Goal: Task Accomplishment & Management: Use online tool/utility

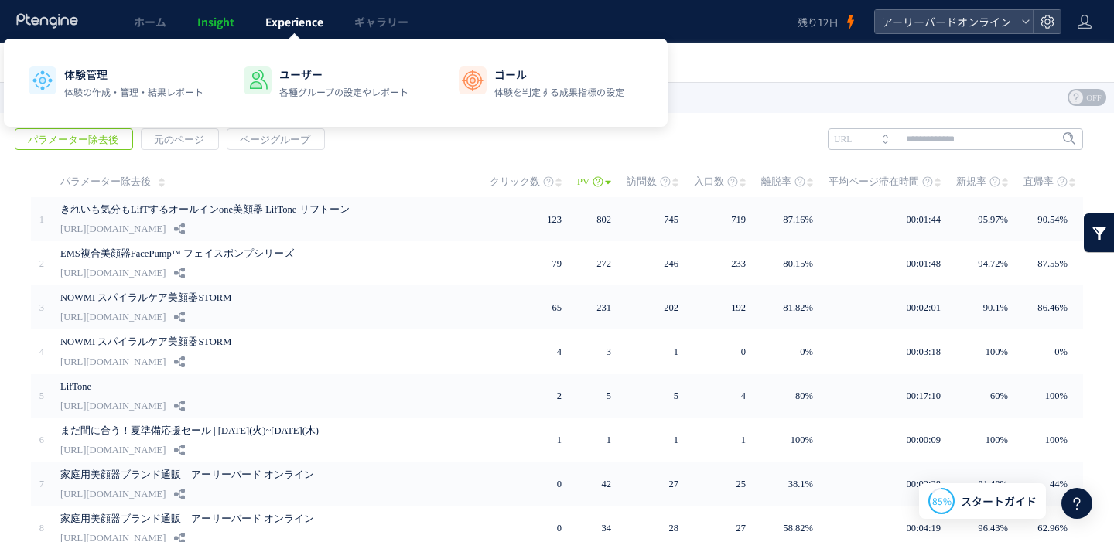
click at [296, 16] on span "Experience" at bounding box center [294, 21] width 58 height 15
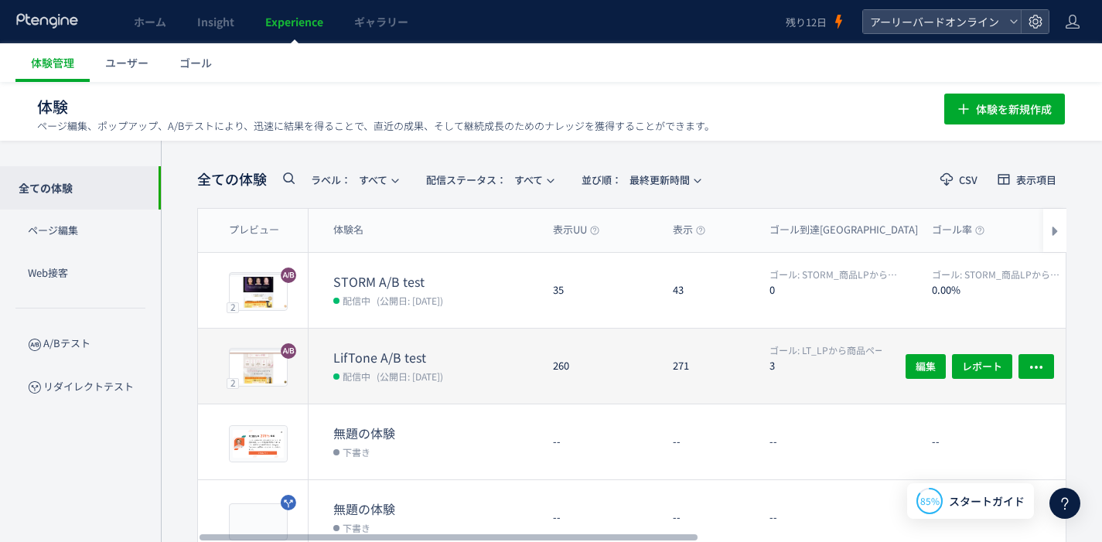
click at [411, 361] on dt "LifTone A/B test" at bounding box center [436, 358] width 207 height 18
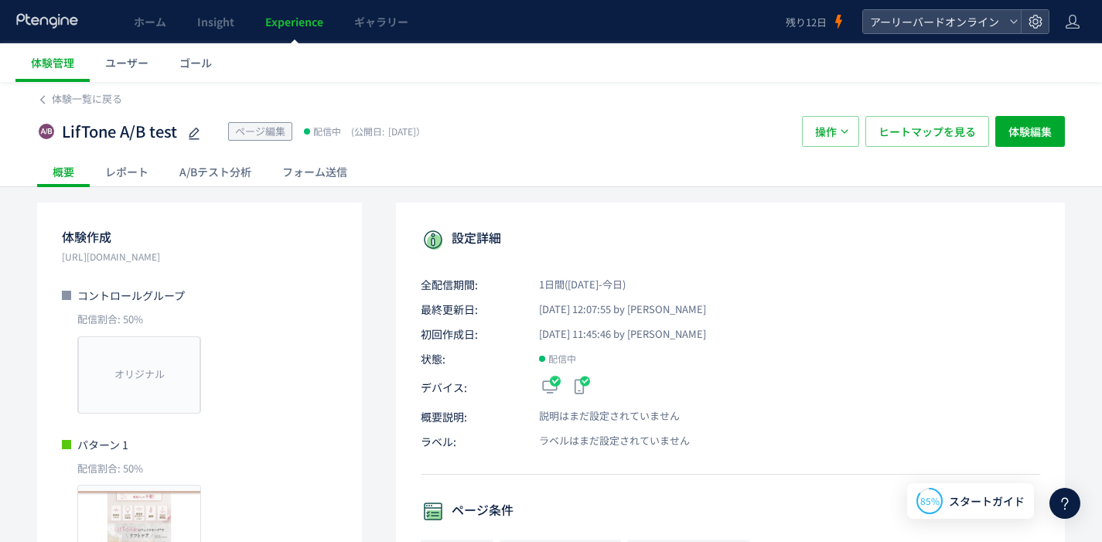
click at [204, 172] on div "A/Bテスト分析" at bounding box center [215, 171] width 103 height 31
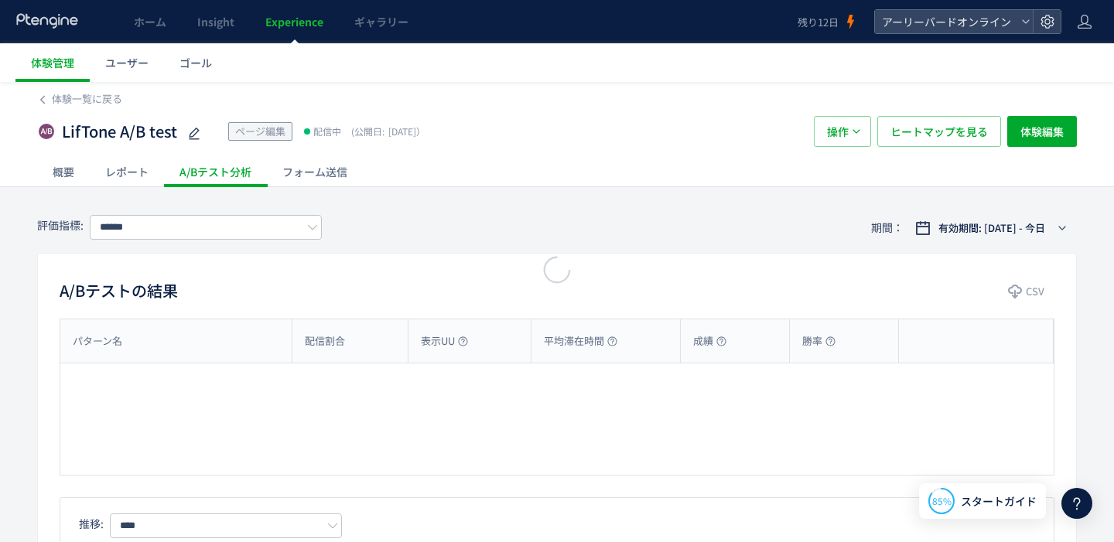
type input "**********"
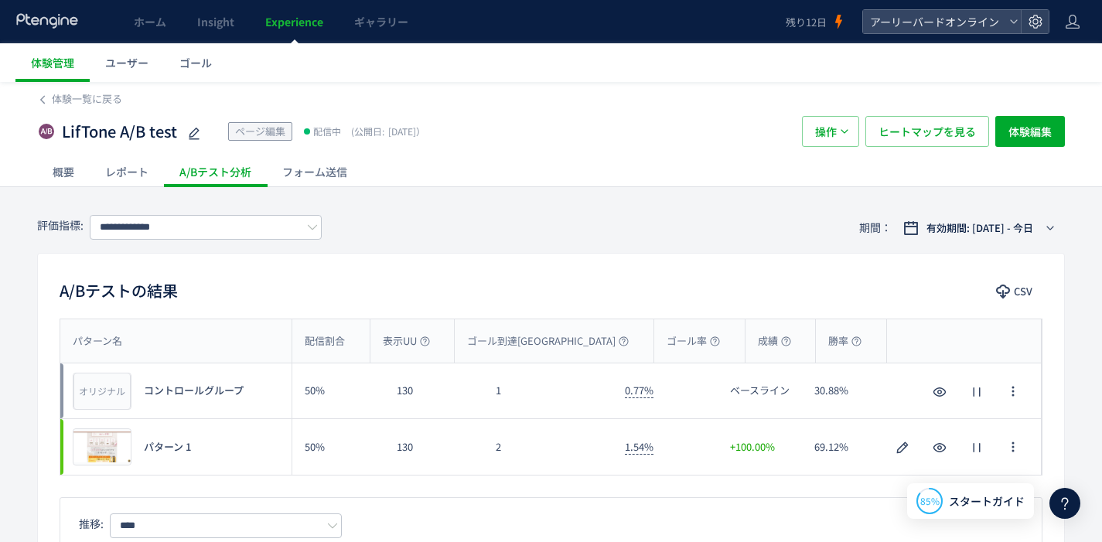
click at [67, 176] on div "概要" at bounding box center [63, 171] width 53 height 31
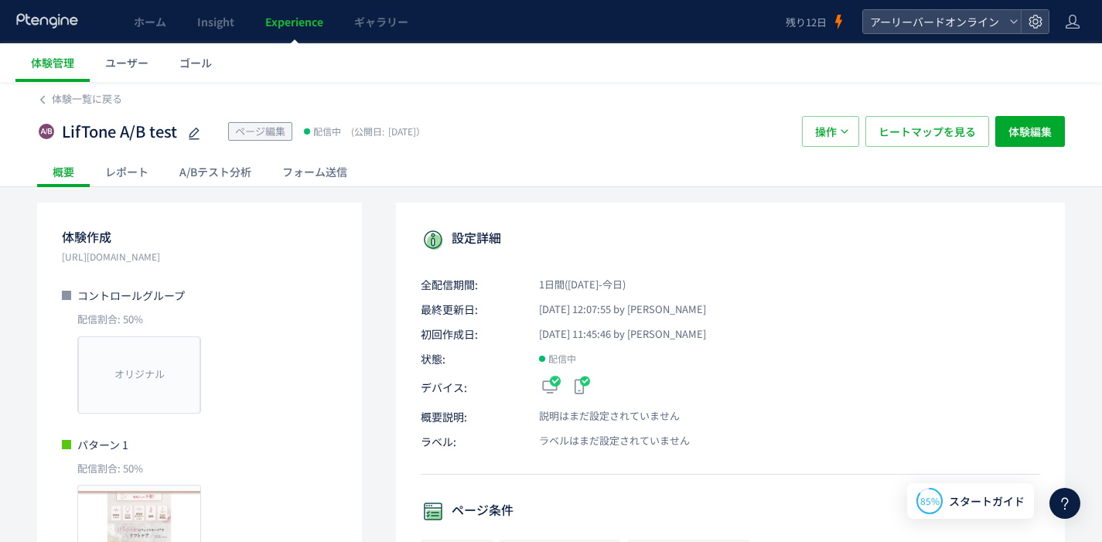
click at [119, 186] on div "レポート" at bounding box center [127, 171] width 74 height 31
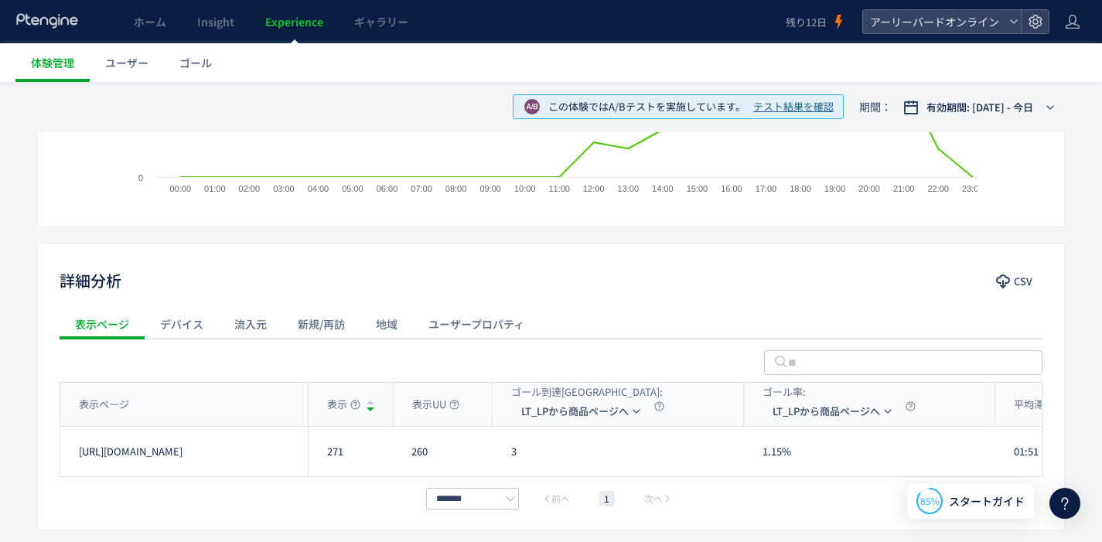
scroll to position [450, 0]
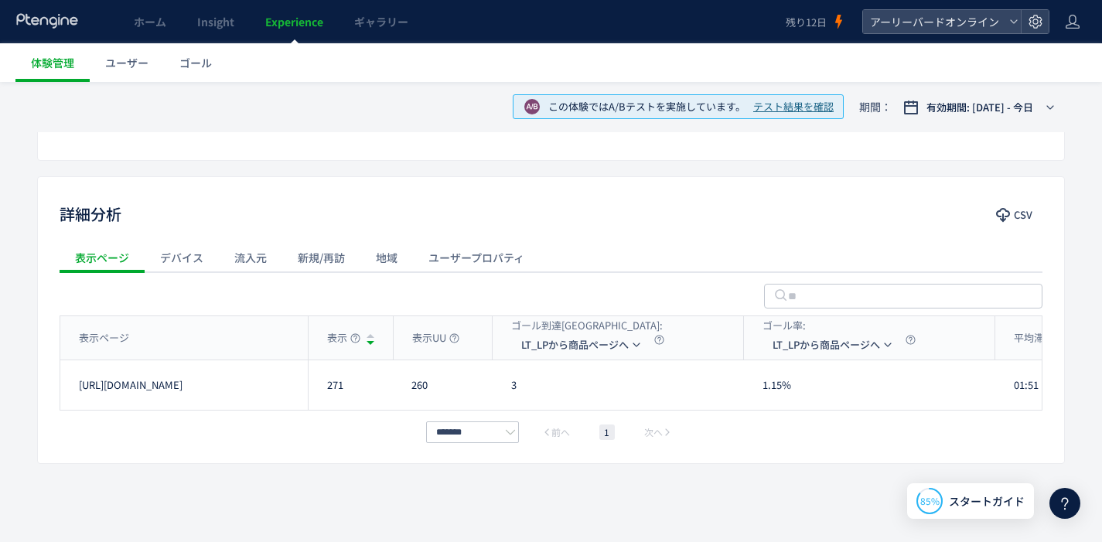
click at [259, 264] on div "流入元" at bounding box center [250, 257] width 63 height 31
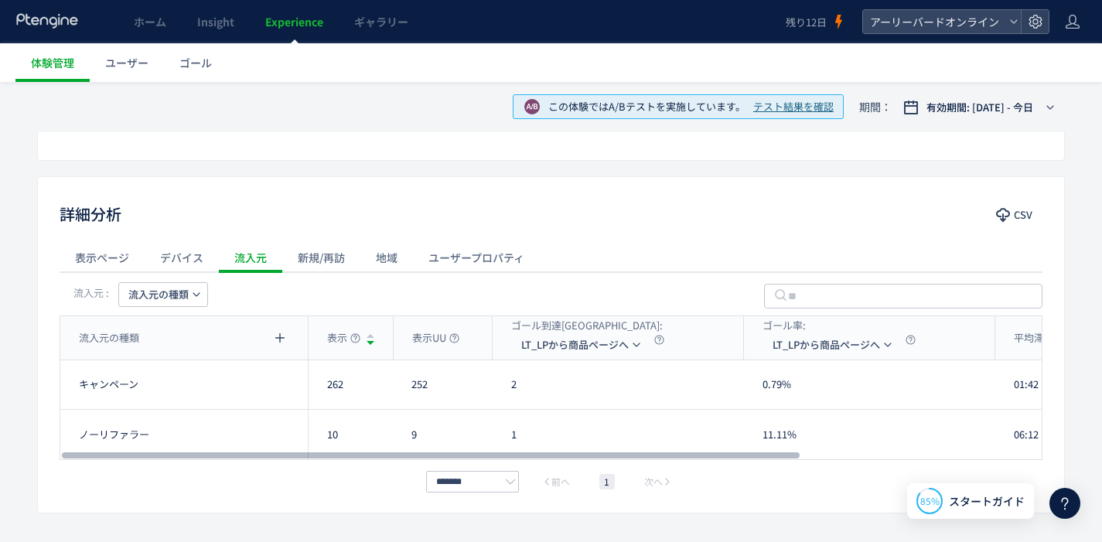
click at [130, 388] on span "キャンペーン" at bounding box center [109, 384] width 60 height 15
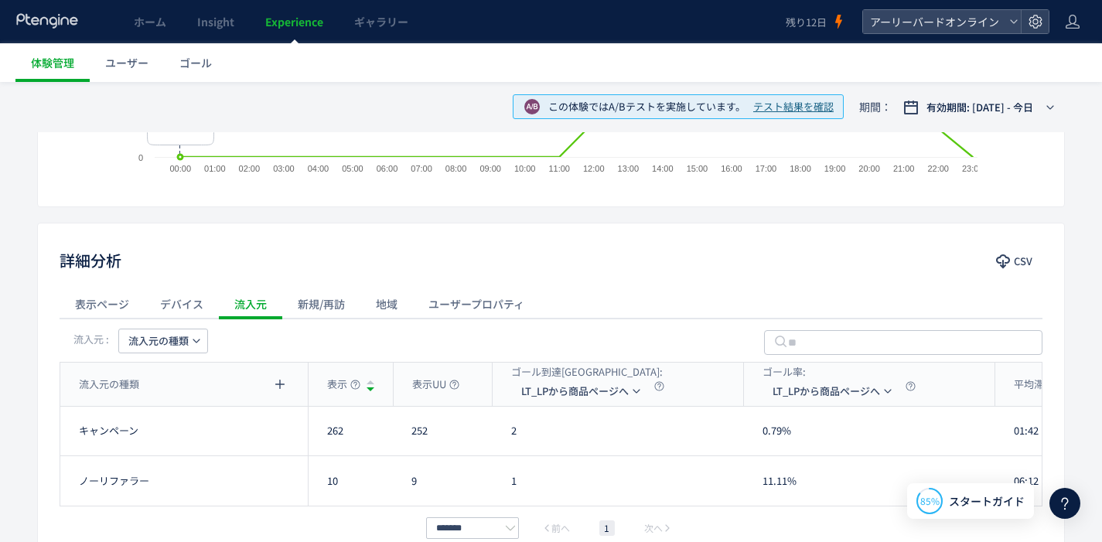
scroll to position [357, 0]
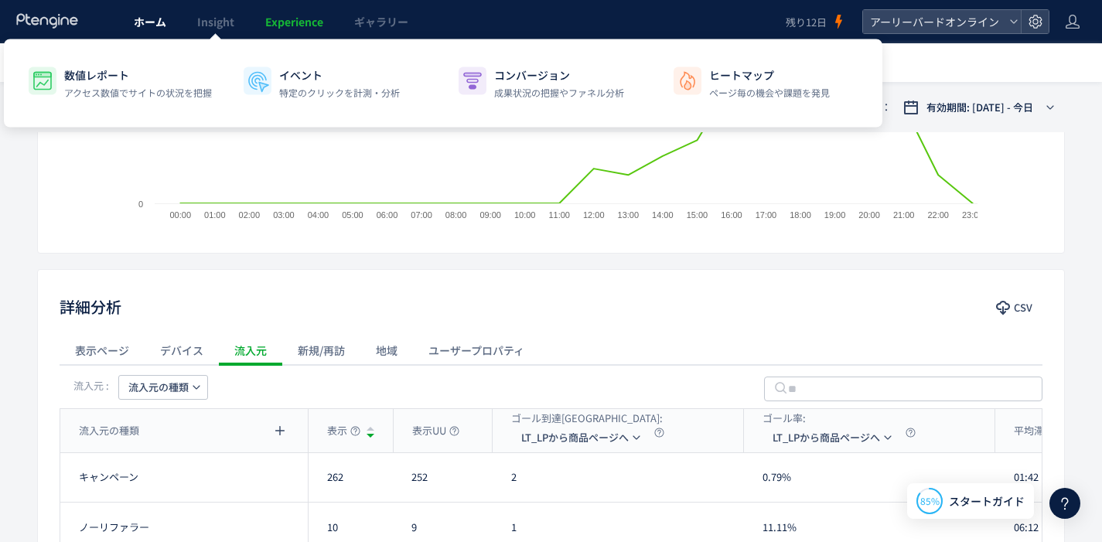
click at [147, 27] on span "ホーム" at bounding box center [150, 21] width 32 height 15
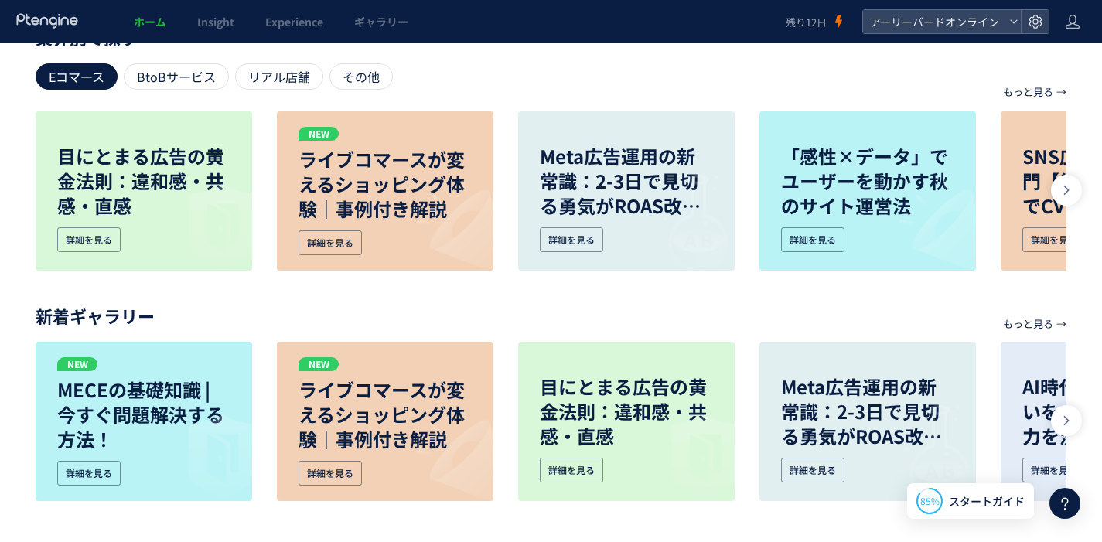
scroll to position [414, 0]
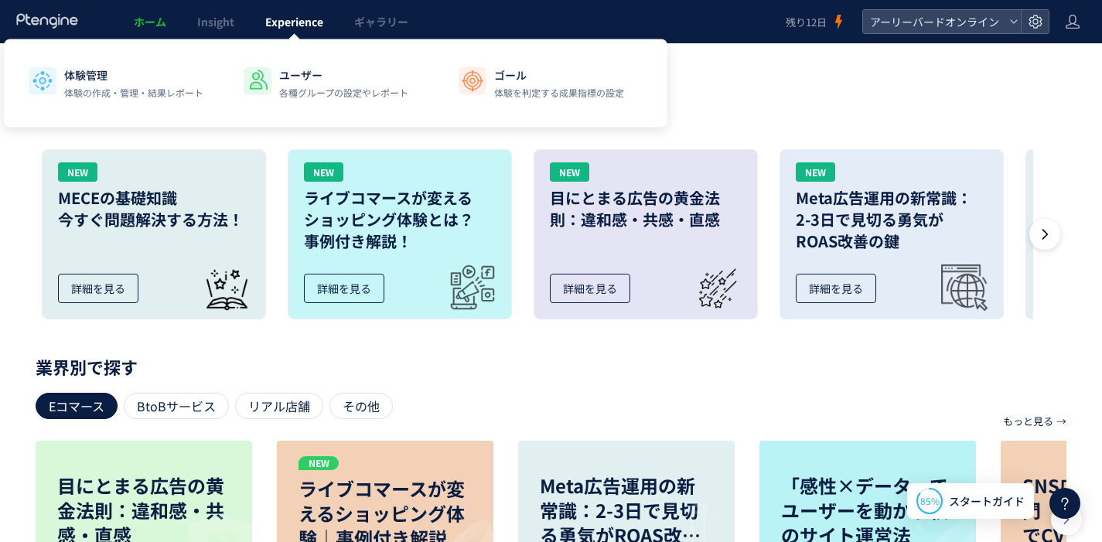
click at [286, 26] on span "Experience" at bounding box center [294, 21] width 58 height 15
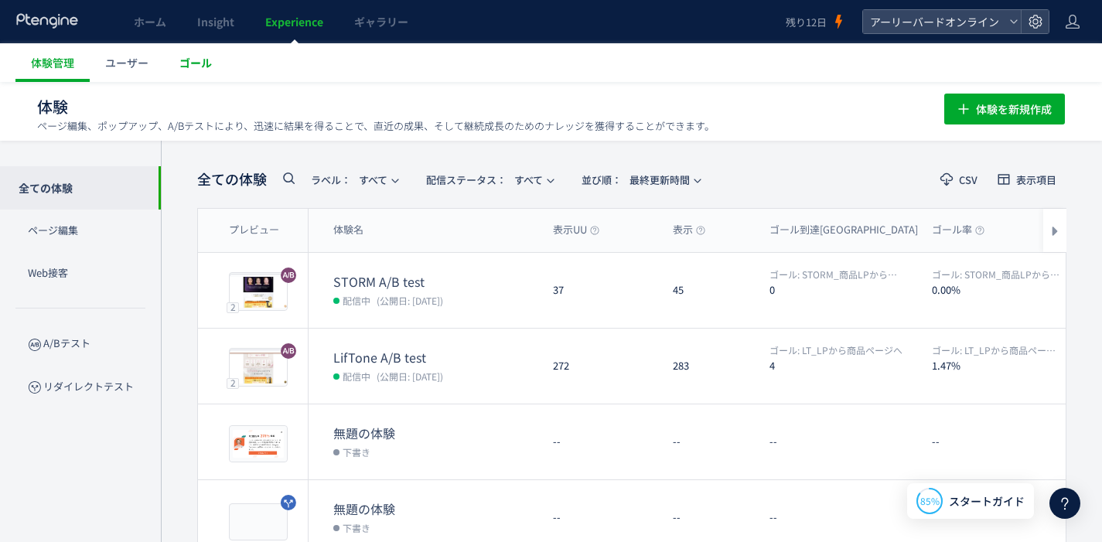
click at [195, 60] on span "ゴール" at bounding box center [195, 62] width 32 height 15
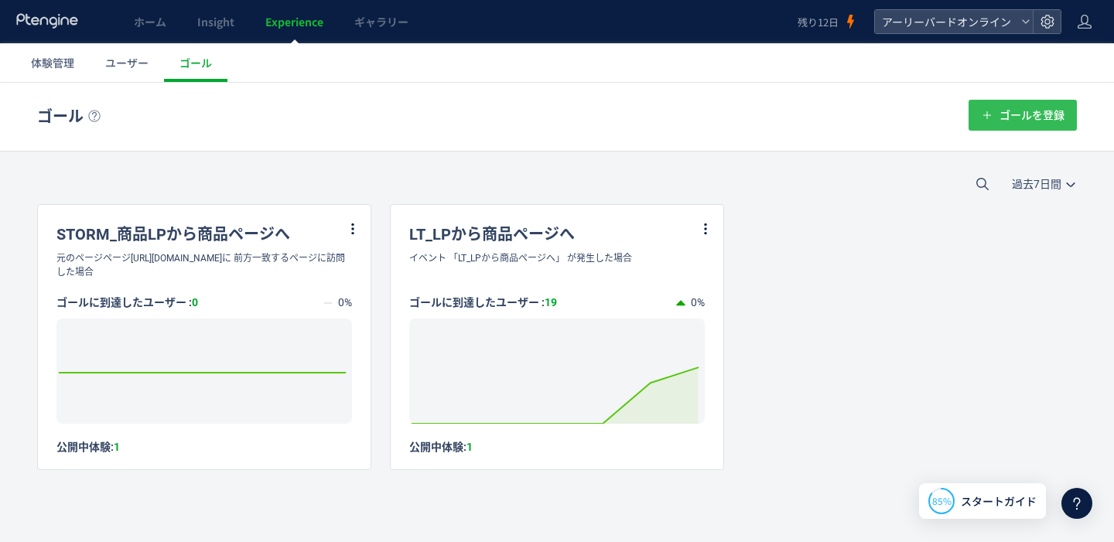
click at [1016, 118] on span "ゴールを登録" at bounding box center [1031, 115] width 65 height 31
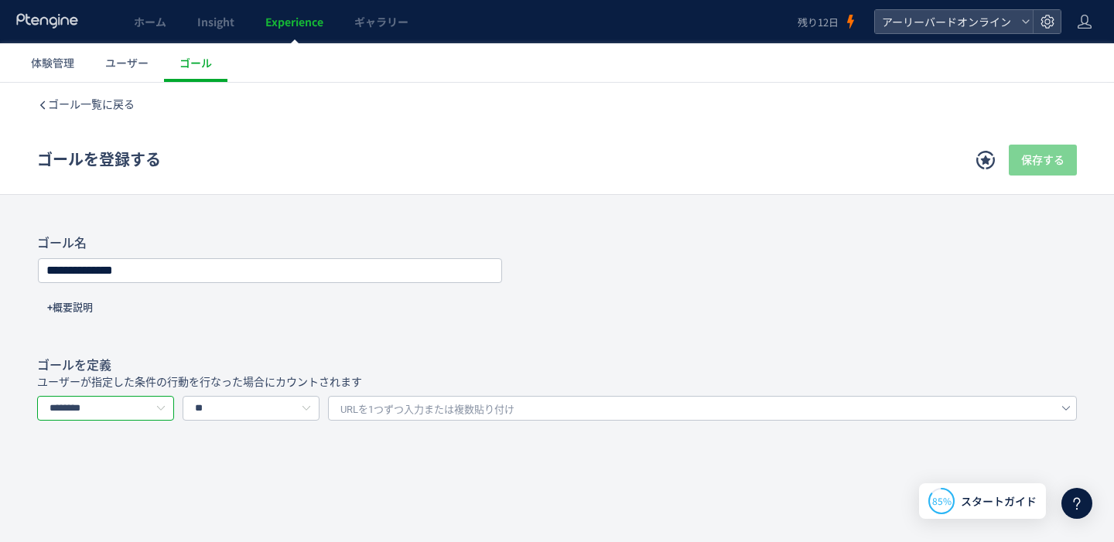
click at [142, 409] on input "********" at bounding box center [105, 408] width 137 height 25
click at [133, 468] on li "イベントを選択する" at bounding box center [112, 475] width 149 height 26
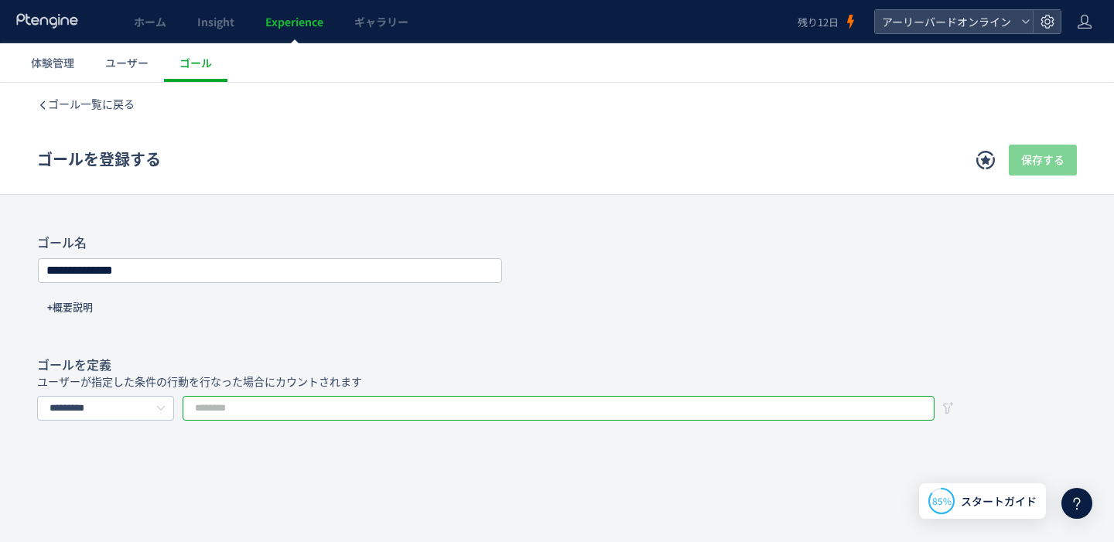
click at [280, 411] on input "text" at bounding box center [559, 408] width 752 height 25
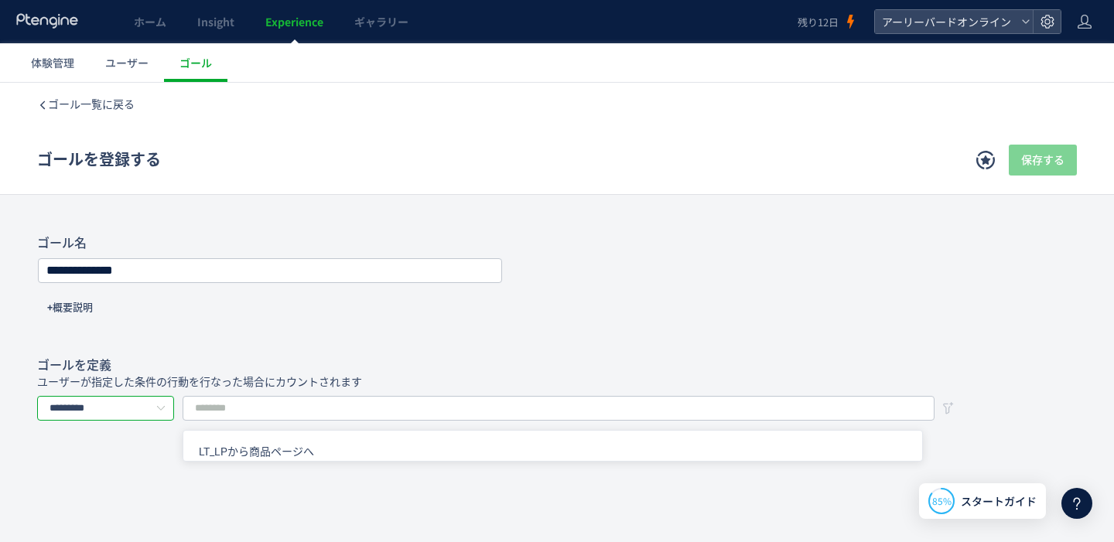
click at [135, 409] on input "*********" at bounding box center [105, 408] width 137 height 25
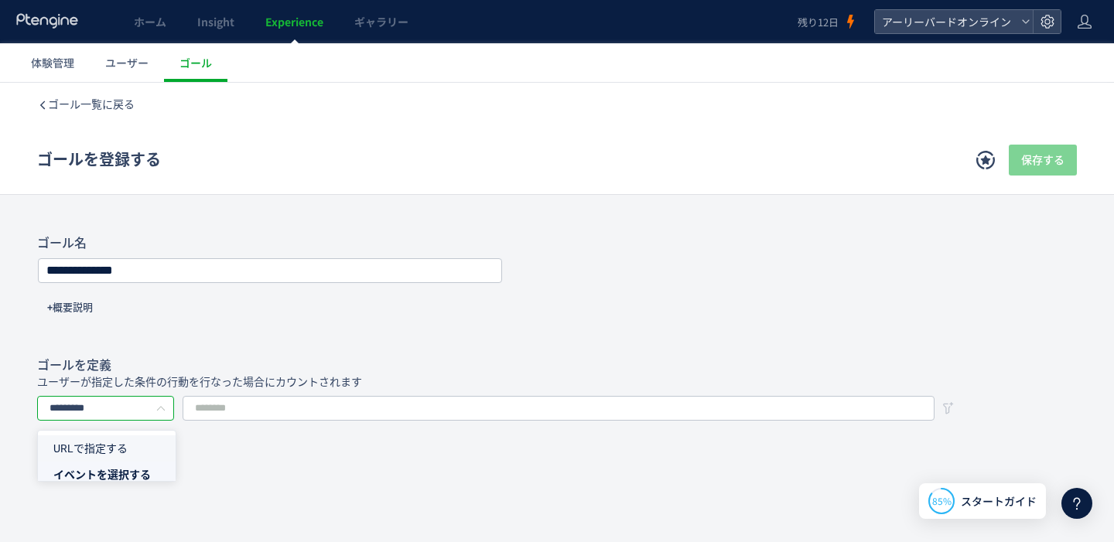
click at [127, 438] on li "URLで指定する" at bounding box center [112, 448] width 149 height 26
type input "********"
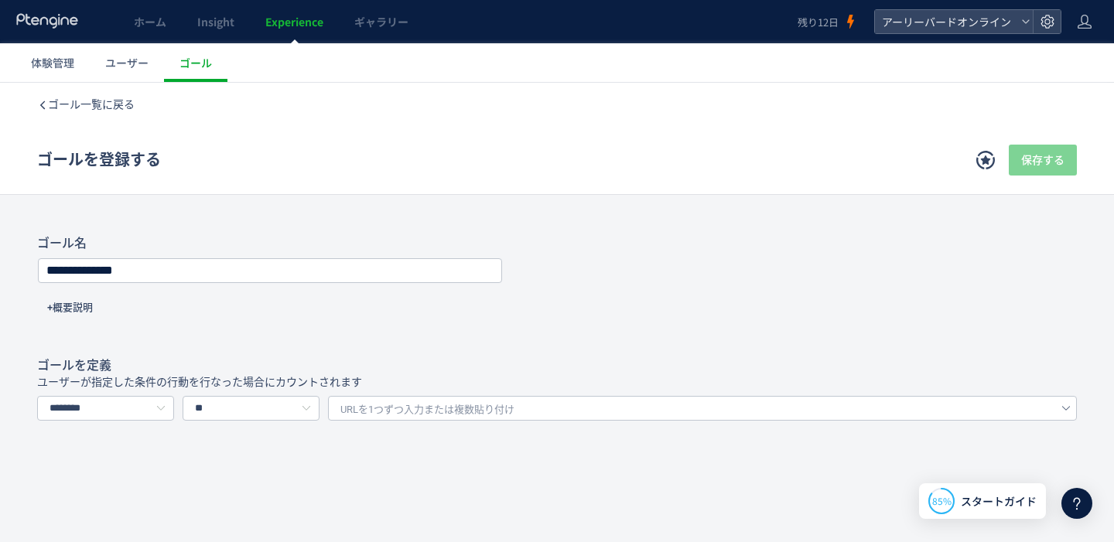
click at [400, 410] on span "URLを1つずつ入力または複数貼り付け" at bounding box center [427, 409] width 174 height 23
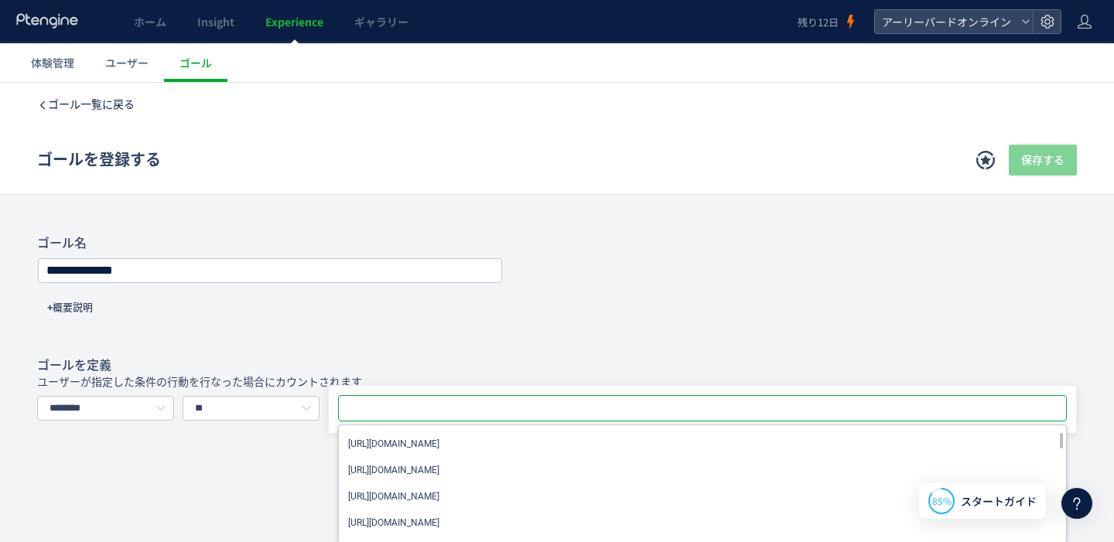
click at [112, 109] on span "ゴール一覧に戻る" at bounding box center [91, 104] width 87 height 12
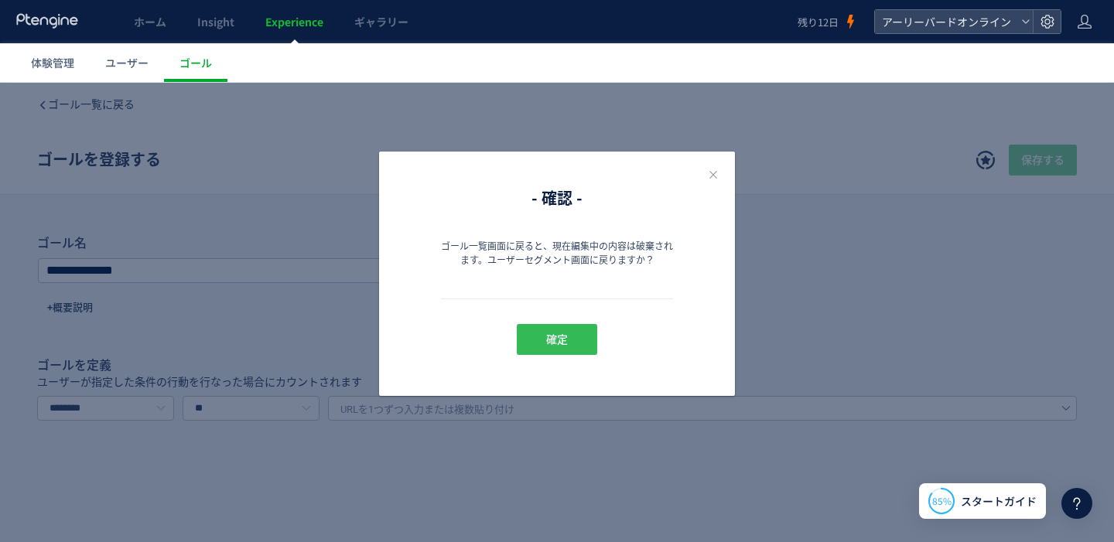
click at [556, 351] on span "確定" at bounding box center [557, 339] width 22 height 31
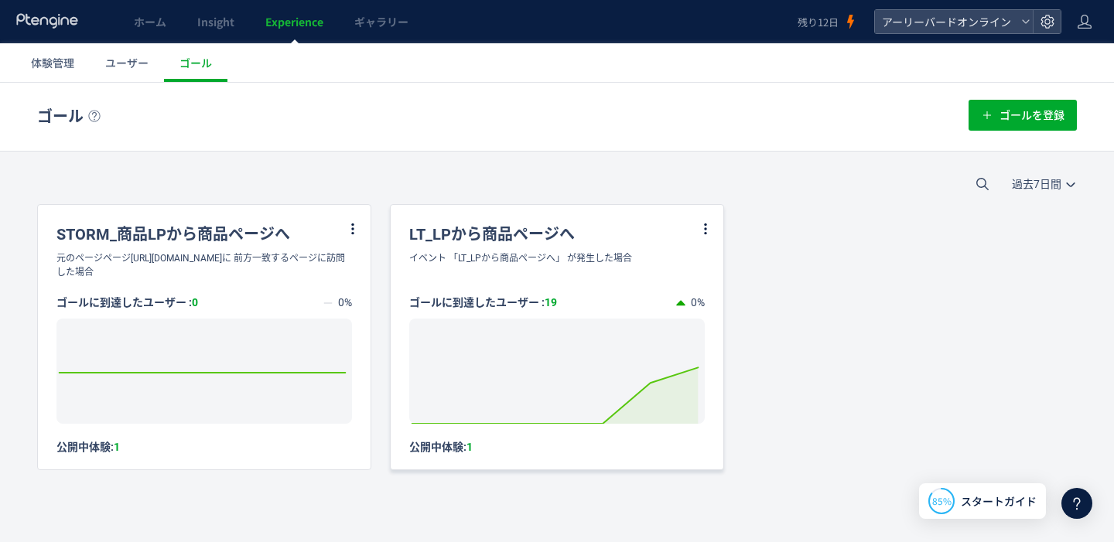
click at [557, 227] on div "LT_LPから商品ページへ" at bounding box center [557, 228] width 333 height 46
click at [702, 233] on icon at bounding box center [705, 229] width 14 height 14
click at [681, 264] on li "編集" at bounding box center [679, 268] width 53 height 28
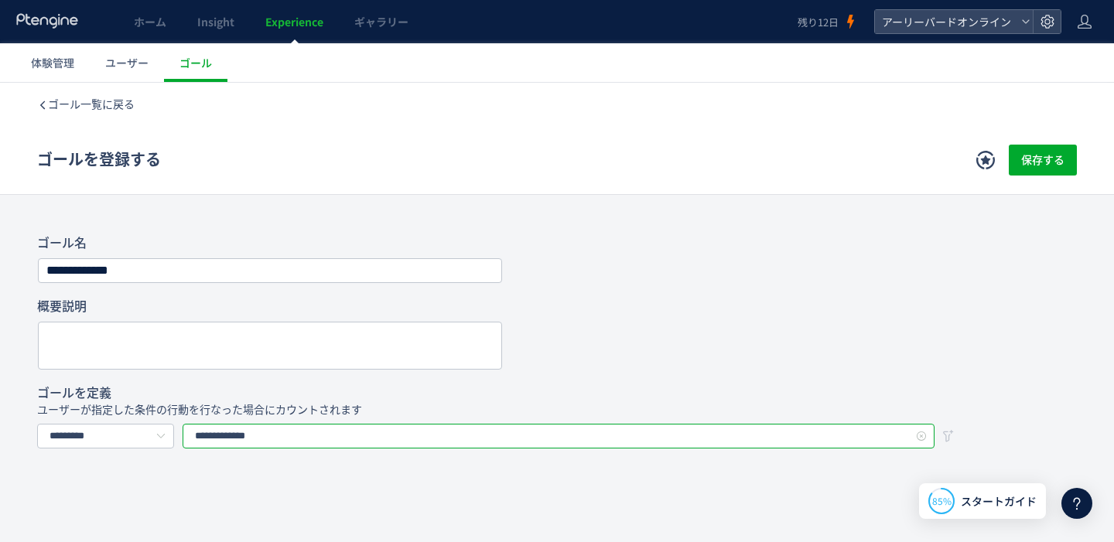
click at [459, 435] on input "**********" at bounding box center [559, 436] width 752 height 25
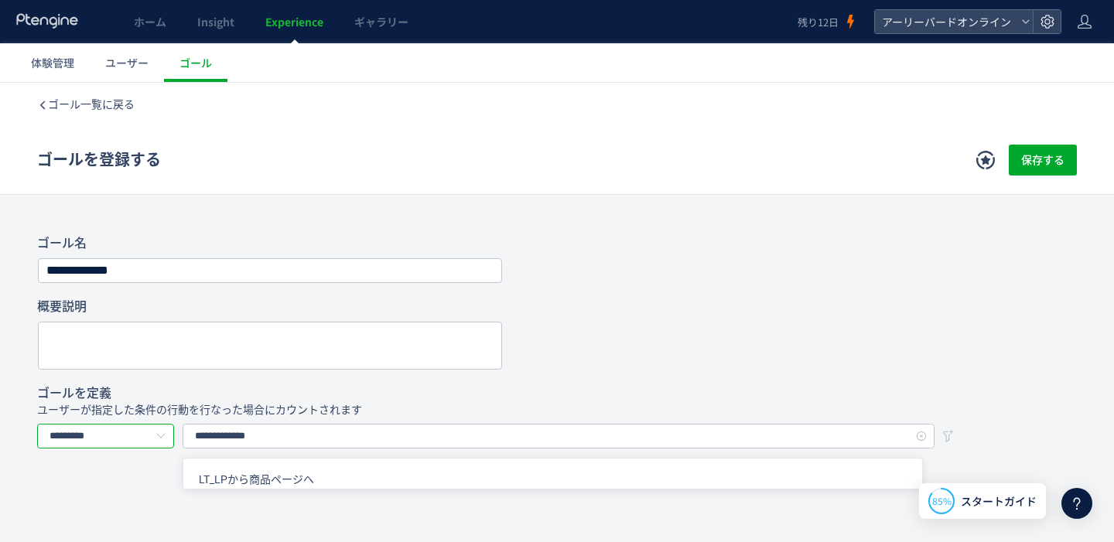
click at [149, 433] on input "*********" at bounding box center [105, 436] width 137 height 25
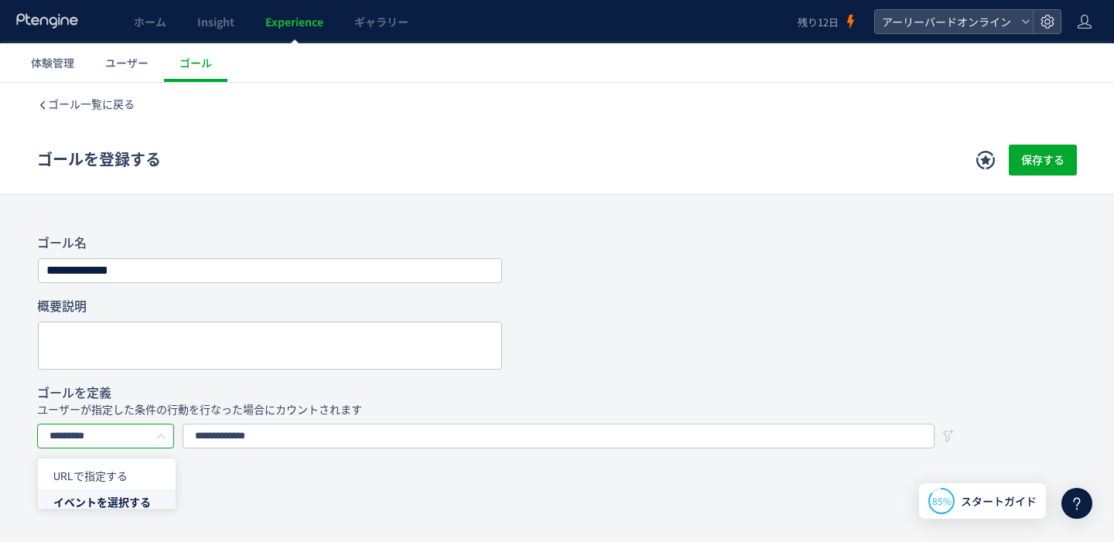
click at [601, 344] on div at bounding box center [556, 346] width 1039 height 48
click at [87, 98] on span "ゴール一覧に戻る" at bounding box center [91, 104] width 87 height 12
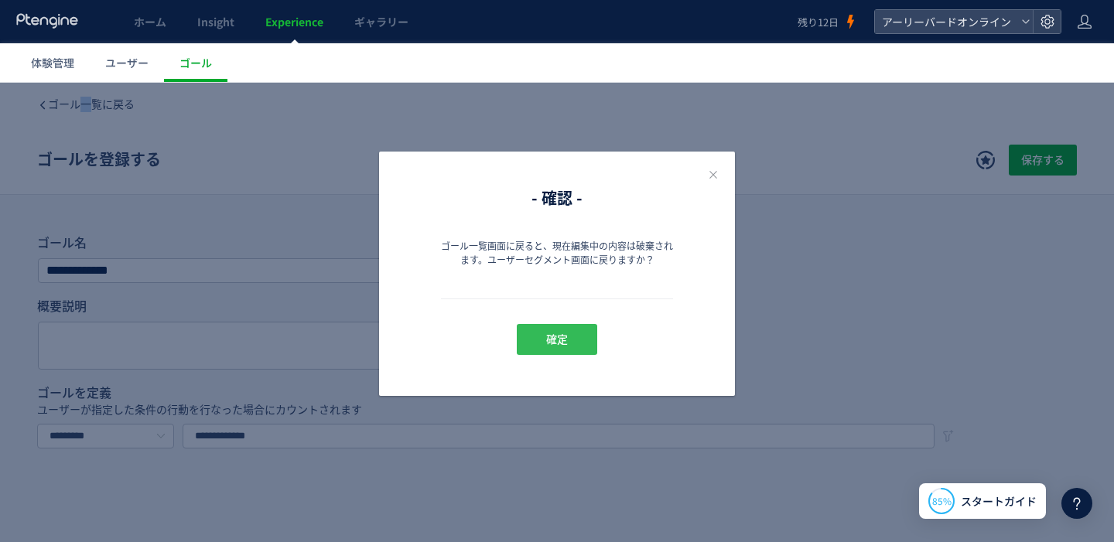
click at [541, 336] on button "確定" at bounding box center [557, 339] width 80 height 31
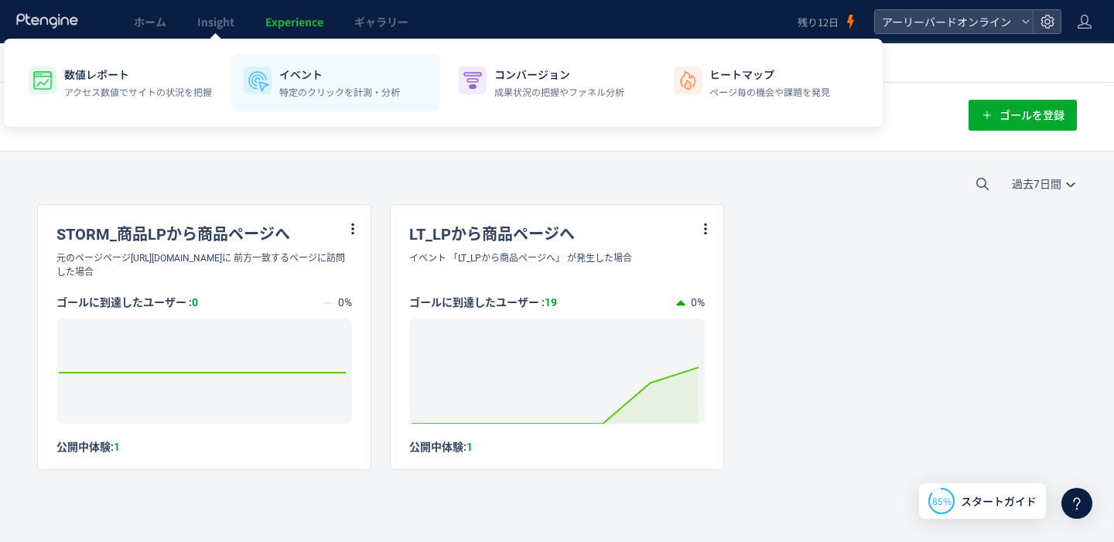
click at [299, 76] on p "イベント" at bounding box center [339, 74] width 121 height 15
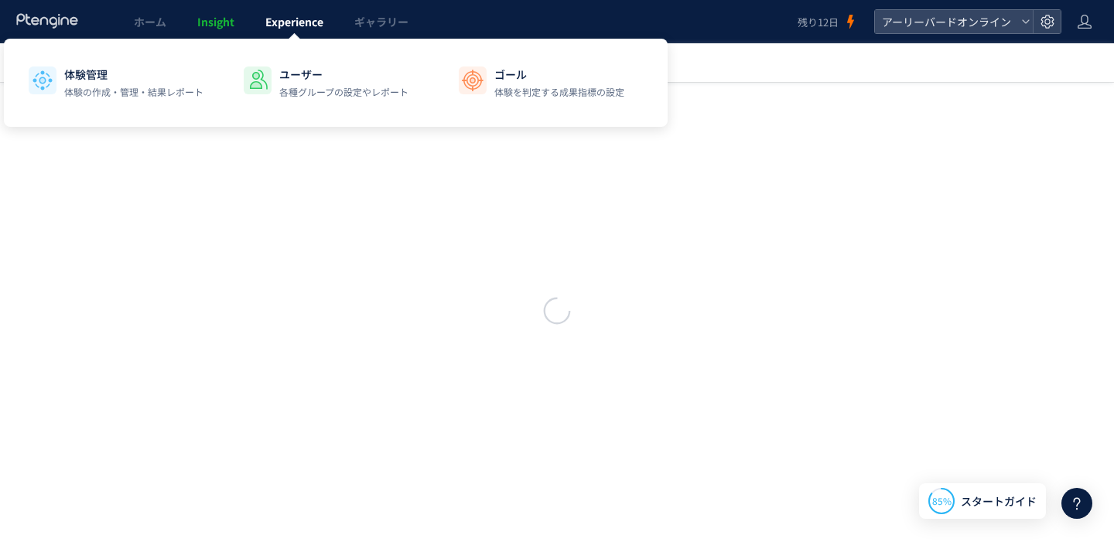
click at [279, 26] on span "Experience" at bounding box center [294, 21] width 58 height 15
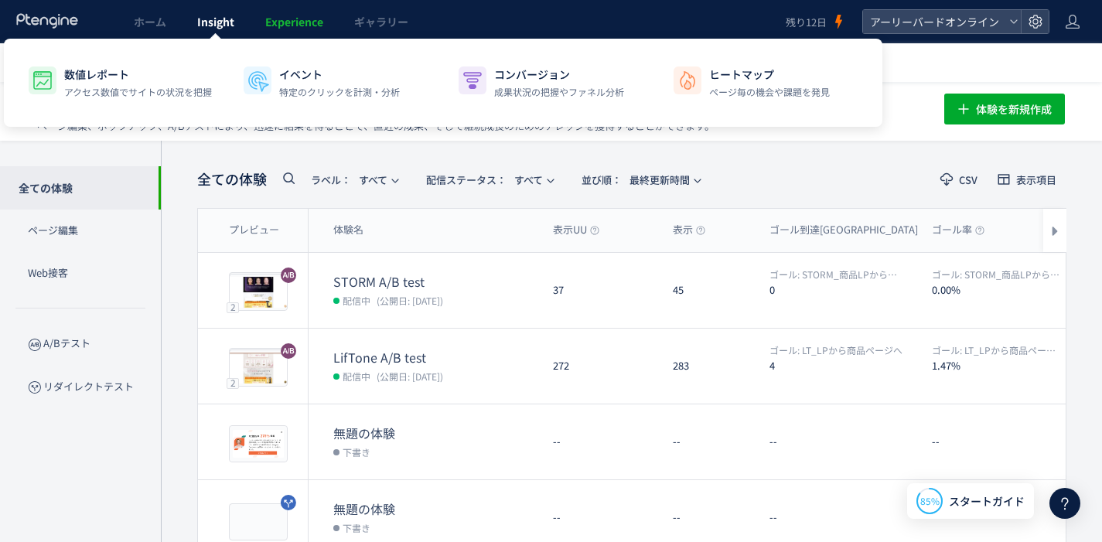
click at [193, 30] on link "Insight" at bounding box center [216, 21] width 68 height 43
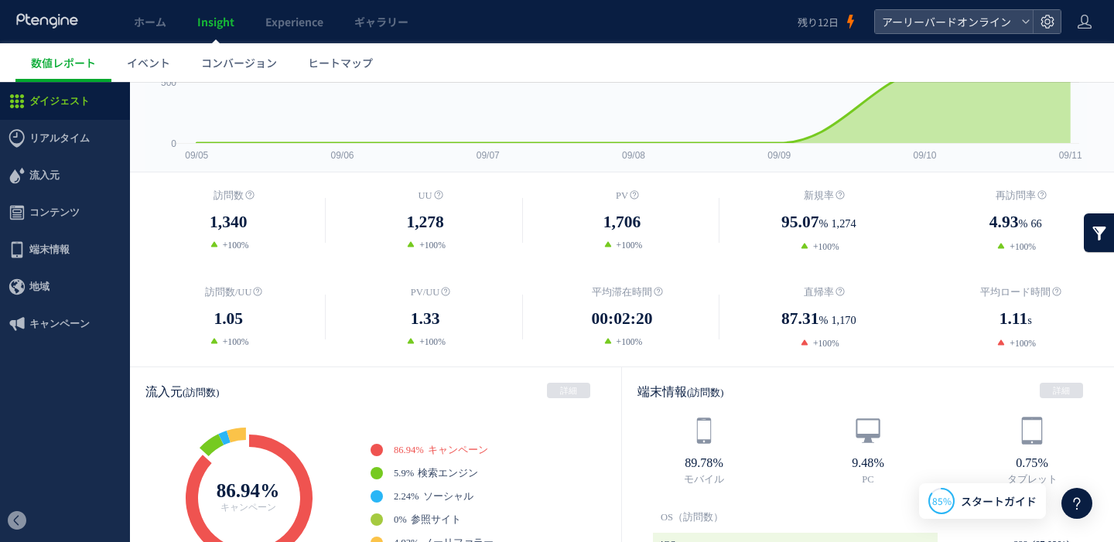
scroll to position [162, 0]
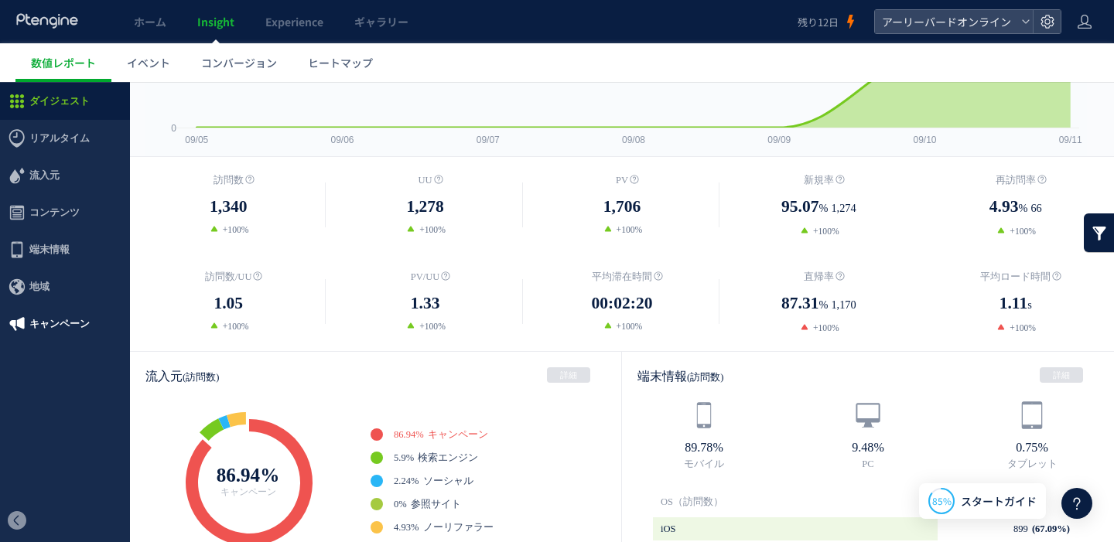
click at [50, 333] on span "キャンペーン" at bounding box center [59, 323] width 60 height 37
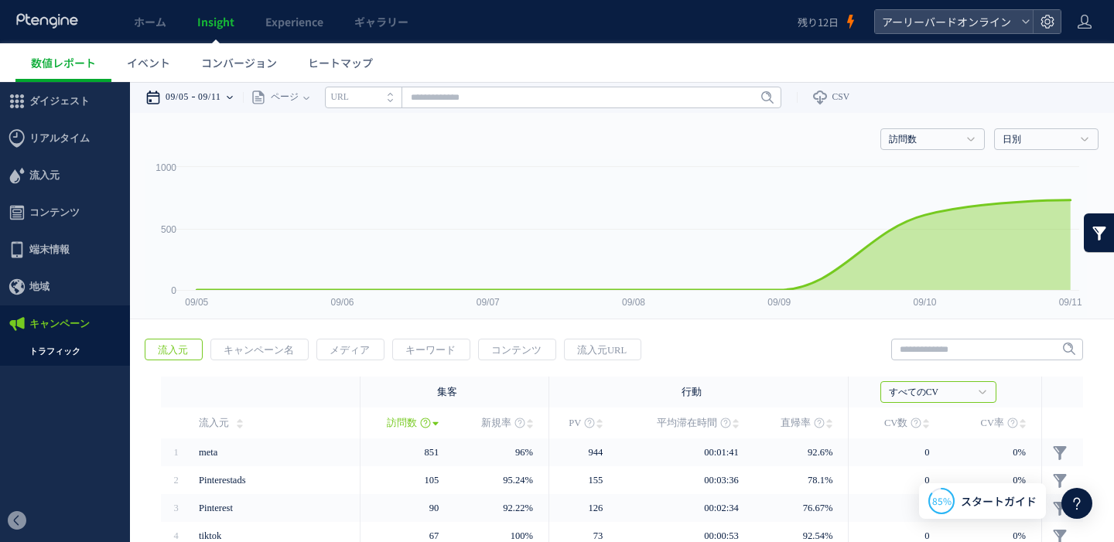
click at [200, 100] on div "09/05 09/11" at bounding box center [193, 97] width 97 height 31
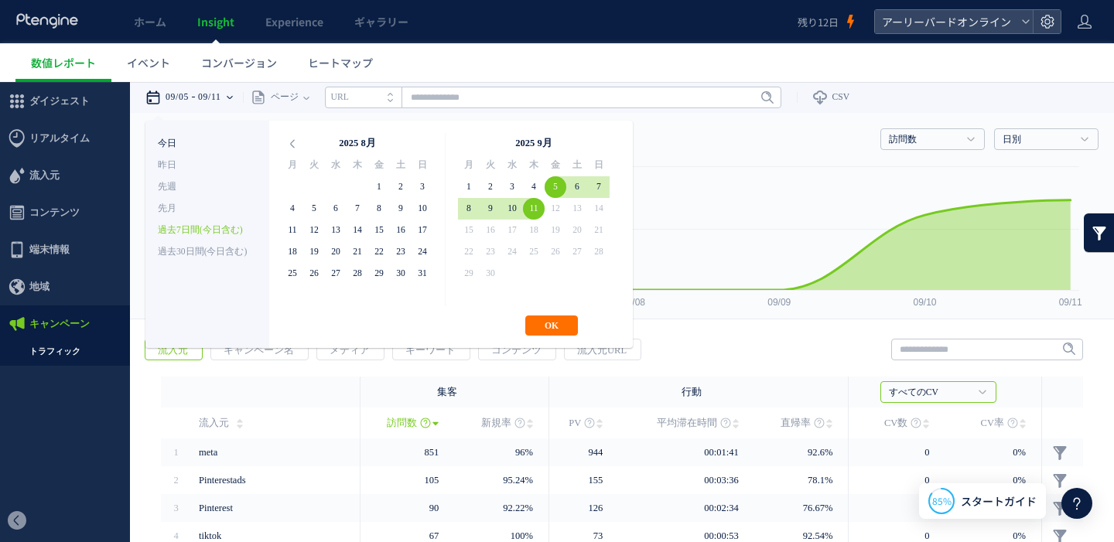
click at [169, 140] on li "今日" at bounding box center [207, 144] width 99 height 22
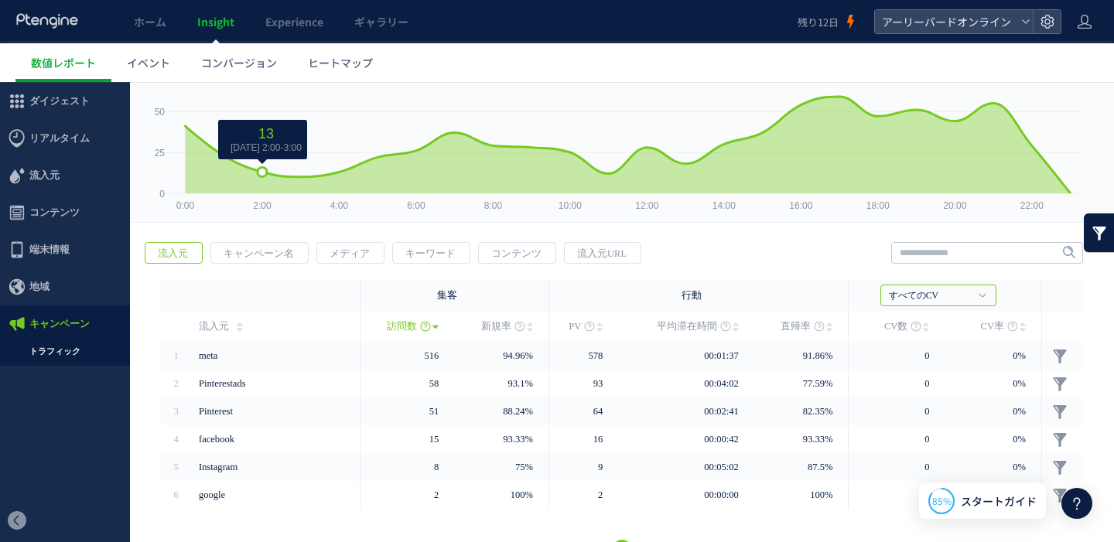
scroll to position [98, 0]
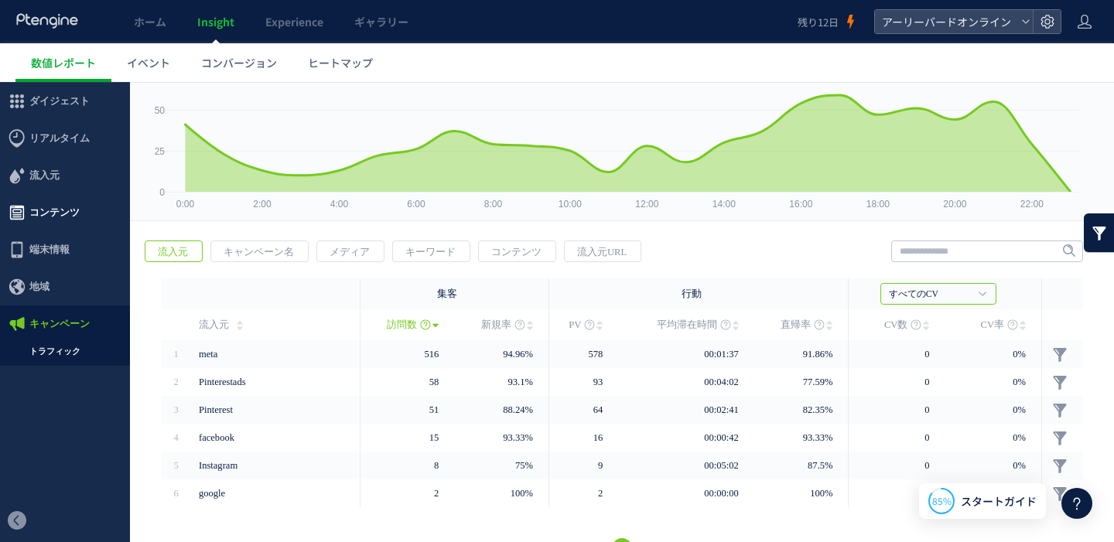
click at [84, 216] on span "コンテンツ" at bounding box center [65, 212] width 130 height 37
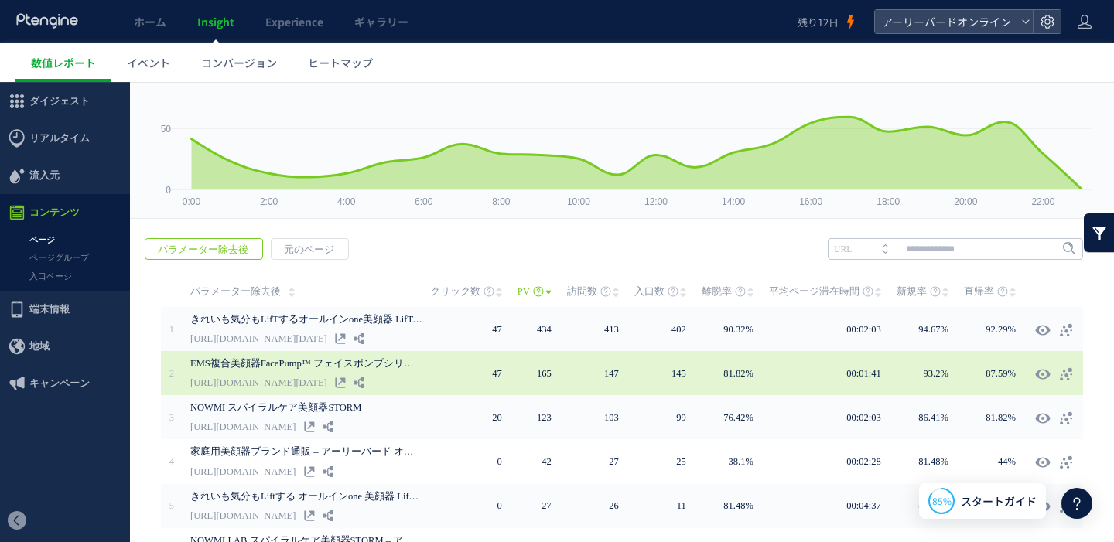
scroll to position [134, 0]
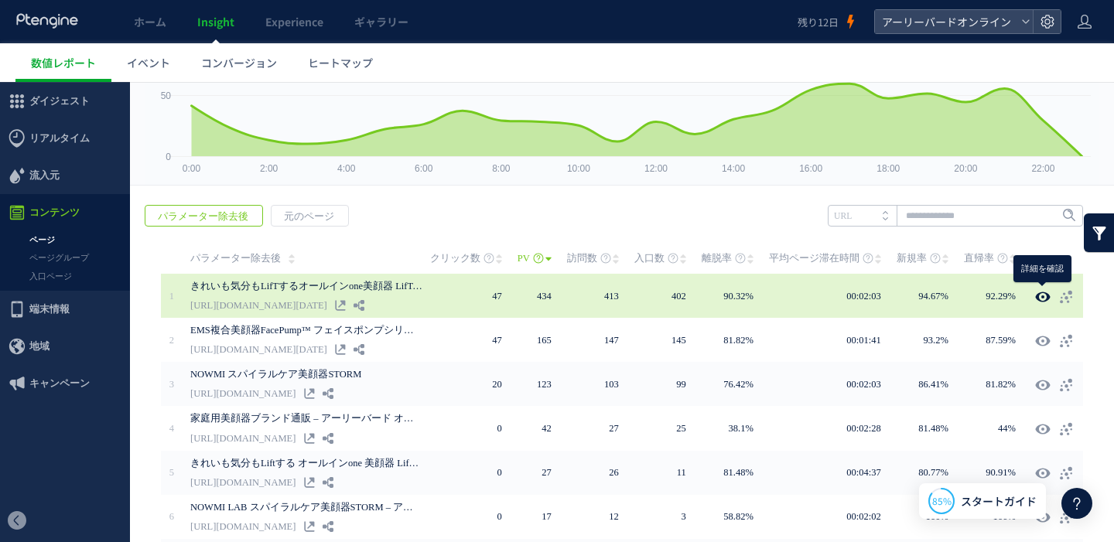
click at [1042, 298] on icon at bounding box center [1042, 296] width 15 height 15
type input "**********"
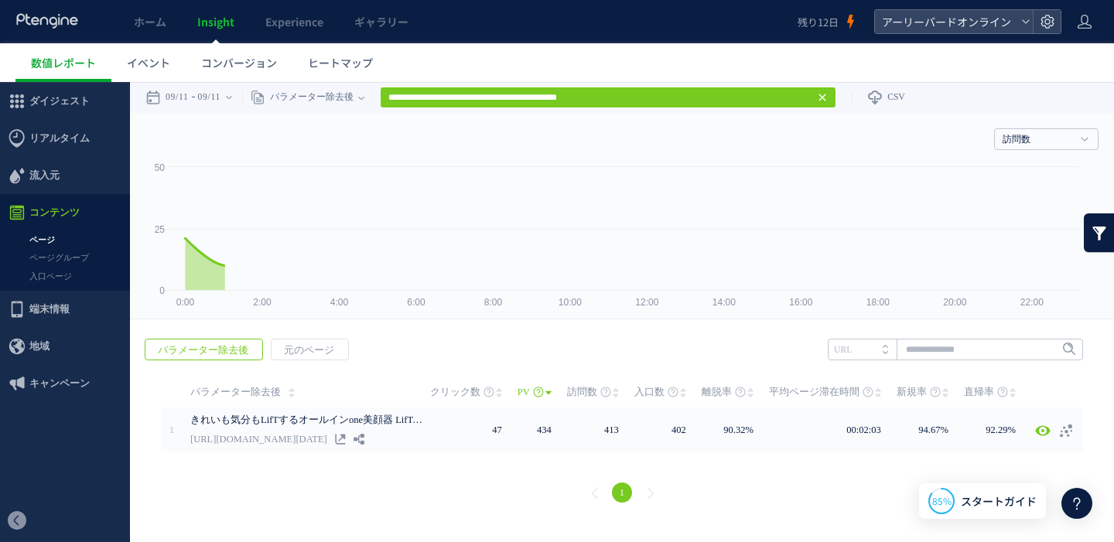
scroll to position [0, 0]
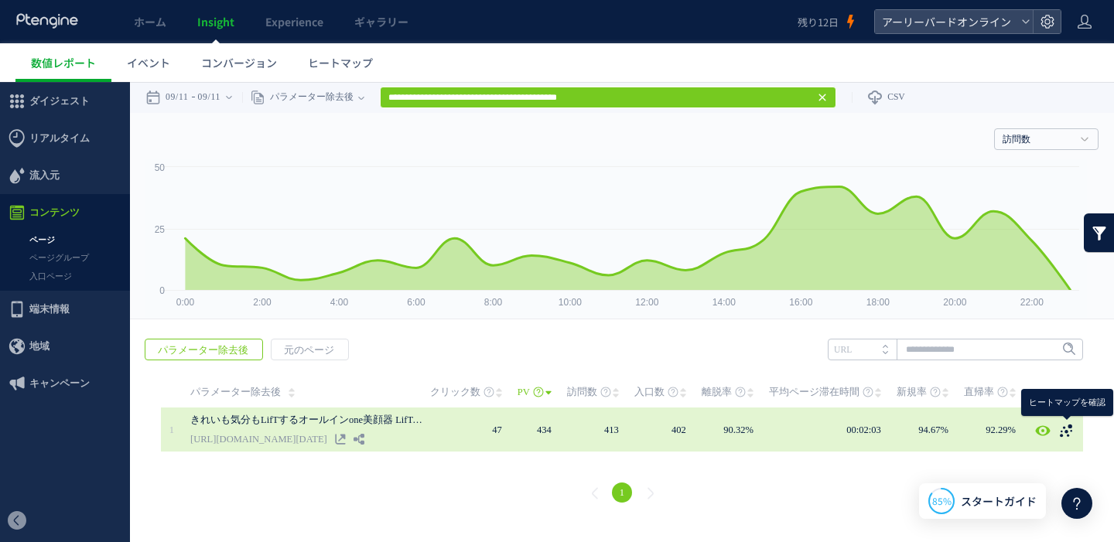
click at [1064, 431] on use at bounding box center [1065, 430] width 12 height 13
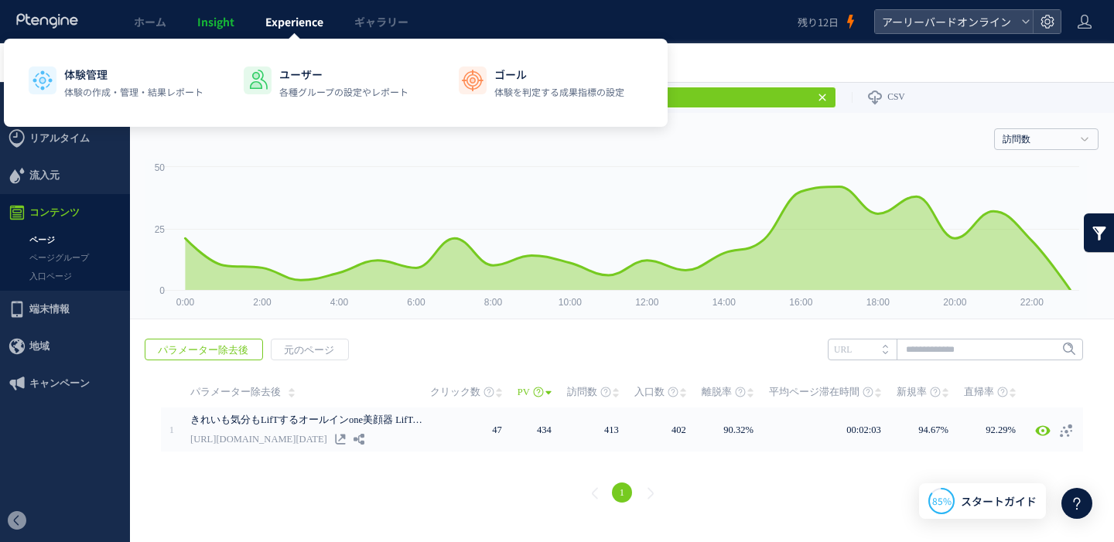
click at [301, 27] on span "Experience" at bounding box center [294, 21] width 58 height 15
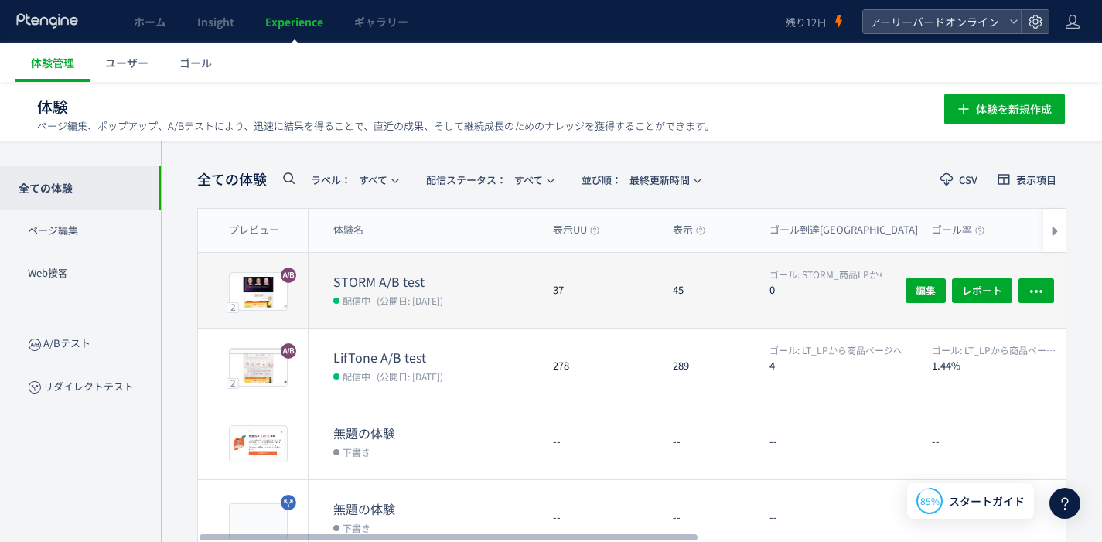
click at [400, 278] on dt "STORM A/B test" at bounding box center [436, 282] width 207 height 18
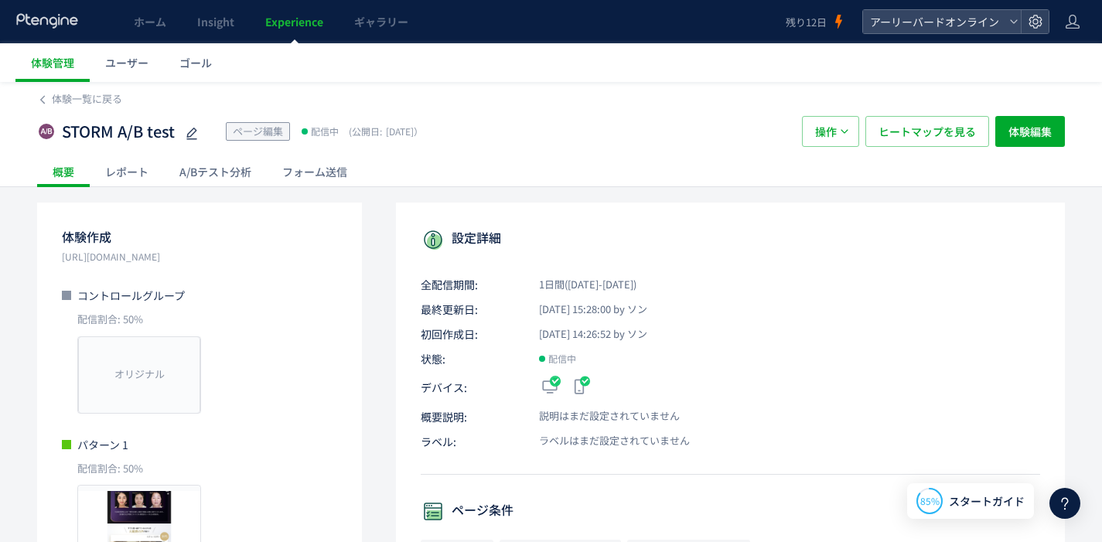
click at [232, 181] on div "A/Bテスト分析" at bounding box center [215, 171] width 103 height 31
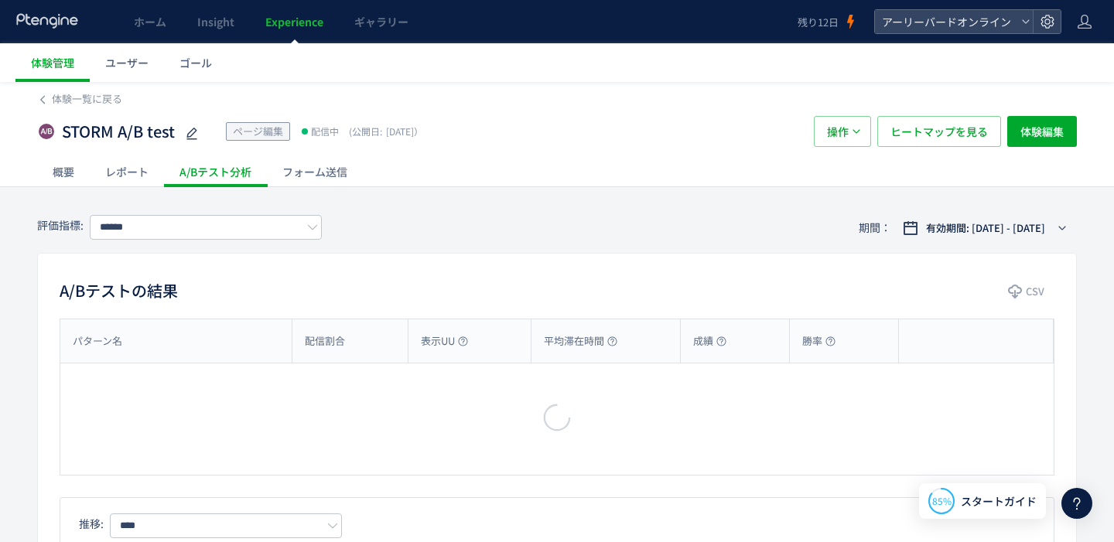
type input "**********"
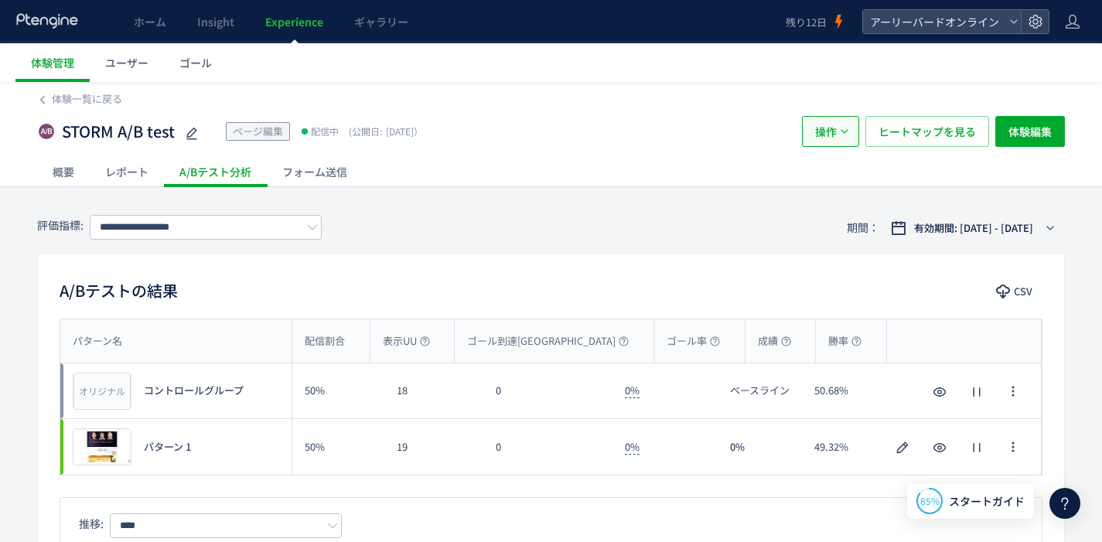
click at [850, 141] on button "操作" at bounding box center [830, 131] width 57 height 31
click at [662, 152] on div "STORM A/B test ページ編集 配信中 (公開日: 2025/09/11） 操作 ヒートマップを見る 体験編集" at bounding box center [551, 131] width 1028 height 49
click at [152, 69] on link "ユーザー" at bounding box center [127, 62] width 74 height 39
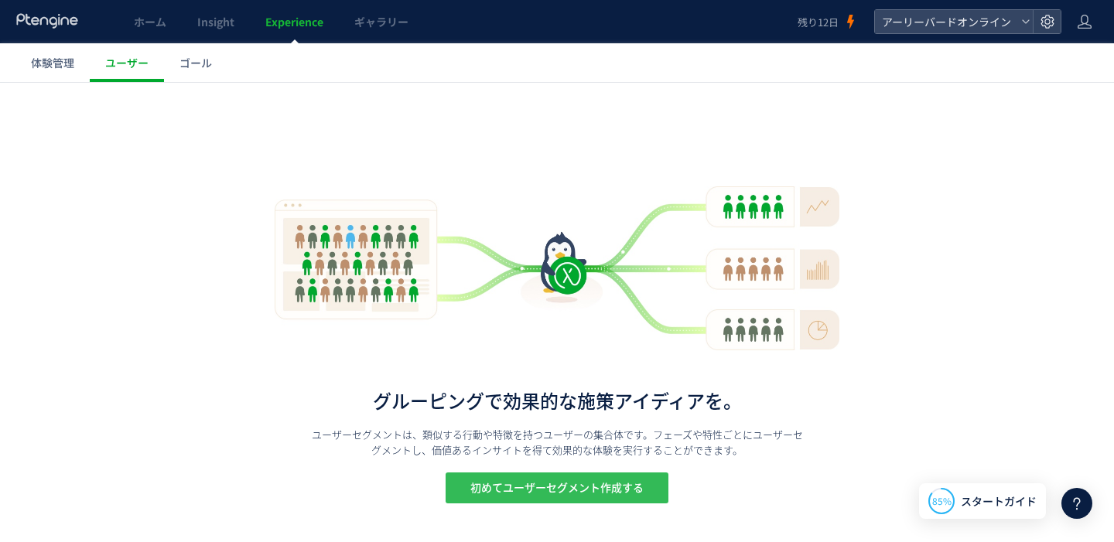
click at [541, 496] on span "初めてユーザーセグメント作成する" at bounding box center [556, 487] width 173 height 31
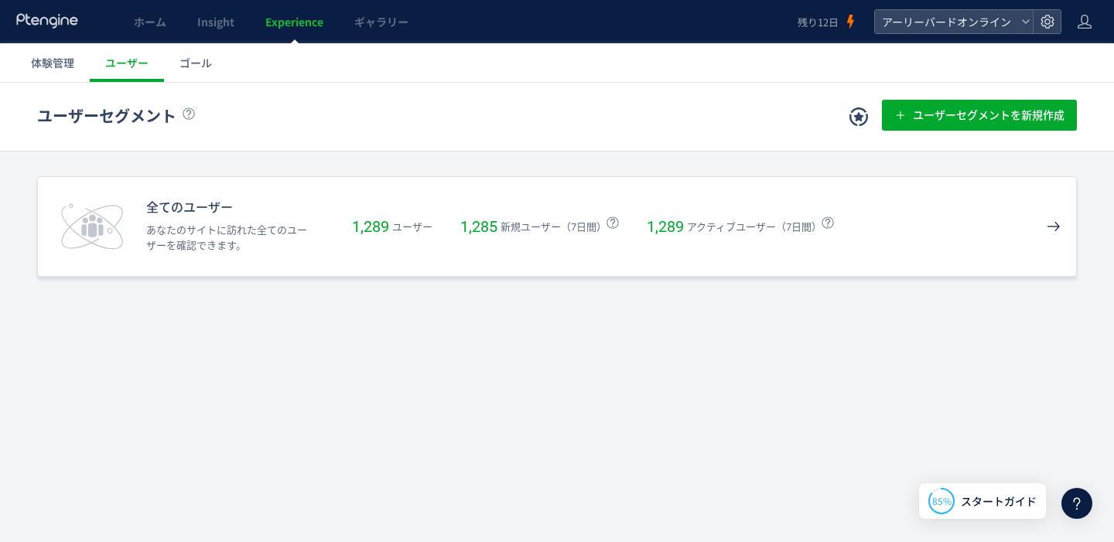
click at [456, 239] on div "全てのユーザー あなたのサイトに訪れた全てのユーザーを確認できます。 1,289 ユーザー 1,285 新規ユーザー（7日間） 1,289 アクティブユーザー…" at bounding box center [556, 226] width 1039 height 101
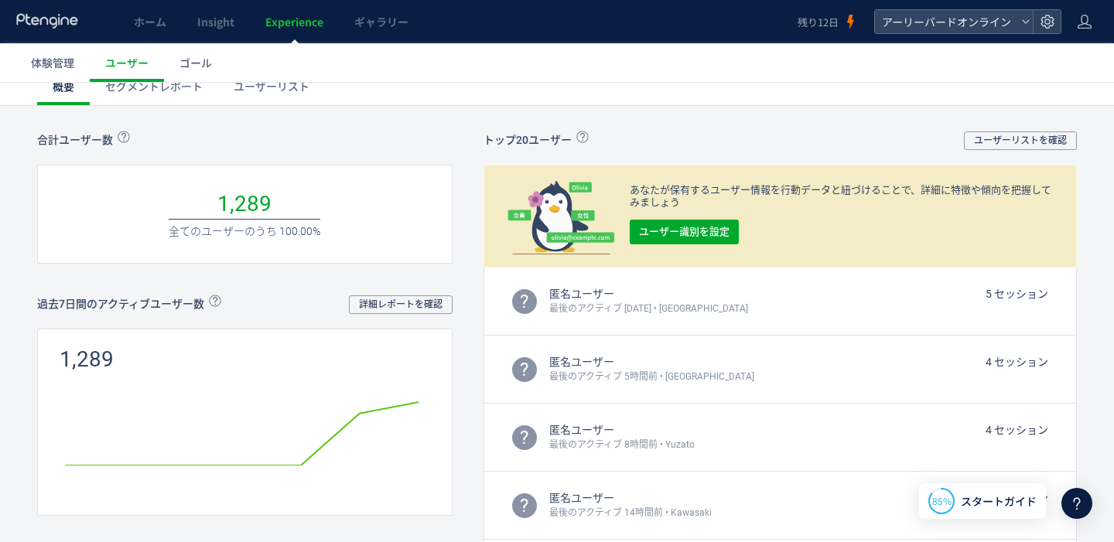
scroll to position [8, 0]
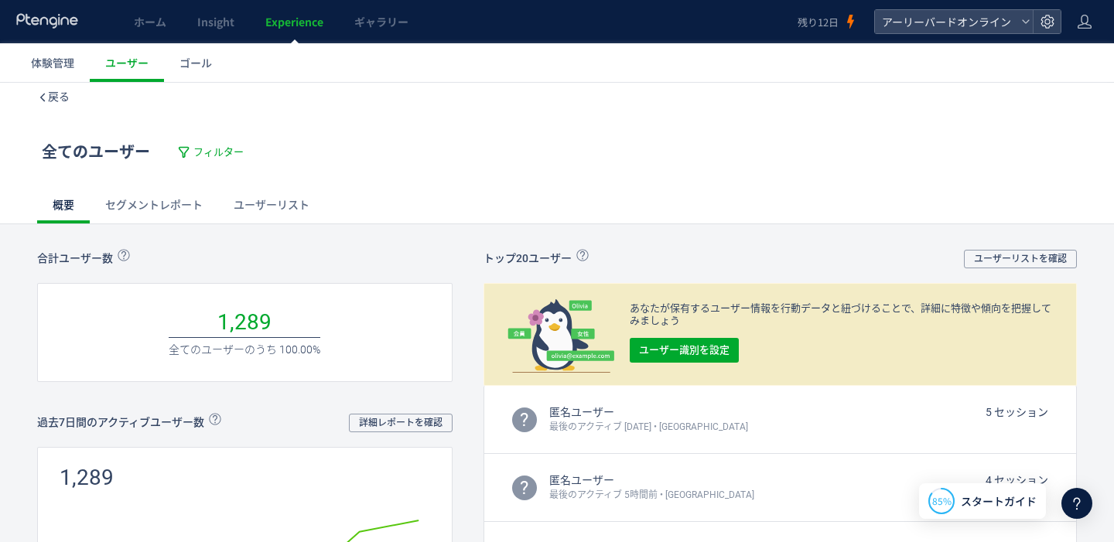
click at [184, 197] on link "セグメントレポート" at bounding box center [154, 204] width 128 height 37
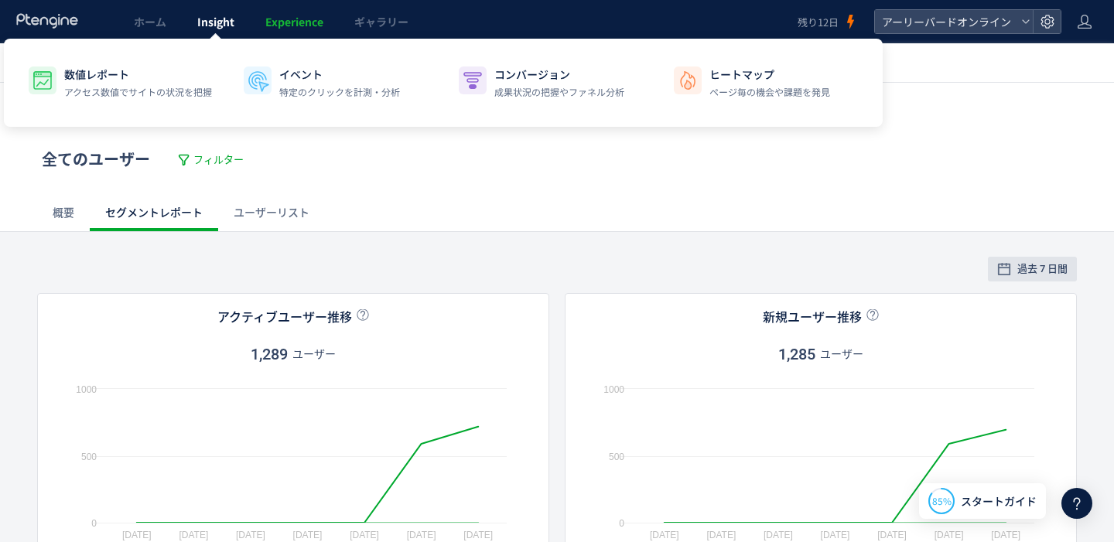
click at [222, 30] on link "Insight" at bounding box center [216, 21] width 68 height 43
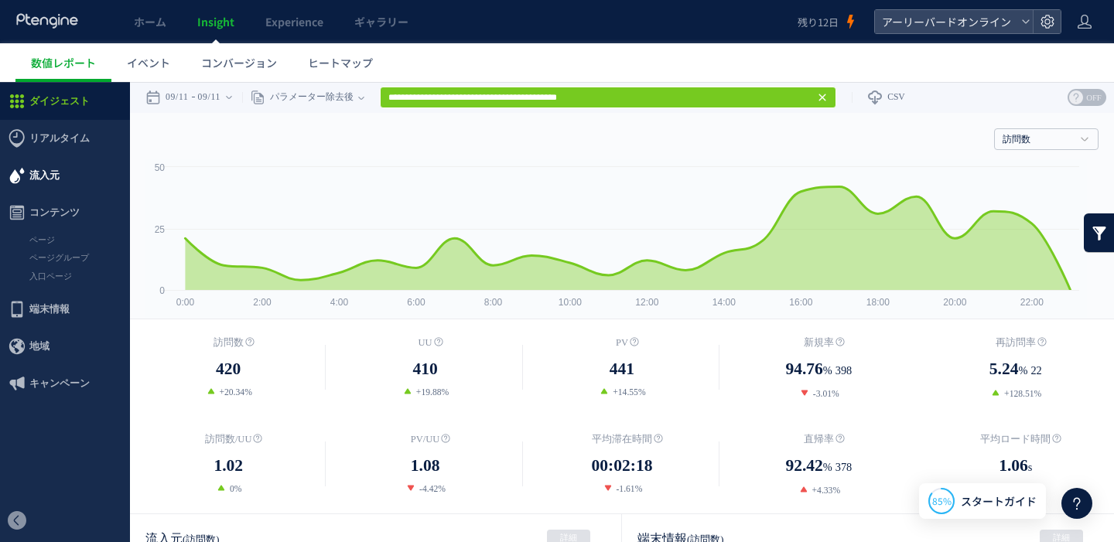
click at [54, 183] on span "流入元" at bounding box center [44, 175] width 30 height 37
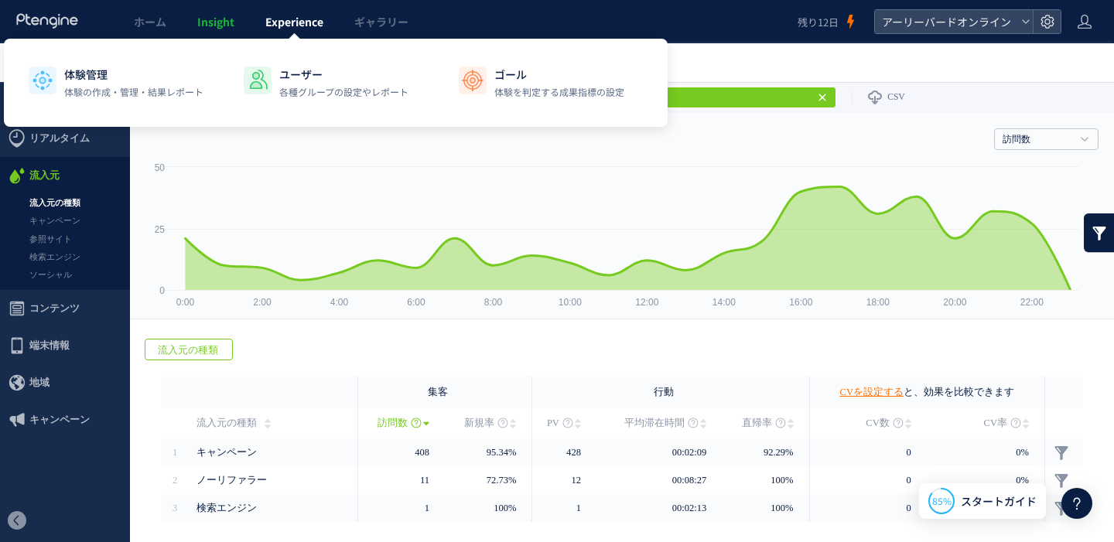
click at [314, 26] on span "Experience" at bounding box center [294, 21] width 58 height 15
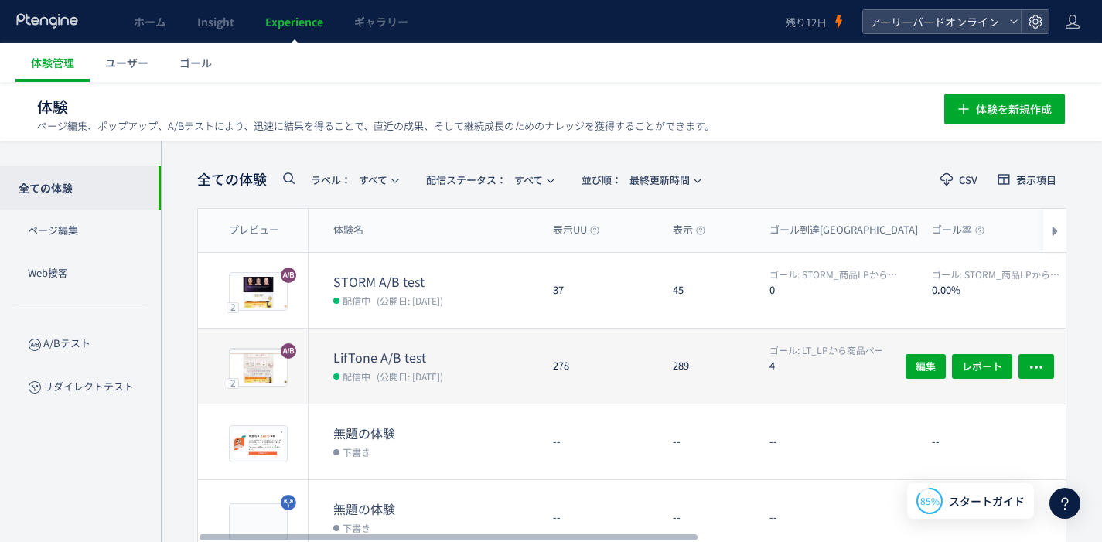
click at [464, 360] on dt "LifTone A/B test" at bounding box center [436, 358] width 207 height 18
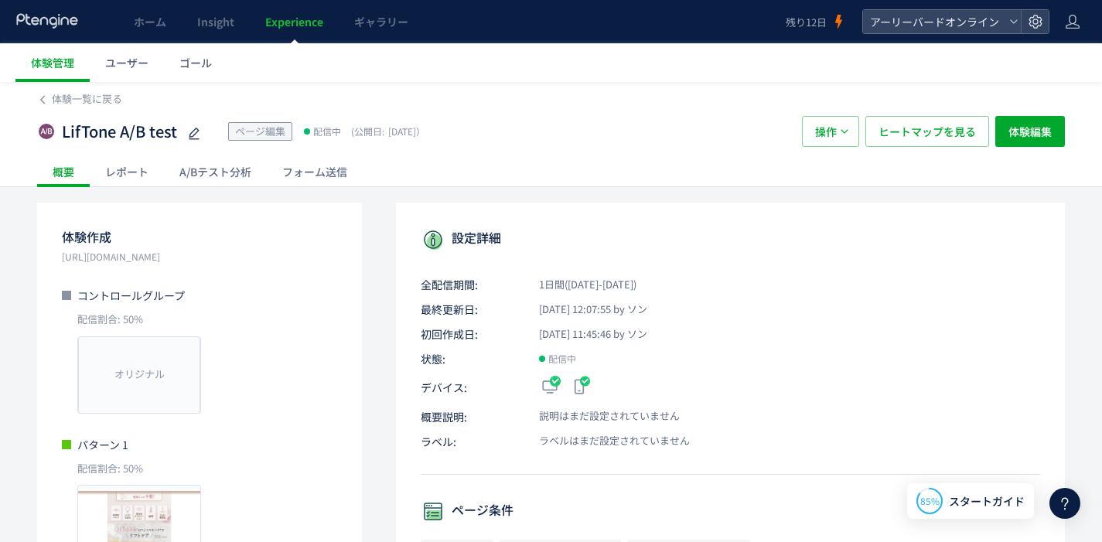
click at [254, 175] on div "A/Bテスト分析" at bounding box center [215, 171] width 103 height 31
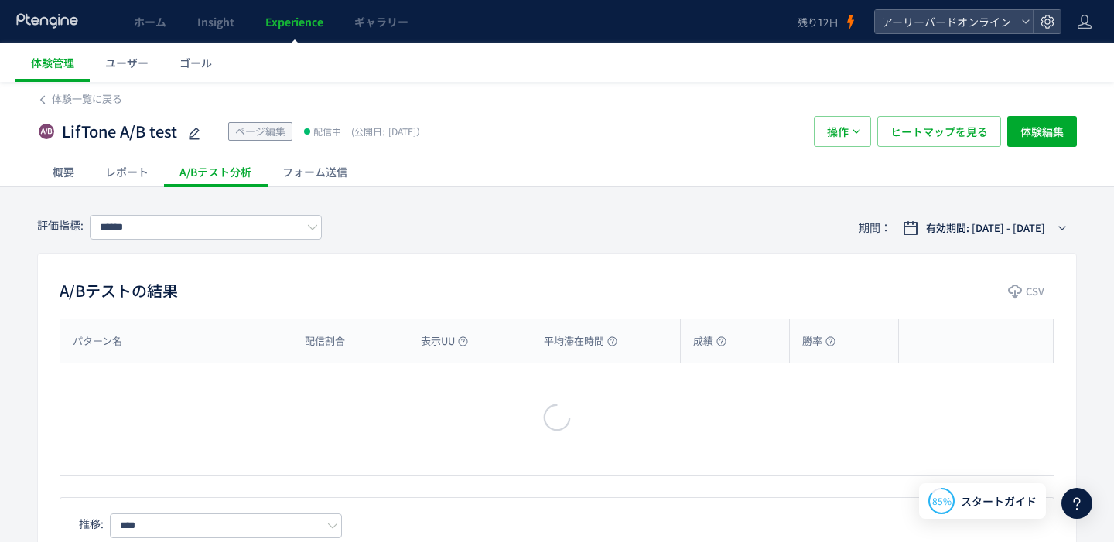
type input "**********"
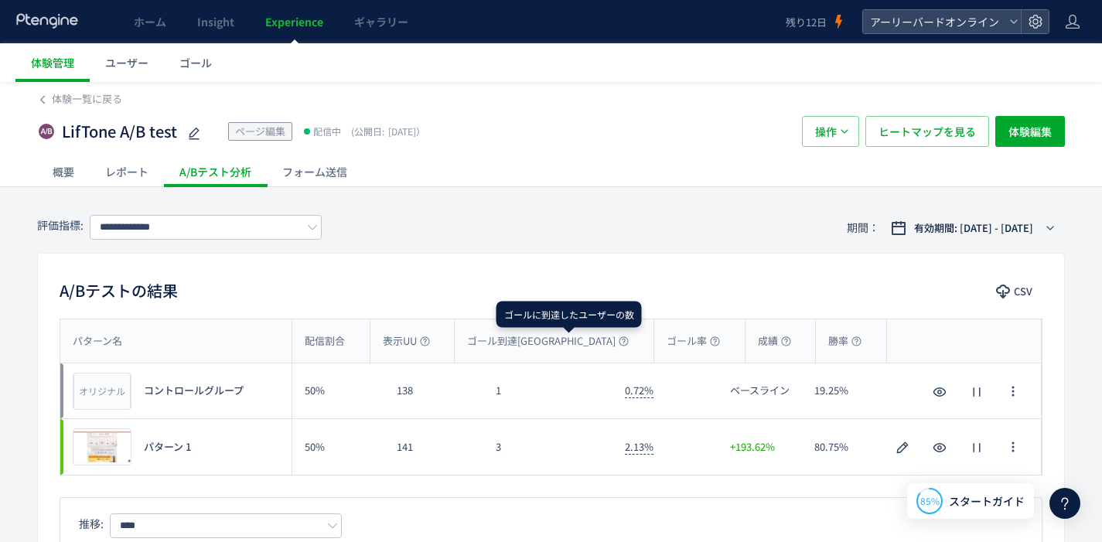
click at [619, 339] on icon at bounding box center [624, 341] width 10 height 10
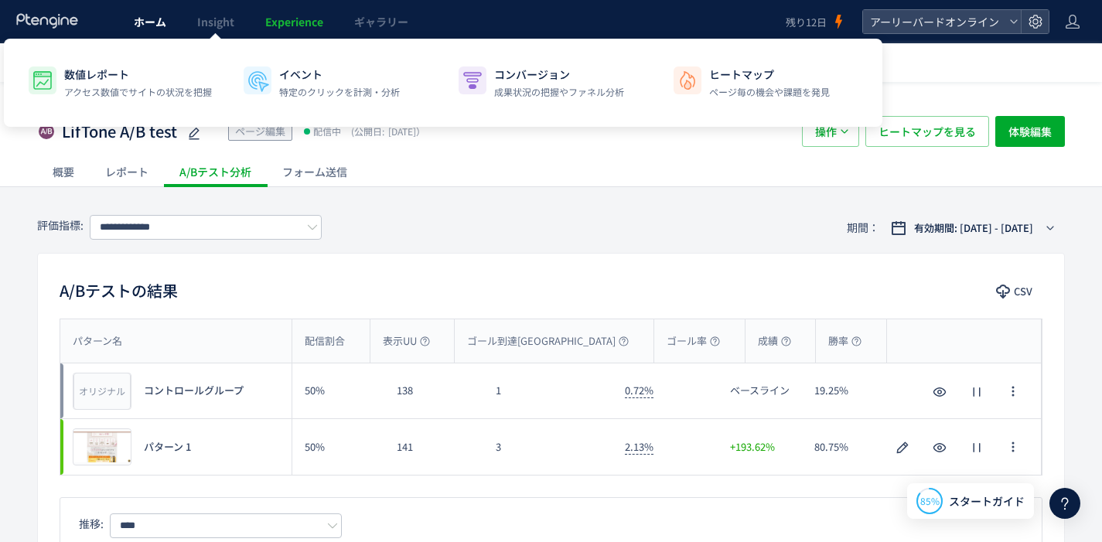
click at [168, 24] on link "ホーム" at bounding box center [149, 21] width 63 height 43
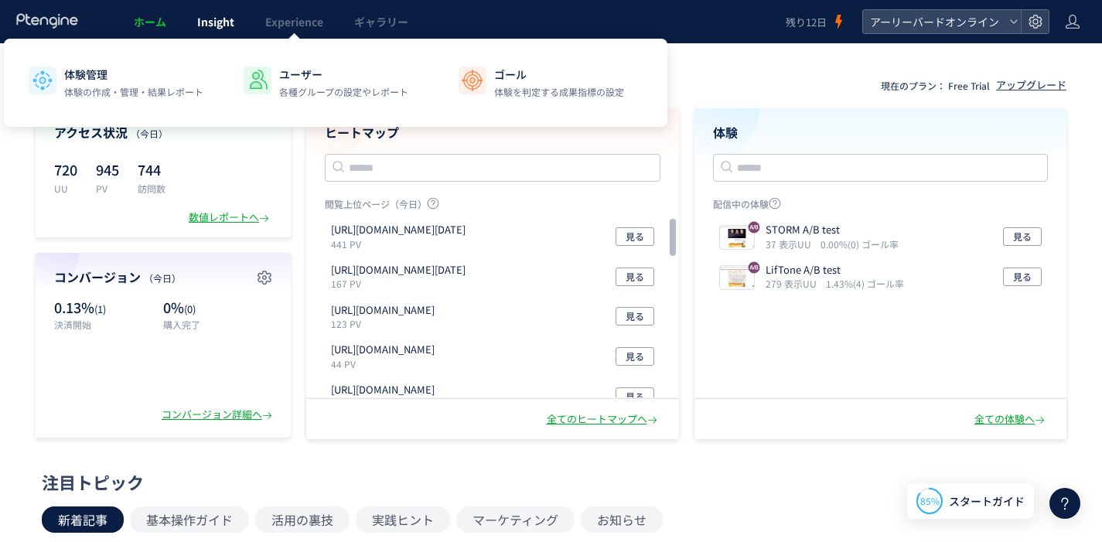
click at [208, 27] on span "Insight" at bounding box center [215, 21] width 37 height 15
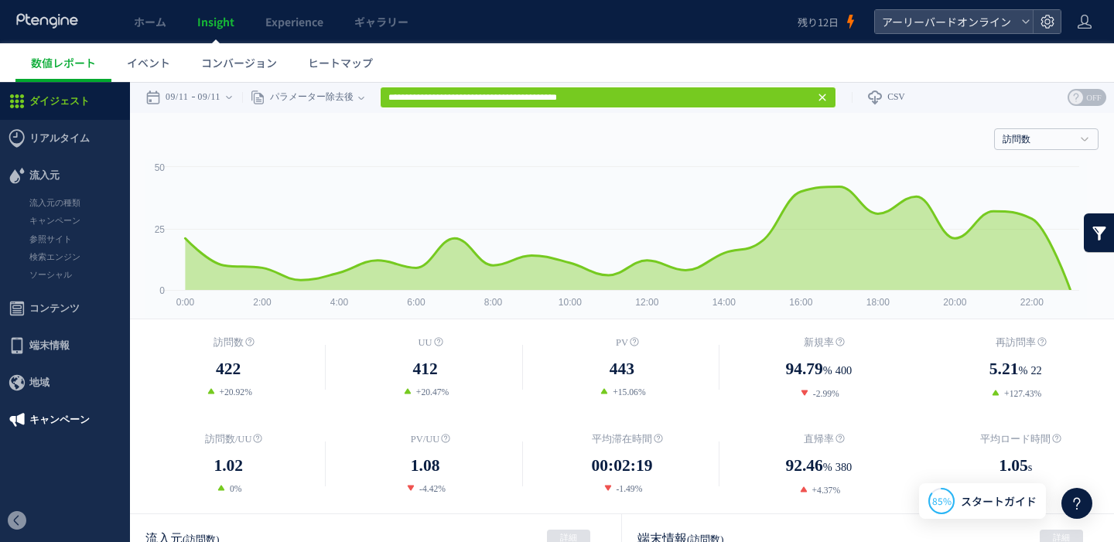
click at [60, 415] on span "キャンペーン" at bounding box center [59, 419] width 60 height 37
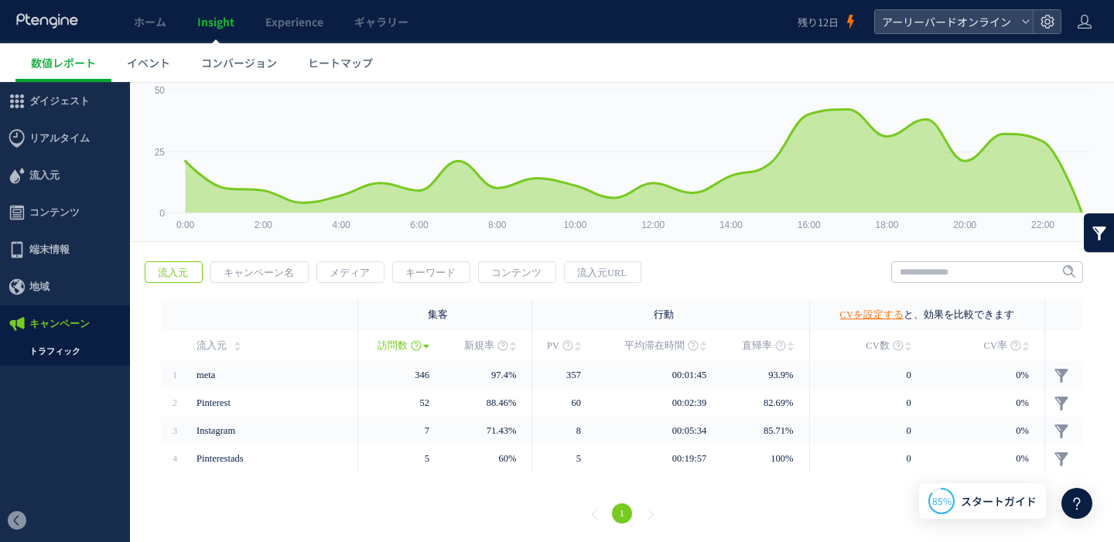
scroll to position [78, 0]
click at [880, 314] on link "CVを設定する" at bounding box center [871, 314] width 63 height 11
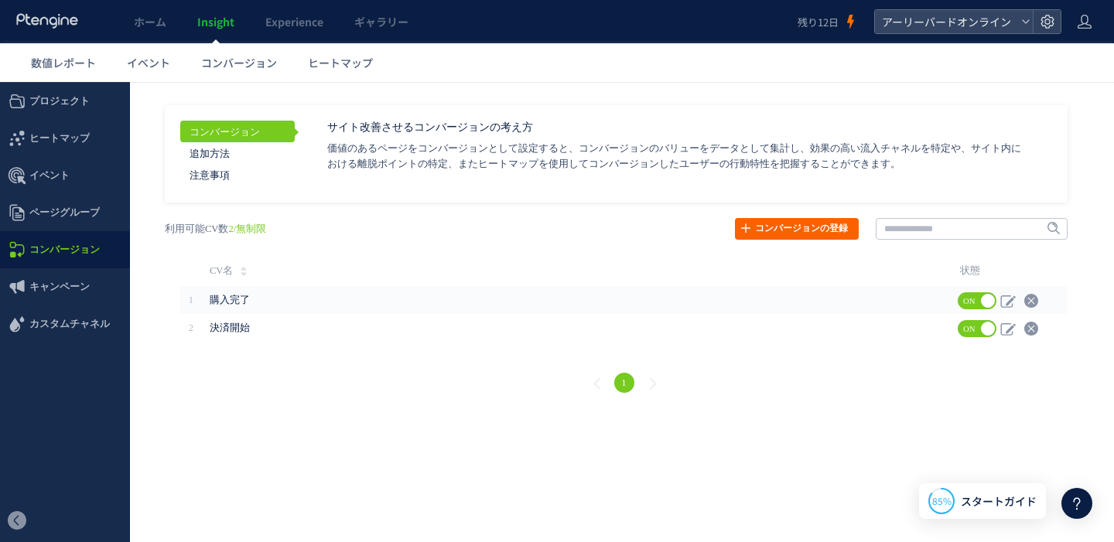
click at [793, 232] on link "コンバージョンの登録" at bounding box center [797, 229] width 124 height 22
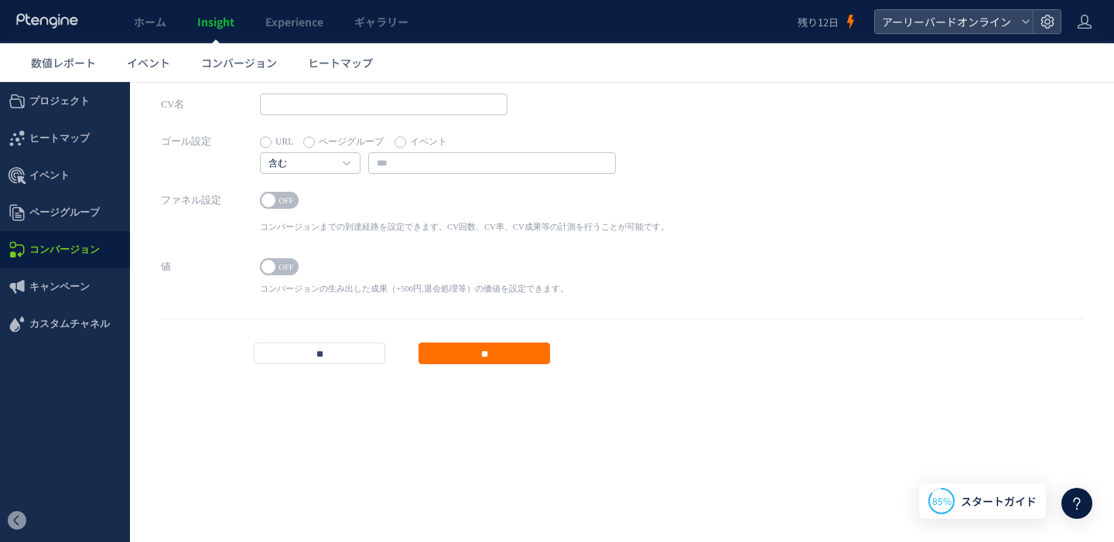
click at [425, 147] on label "イベント" at bounding box center [420, 142] width 53 height 22
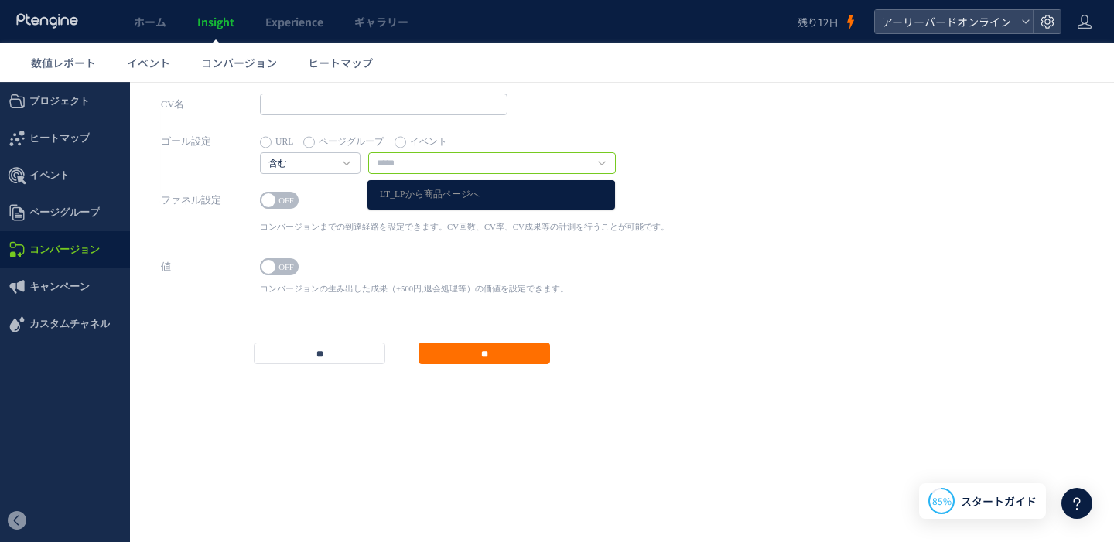
click at [422, 169] on input "text" at bounding box center [491, 163] width 247 height 22
click at [391, 111] on input "text" at bounding box center [383, 105] width 247 height 22
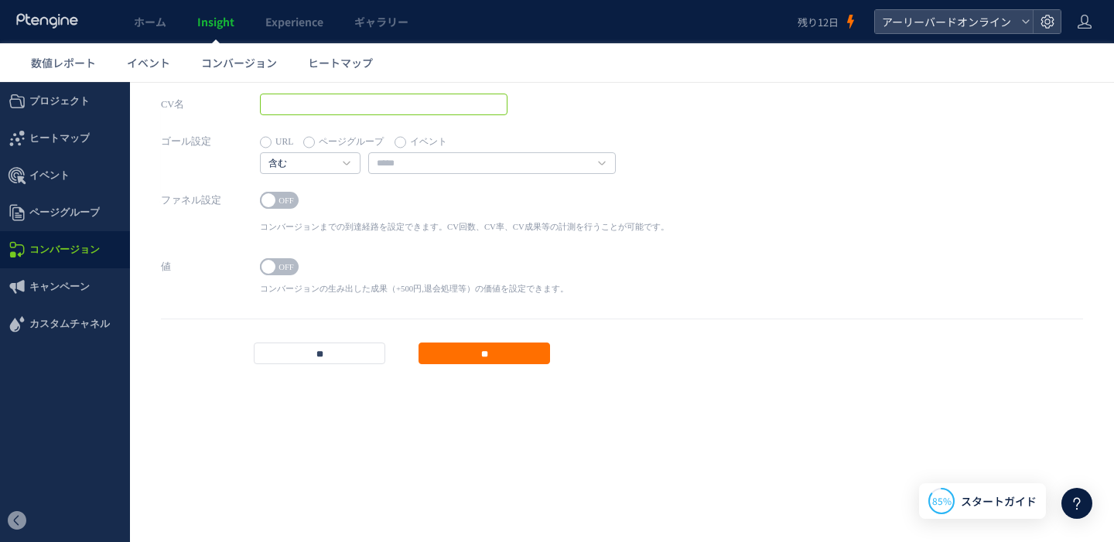
click at [391, 107] on input "text" at bounding box center [383, 105] width 247 height 22
click at [412, 160] on input "text" at bounding box center [491, 163] width 247 height 22
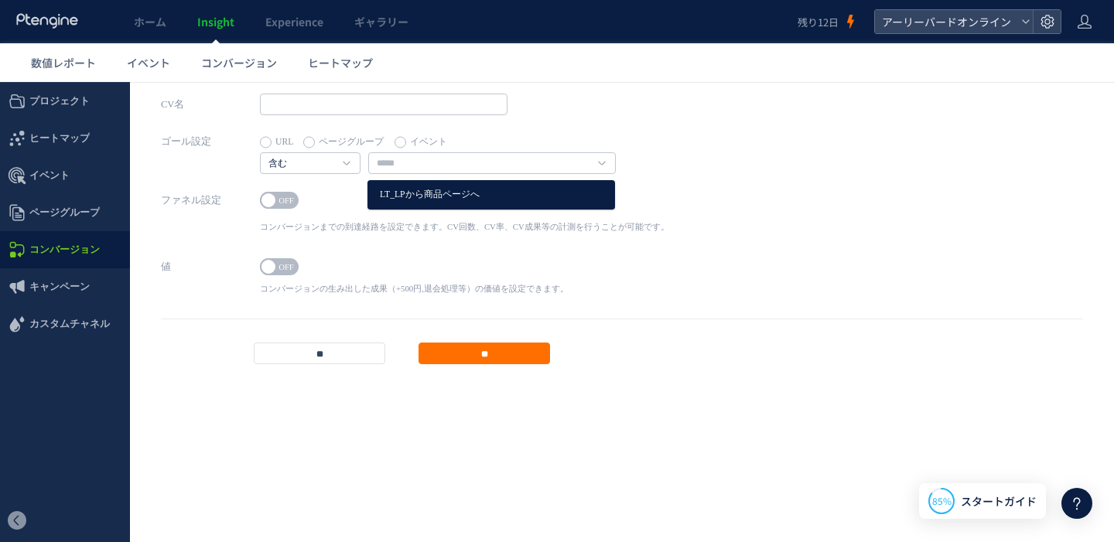
click at [425, 193] on link "LT_LPから商品ページへ" at bounding box center [491, 195] width 223 height 20
type input "**********"
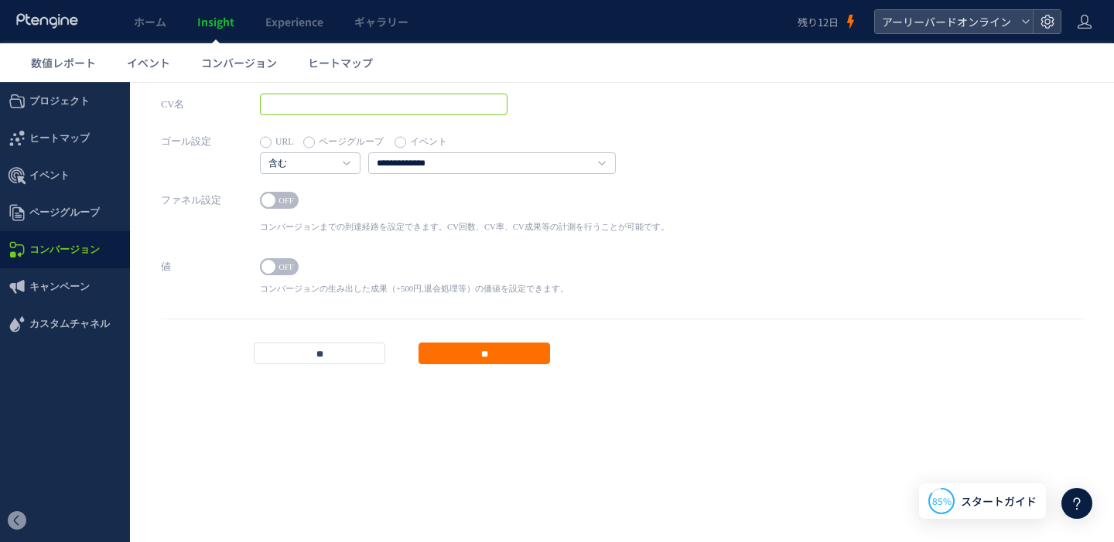
click at [376, 109] on input "text" at bounding box center [383, 105] width 247 height 22
click at [265, 202] on span at bounding box center [268, 200] width 14 height 14
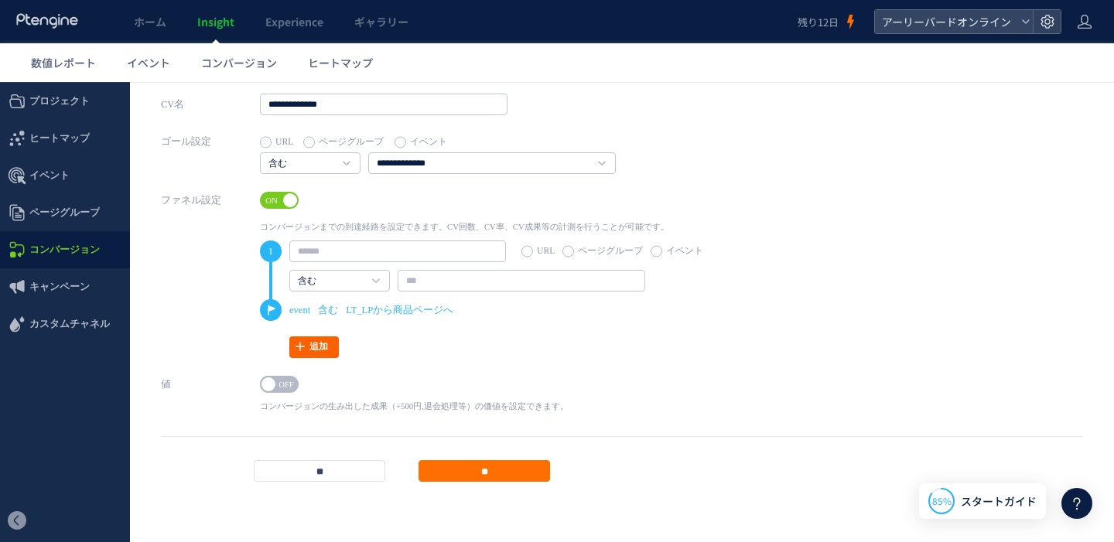
click at [307, 348] on link "追加" at bounding box center [313, 347] width 49 height 22
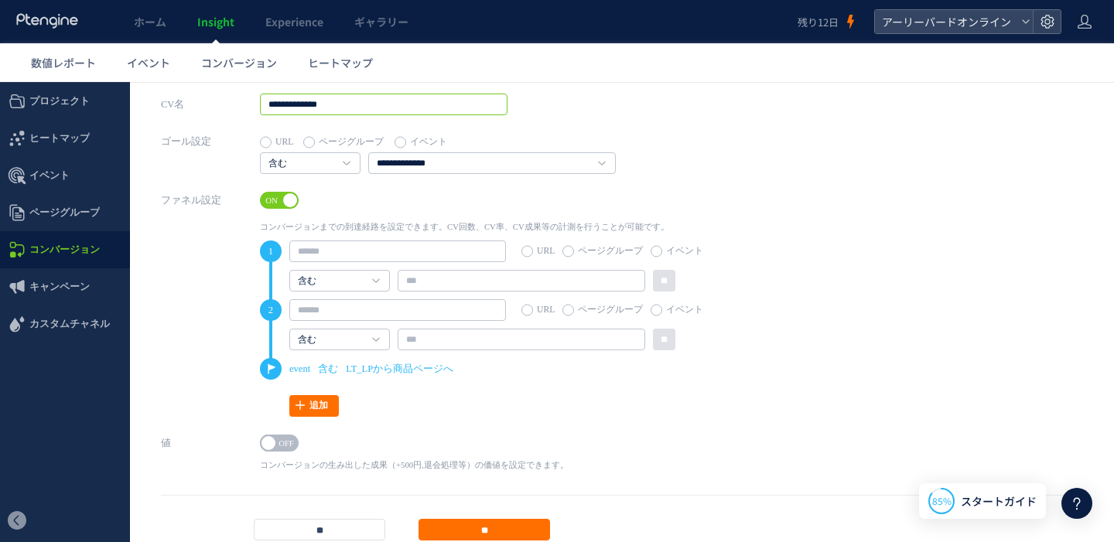
click at [393, 110] on input "**********" at bounding box center [383, 105] width 247 height 22
click at [386, 105] on input "**********" at bounding box center [383, 105] width 247 height 22
type input "*******"
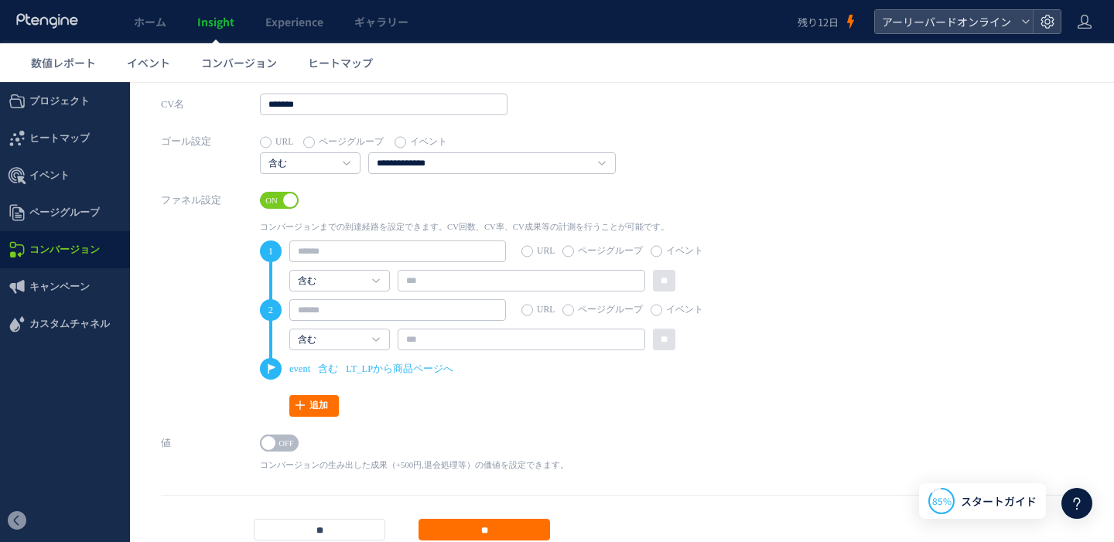
click at [272, 145] on label "URL" at bounding box center [276, 142] width 33 height 22
click at [421, 166] on input "text" at bounding box center [491, 163] width 247 height 22
type input "********"
click at [420, 261] on input "text" at bounding box center [397, 252] width 217 height 22
click at [655, 251] on label "イベント" at bounding box center [676, 252] width 53 height 22
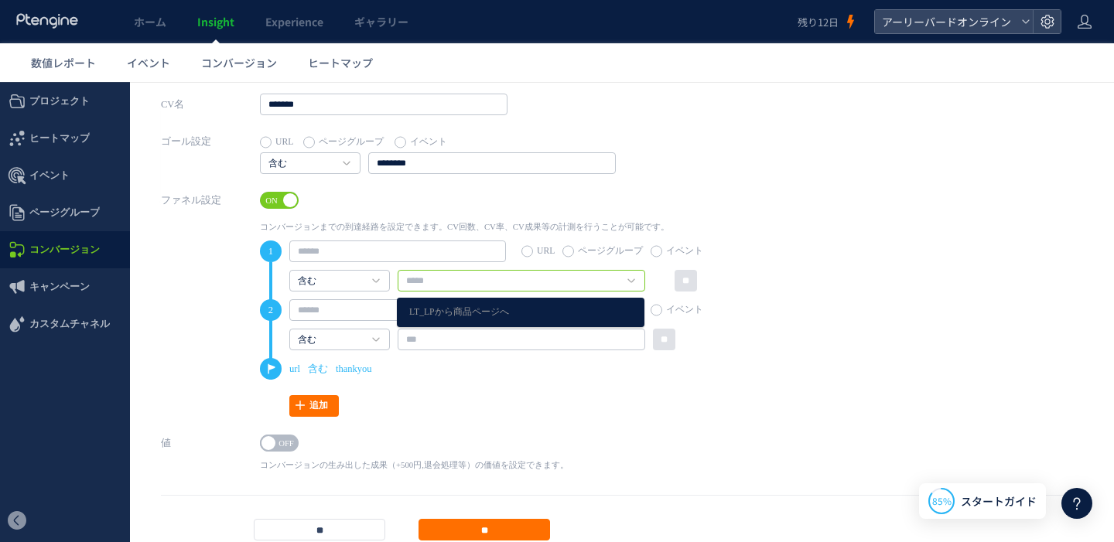
click at [612, 278] on input "text" at bounding box center [520, 281] width 247 height 22
click at [561, 307] on link "LT_LPから商品ページへ" at bounding box center [520, 312] width 223 height 20
type input "**********"
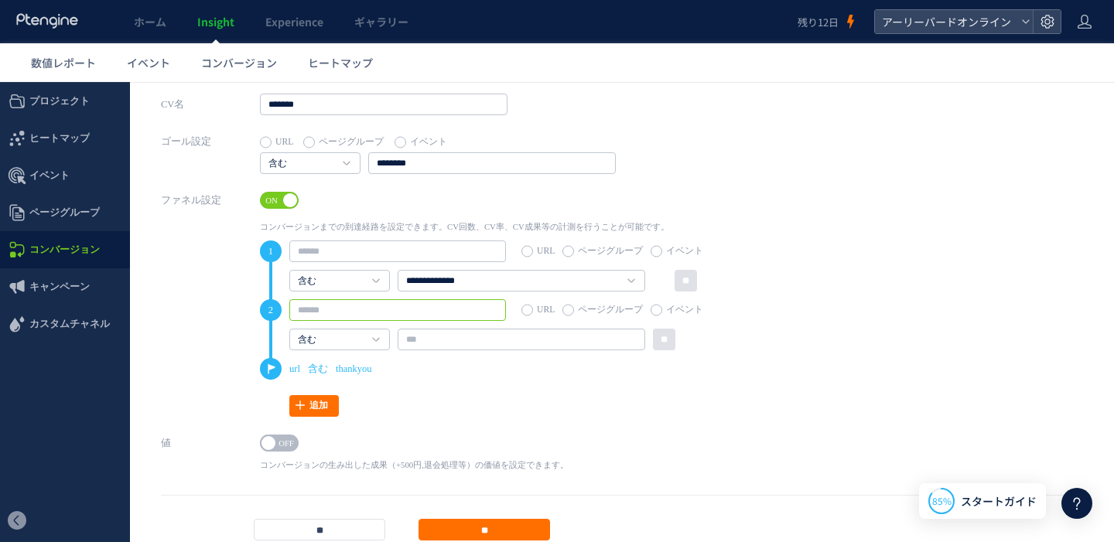
click at [341, 310] on input "text" at bounding box center [397, 310] width 217 height 22
click at [397, 313] on input "text" at bounding box center [397, 310] width 217 height 22
click at [374, 251] on input "text" at bounding box center [397, 252] width 217 height 22
click at [457, 285] on input "**********" at bounding box center [520, 281] width 247 height 22
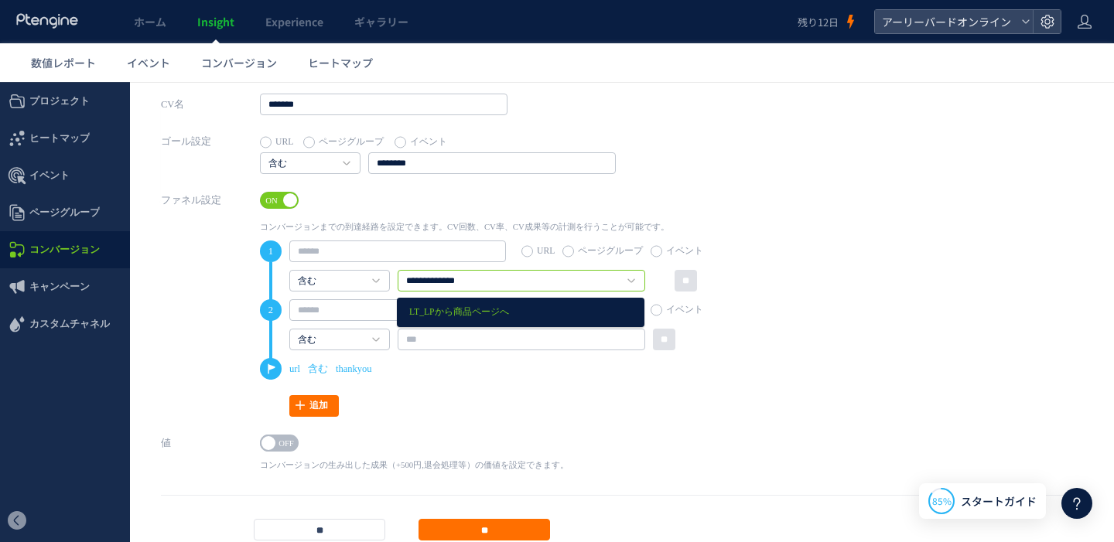
click at [457, 285] on input "**********" at bounding box center [520, 281] width 247 height 22
click at [408, 251] on input "text" at bounding box center [397, 252] width 217 height 22
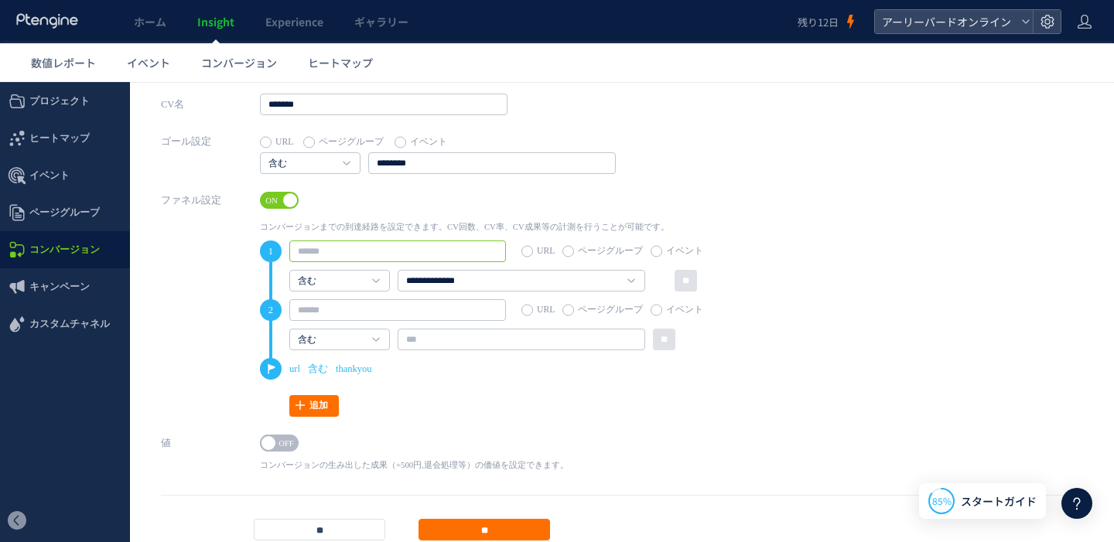
click at [408, 251] on input "text" at bounding box center [397, 252] width 217 height 22
type input "**********"
click at [402, 313] on input "text" at bounding box center [397, 310] width 217 height 22
type input "****"
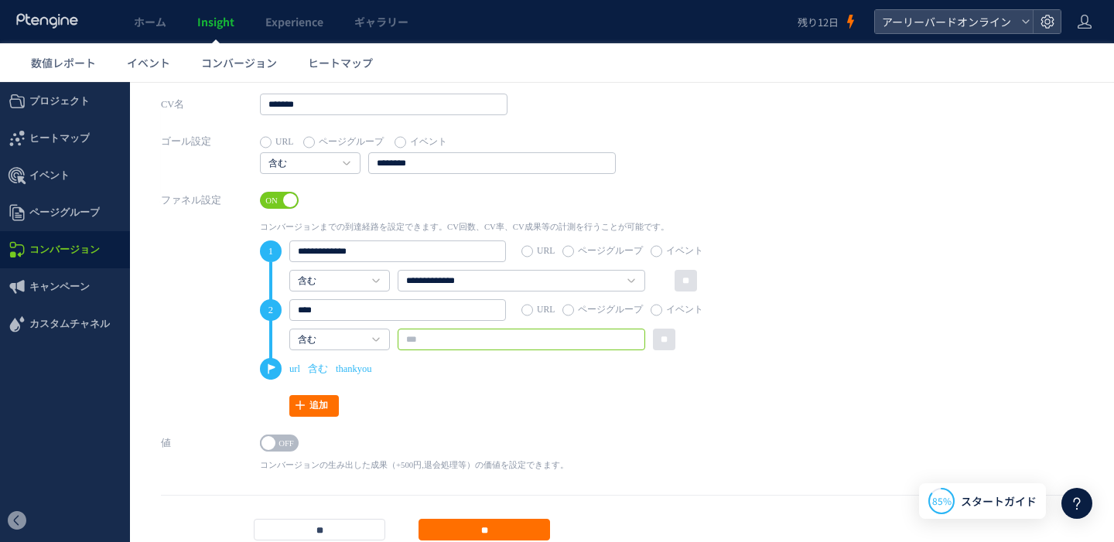
click at [483, 339] on input "text" at bounding box center [520, 340] width 247 height 22
type input "********"
click at [316, 370] on icon "含む" at bounding box center [318, 369] width 20 height 22
click at [282, 442] on span "OFF" at bounding box center [286, 443] width 23 height 17
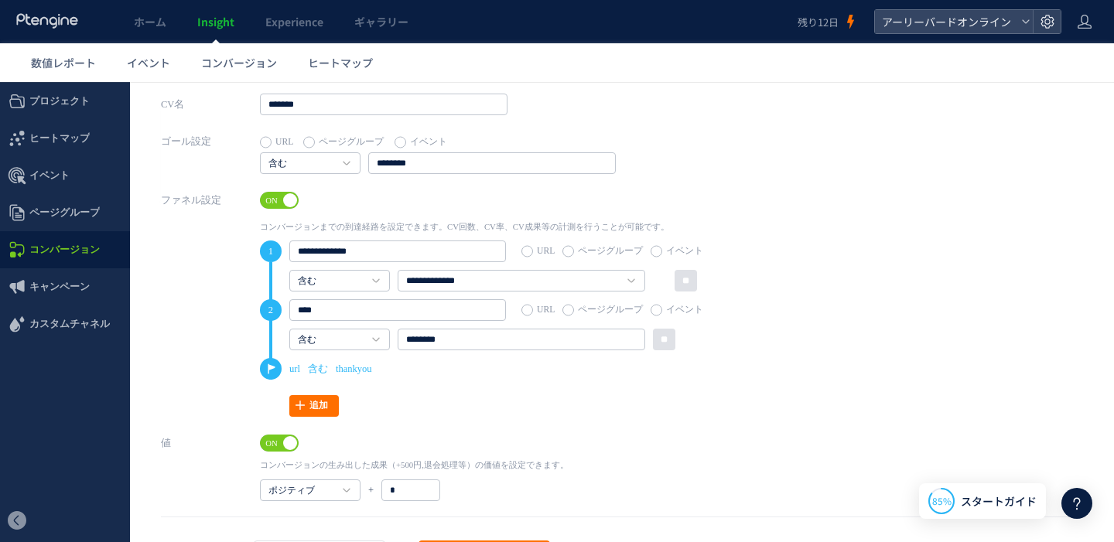
click at [281, 446] on span "ON" at bounding box center [271, 443] width 23 height 17
click at [502, 529] on input "**" at bounding box center [483, 530] width 131 height 22
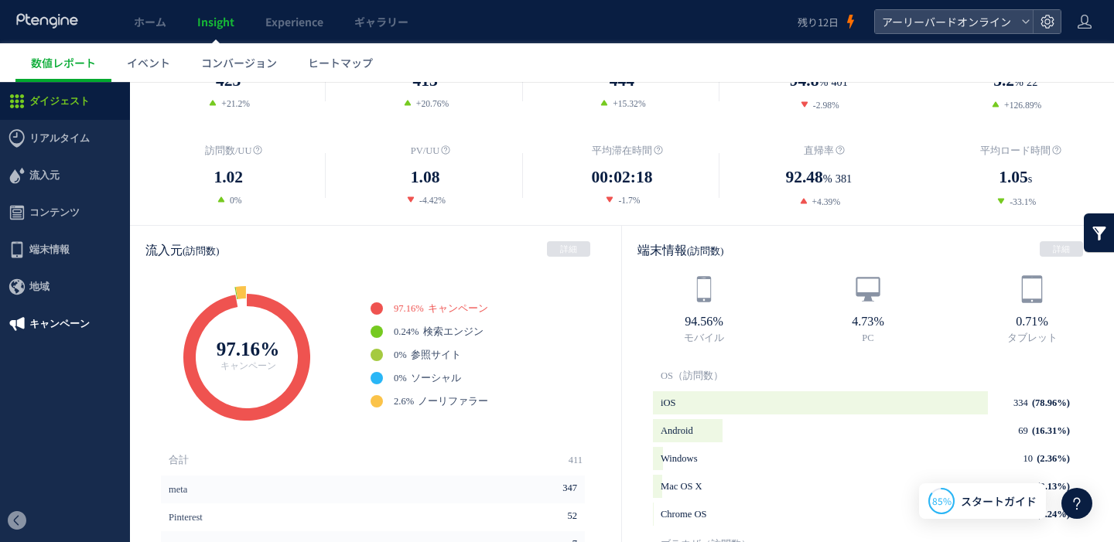
scroll to position [288, 0]
click at [48, 329] on span "キャンペーン" at bounding box center [59, 323] width 60 height 37
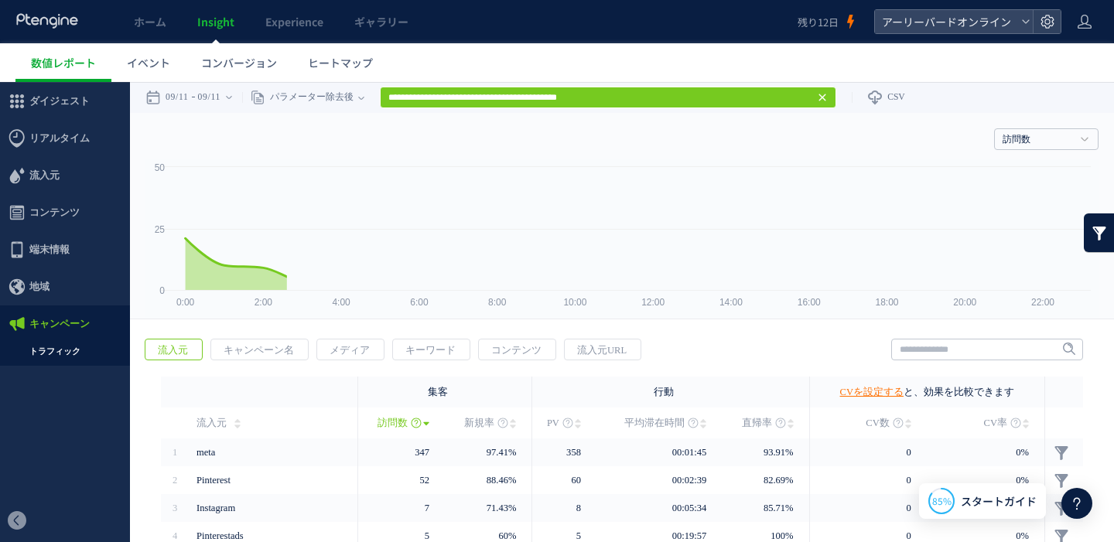
click at [67, 352] on link "トラフィック" at bounding box center [65, 352] width 130 height 18
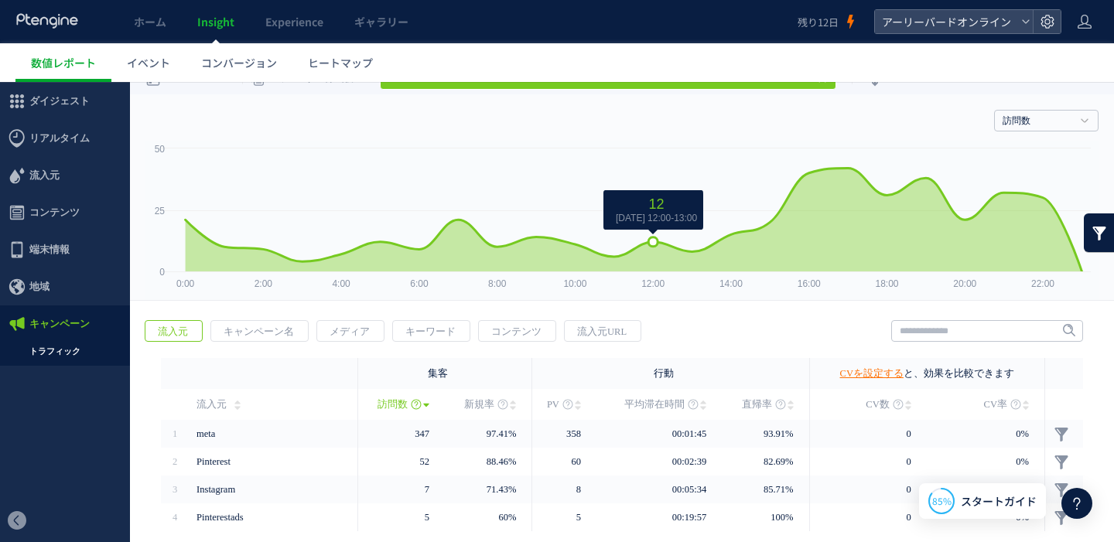
scroll to position [31, 0]
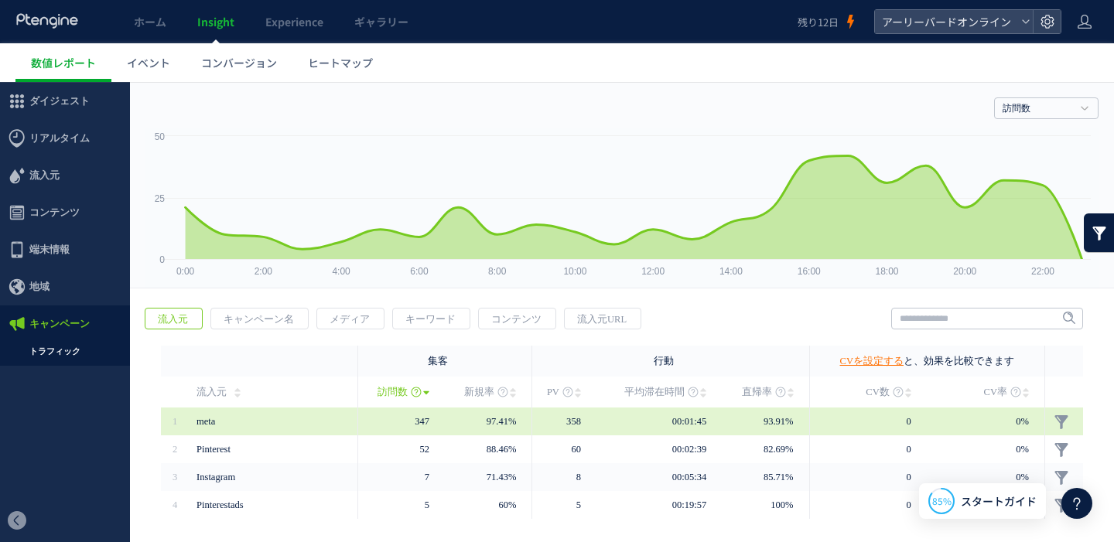
click at [1069, 416] on td at bounding box center [1064, 422] width 38 height 28
click at [1065, 418] on link at bounding box center [1060, 422] width 15 height 15
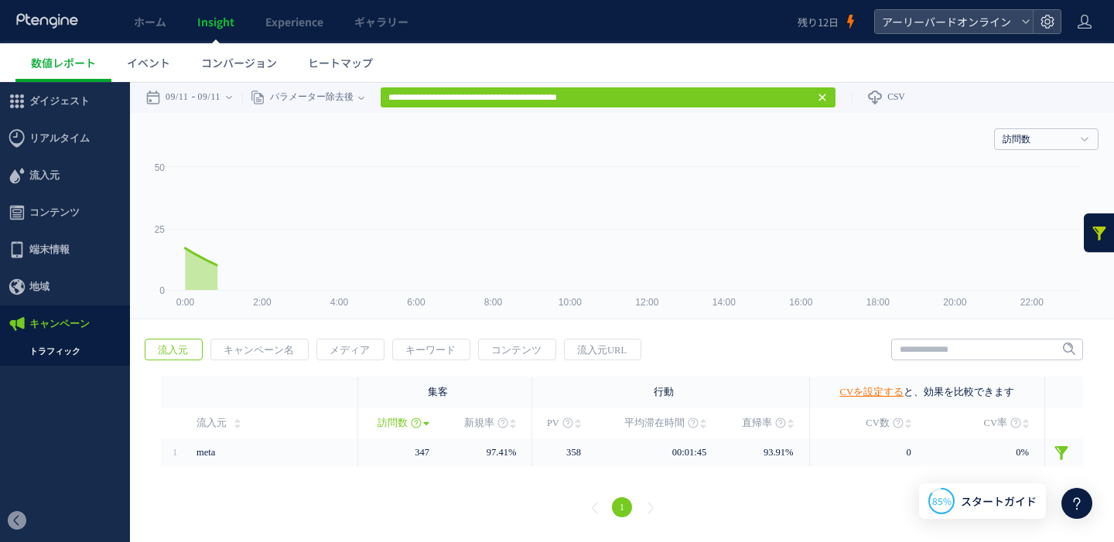
scroll to position [0, 0]
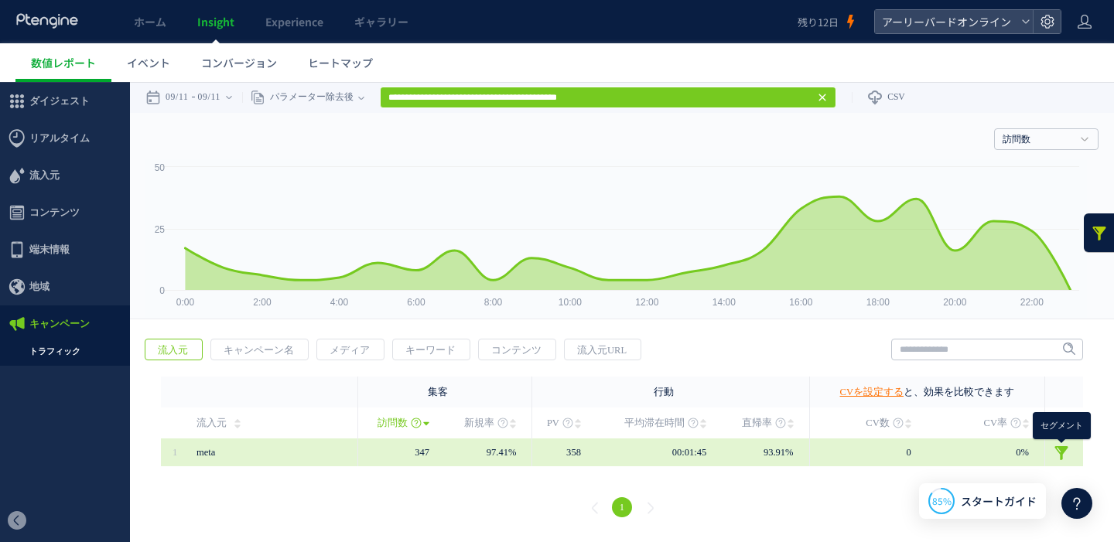
click at [1061, 453] on link at bounding box center [1060, 452] width 15 height 15
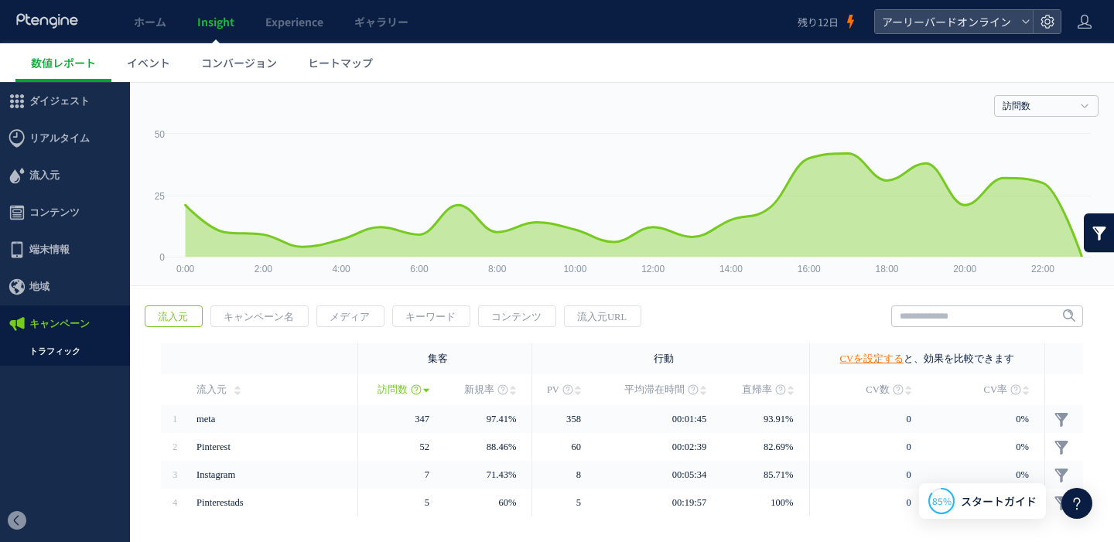
scroll to position [78, 0]
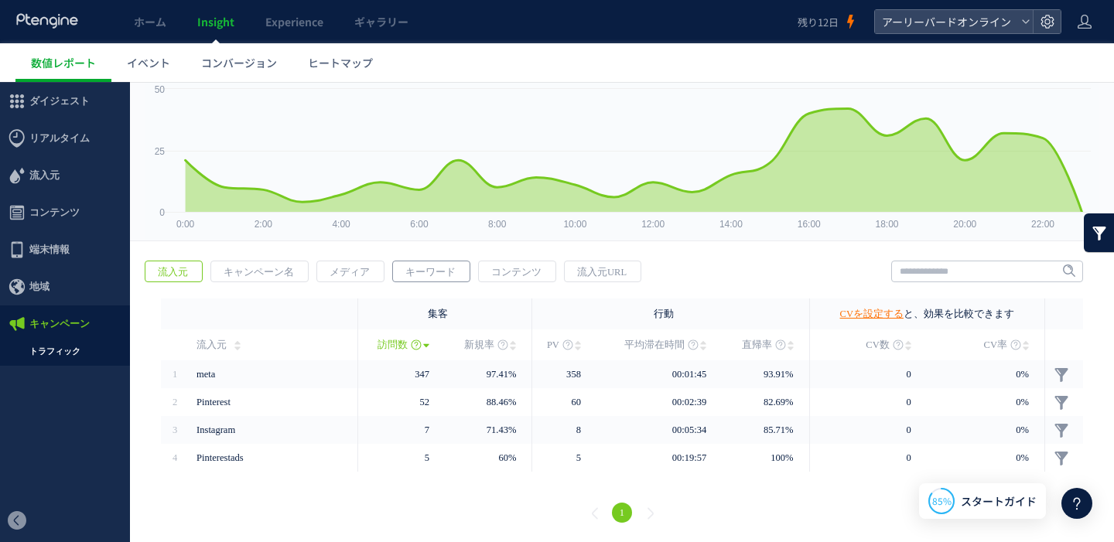
click at [440, 272] on span "キーワード" at bounding box center [430, 272] width 75 height 22
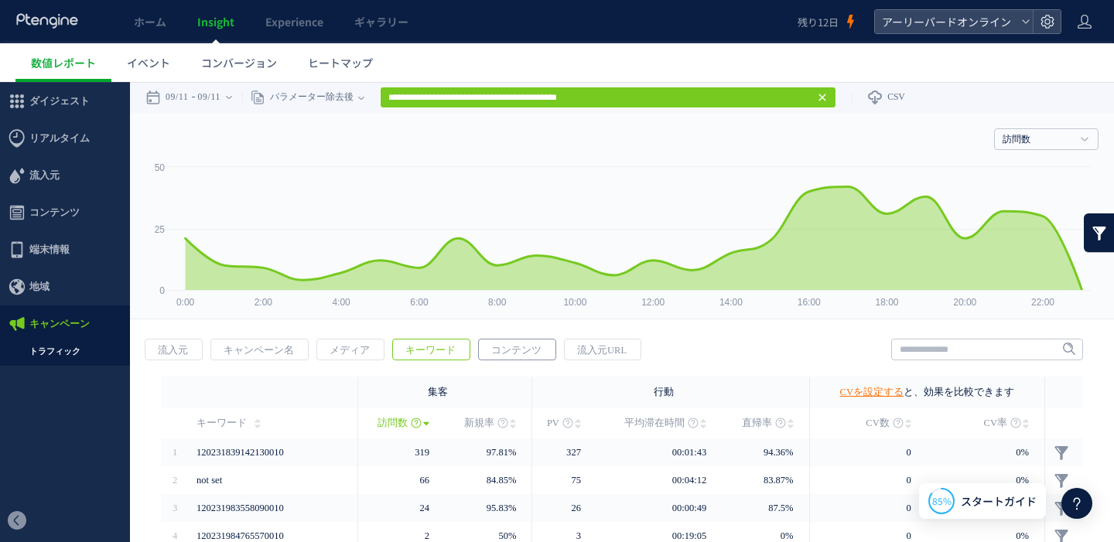
click at [486, 344] on span "コンテンツ" at bounding box center [516, 350] width 75 height 22
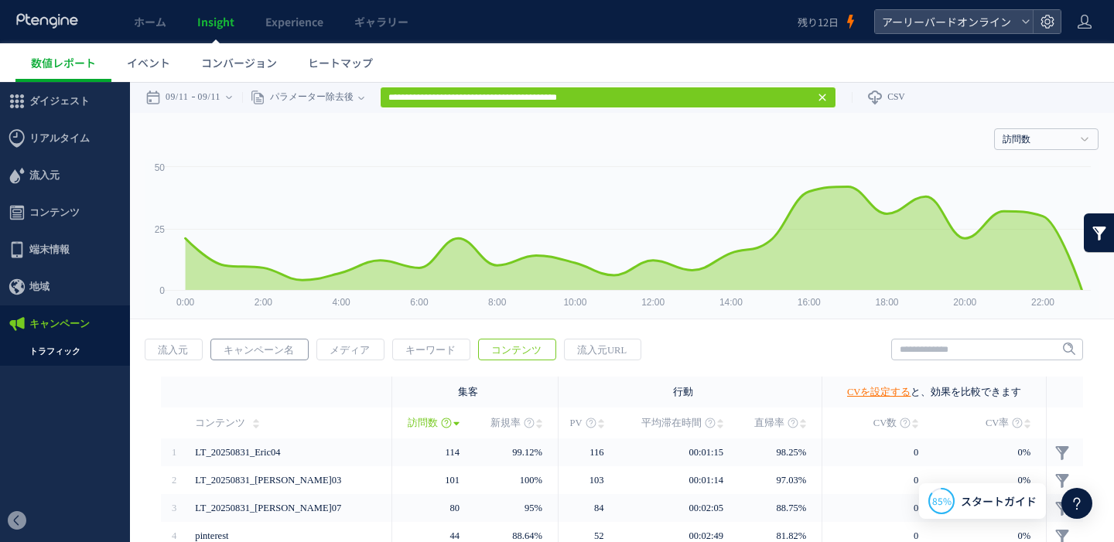
click at [258, 346] on span "キャンペーン名" at bounding box center [258, 350] width 95 height 22
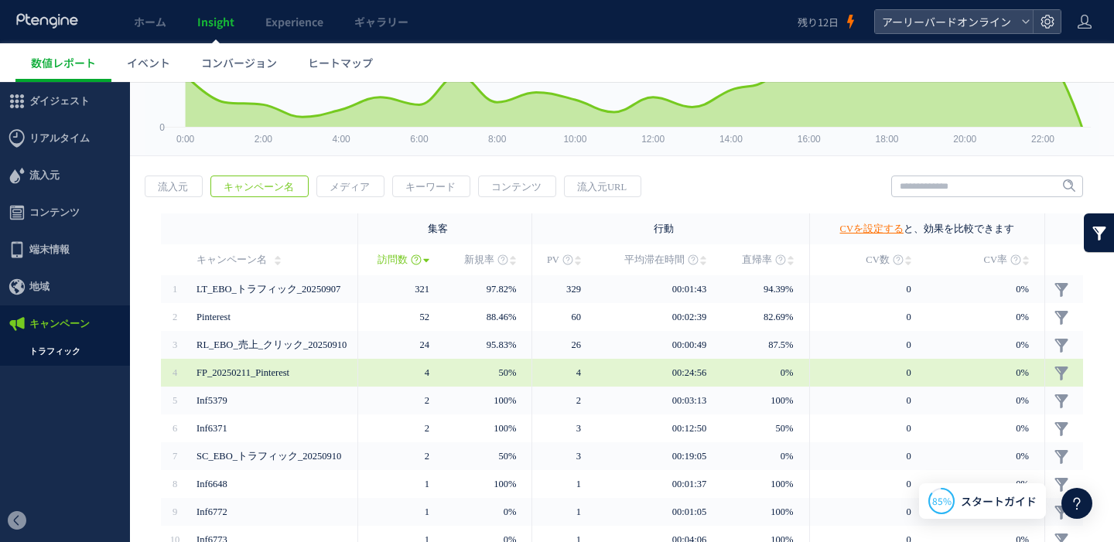
scroll to position [245, 0]
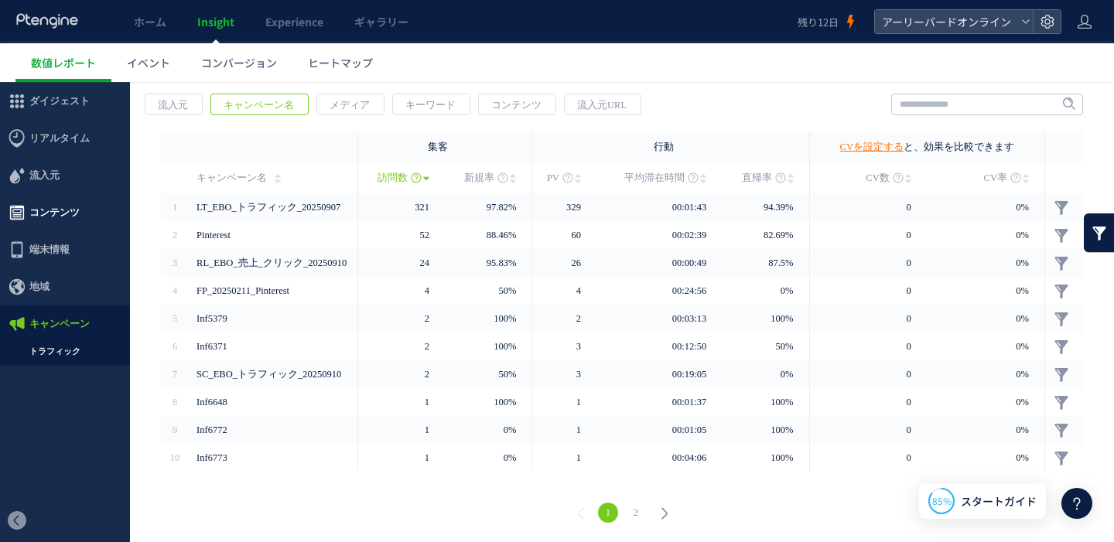
click at [55, 203] on span "コンテンツ" at bounding box center [54, 212] width 50 height 37
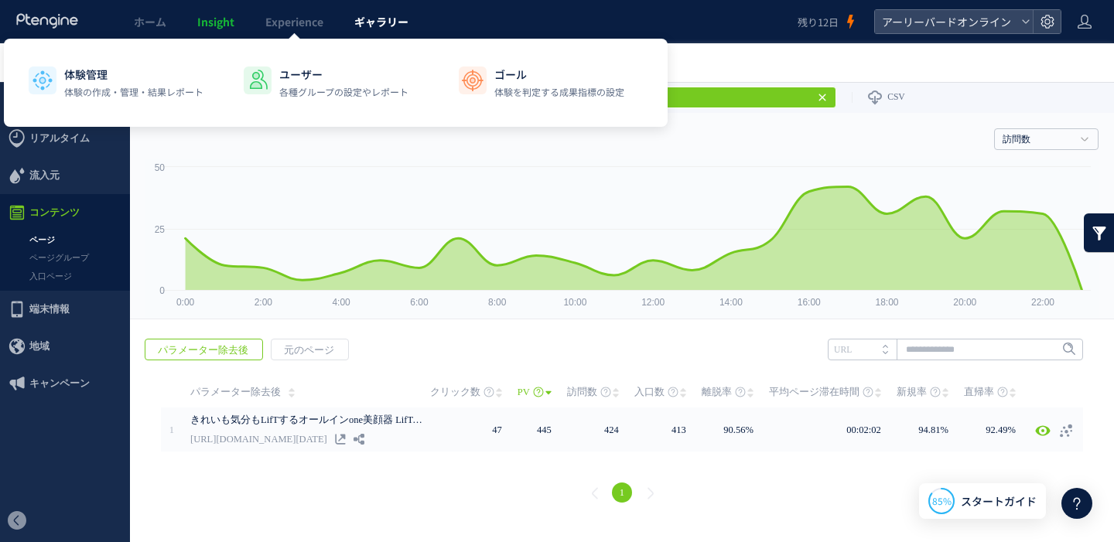
click at [366, 18] on span "ギャラリー" at bounding box center [381, 21] width 54 height 15
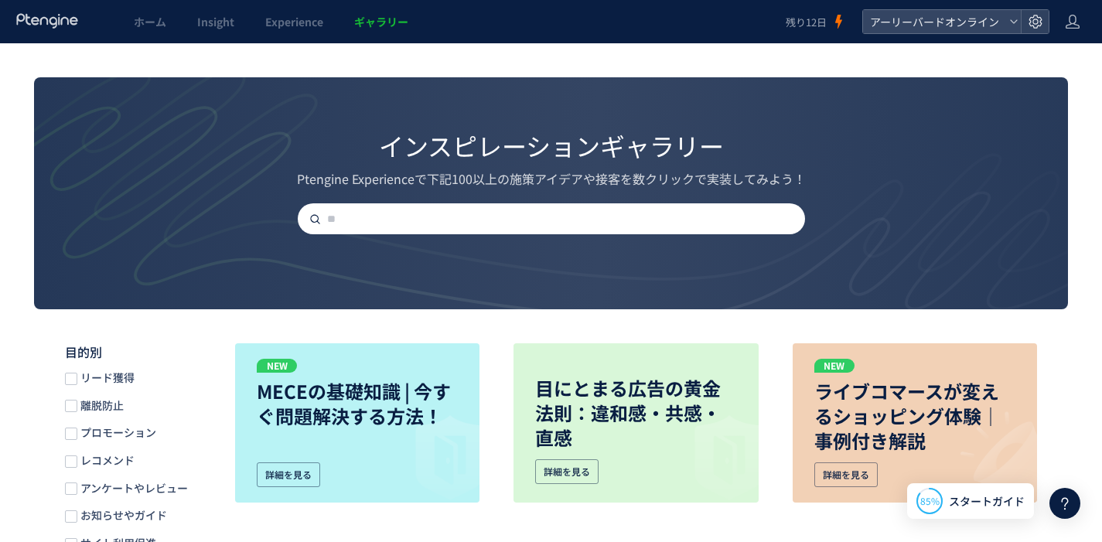
click at [107, 407] on span "離脱防止" at bounding box center [100, 405] width 46 height 15
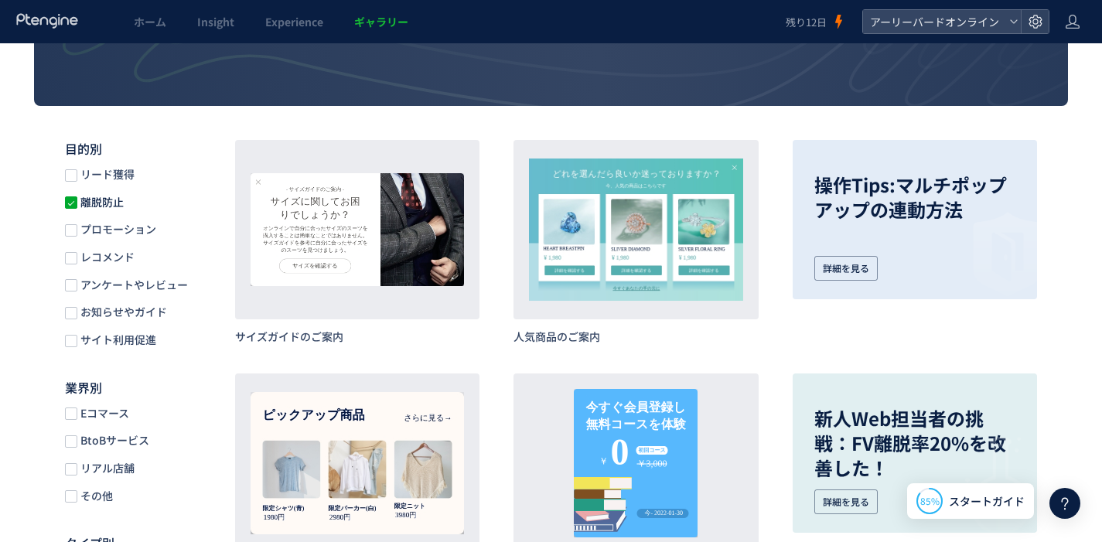
scroll to position [262, 0]
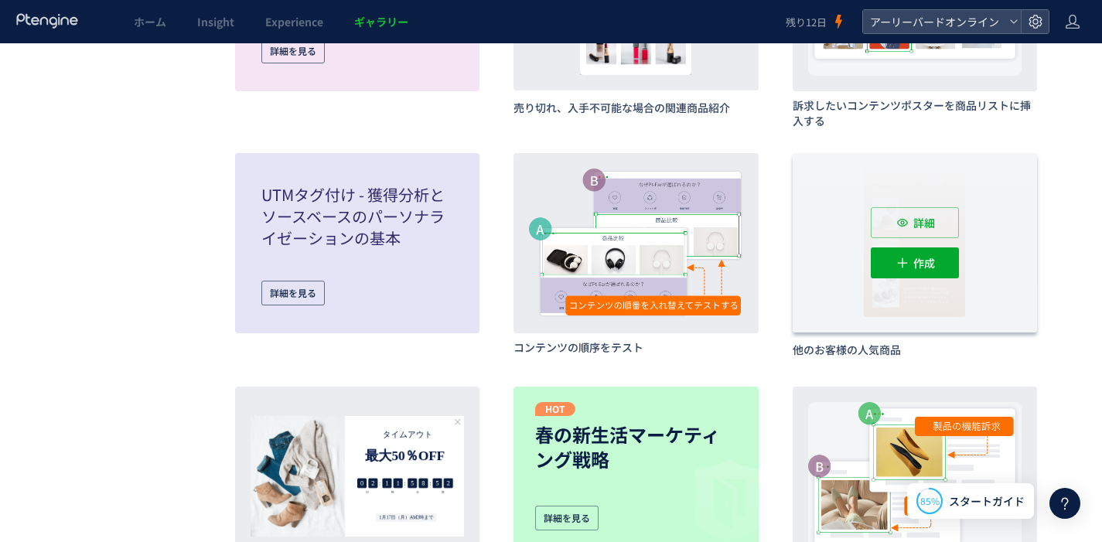
scroll to position [1045, 0]
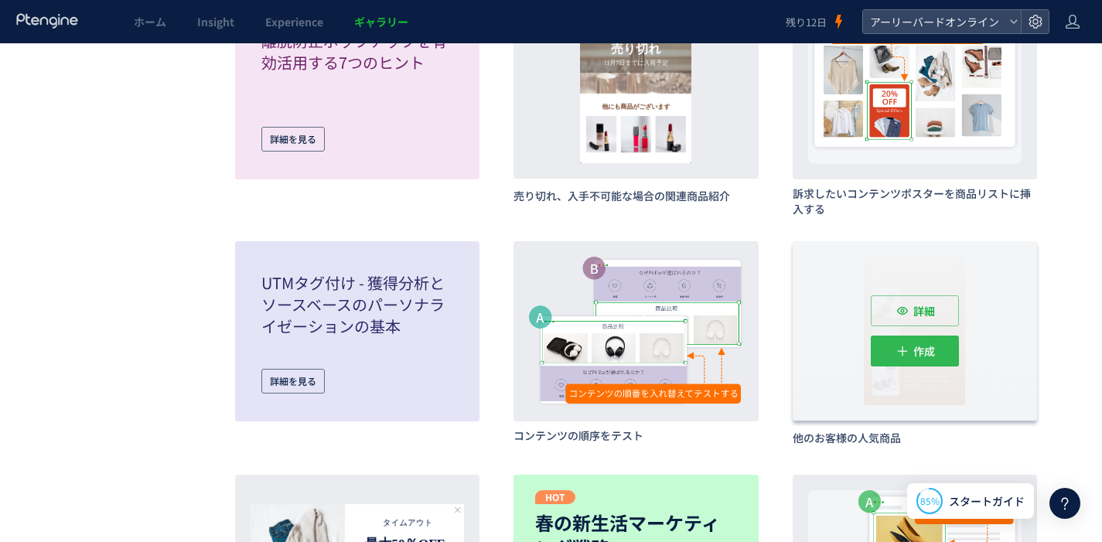
click at [926, 349] on span "作成" at bounding box center [924, 351] width 22 height 31
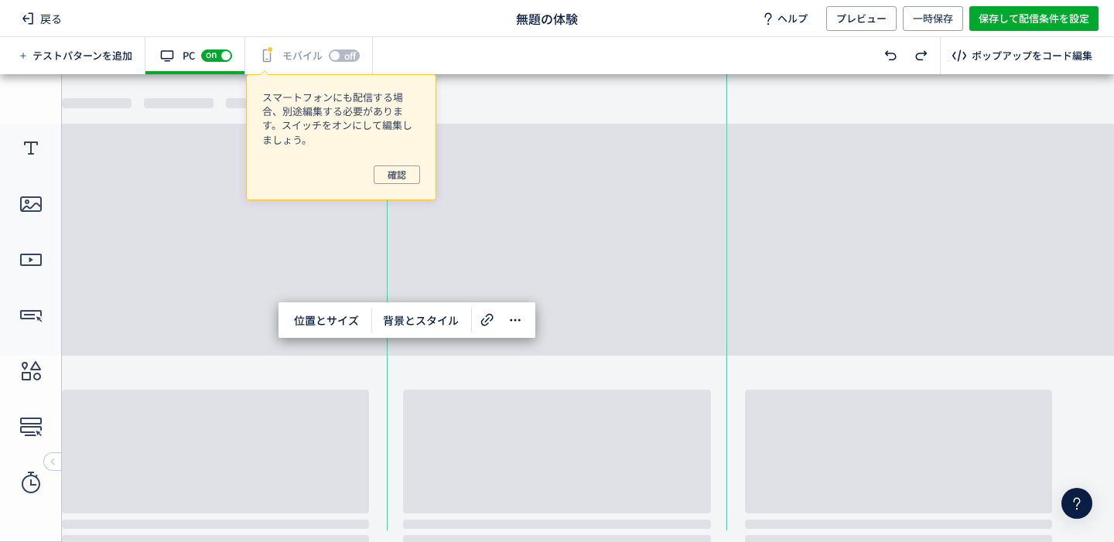
click at [334, 57] on div "off on" at bounding box center [344, 55] width 31 height 15
click at [390, 178] on span "確認" at bounding box center [396, 174] width 19 height 19
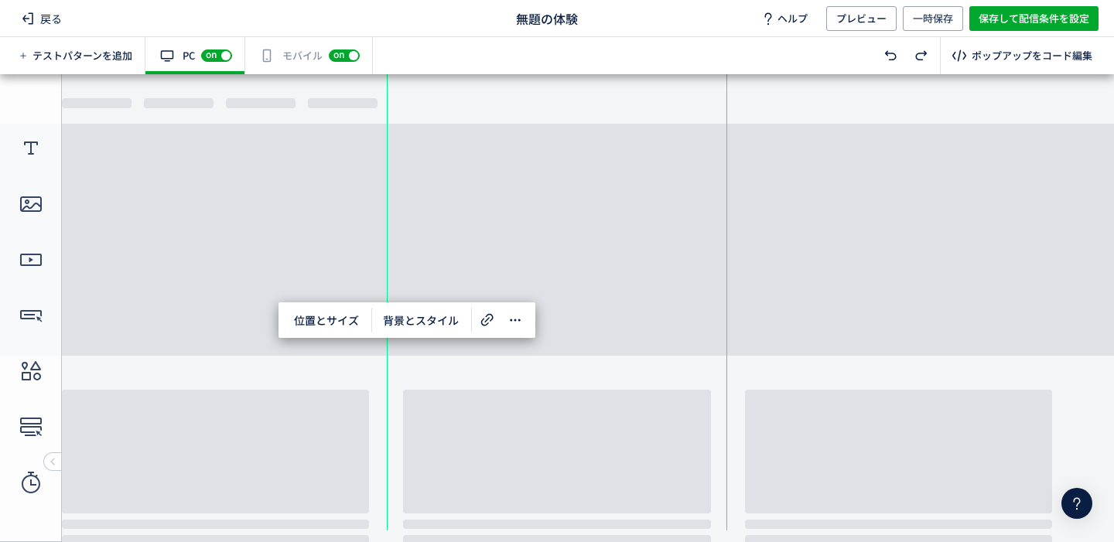
click at [217, 56] on span "on" at bounding box center [211, 53] width 11 height 9
click at [623, 241] on div "テキスト" at bounding box center [597, 228] width 155 height 70
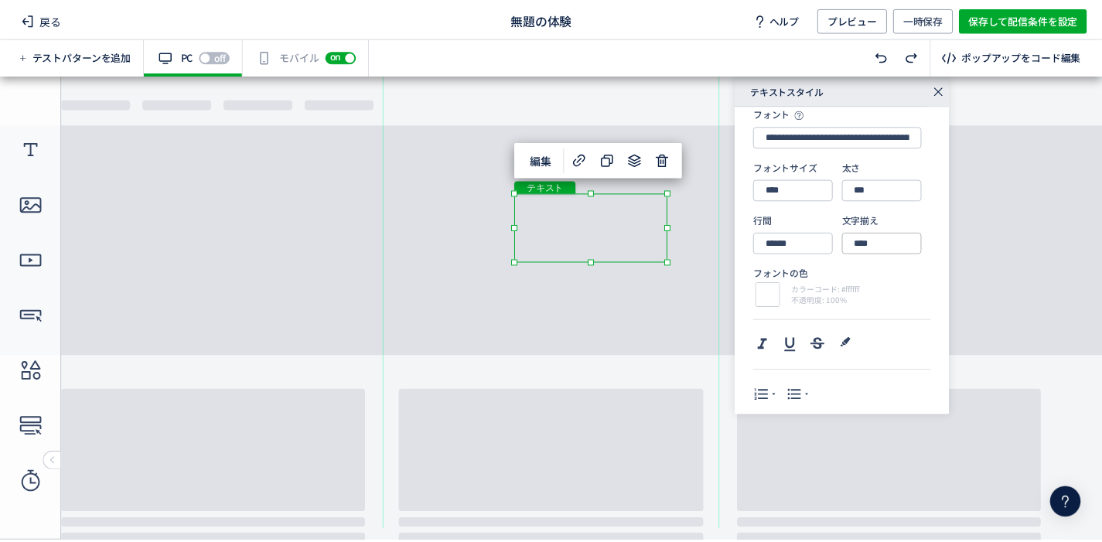
scroll to position [26, 0]
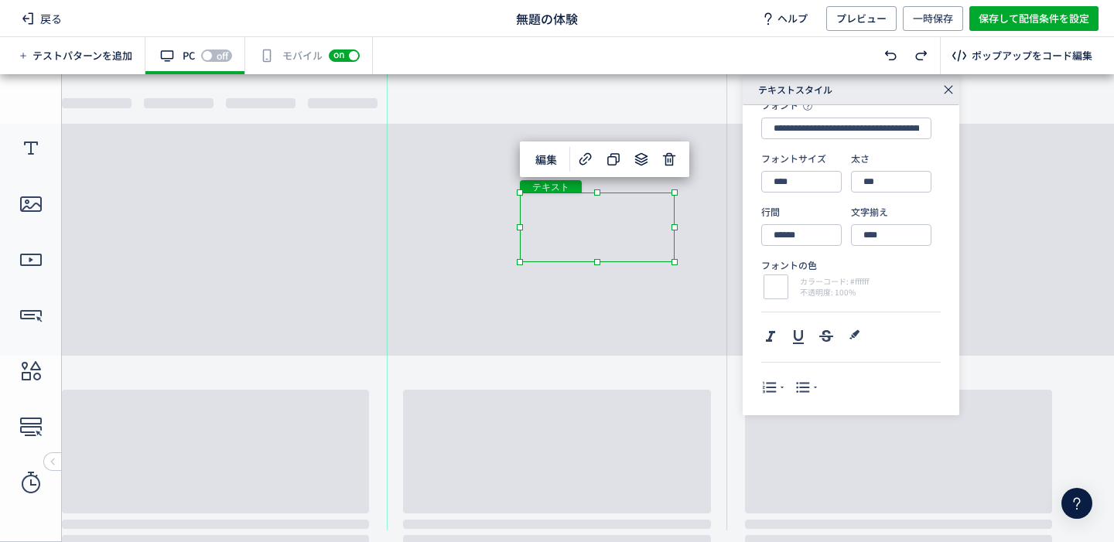
click at [593, 224] on div "テキスト" at bounding box center [597, 228] width 155 height 70
click at [674, 262] on div "テキスト" at bounding box center [597, 228] width 155 height 70
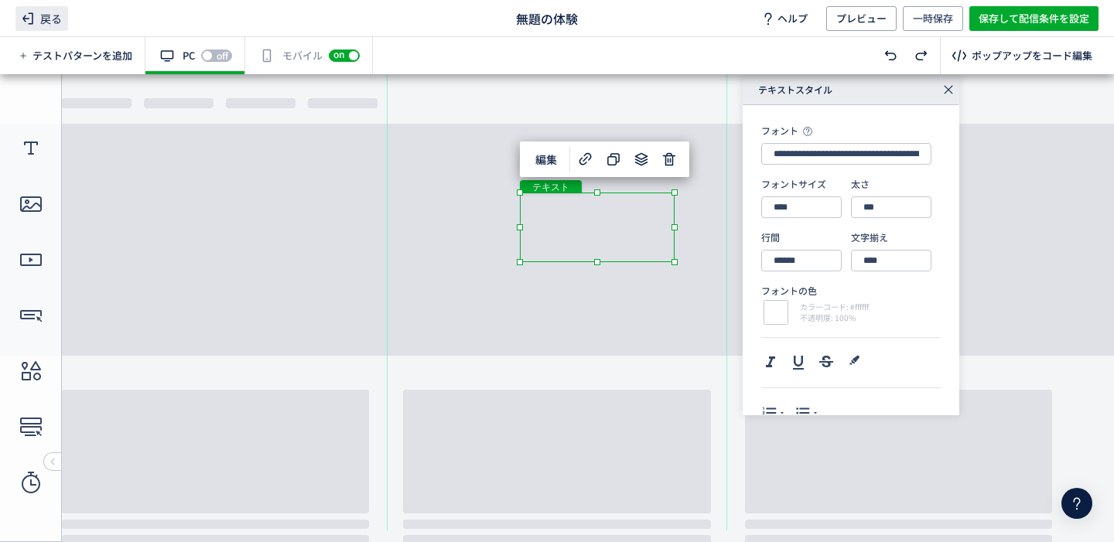
click at [53, 22] on span "戻る" at bounding box center [41, 18] width 53 height 25
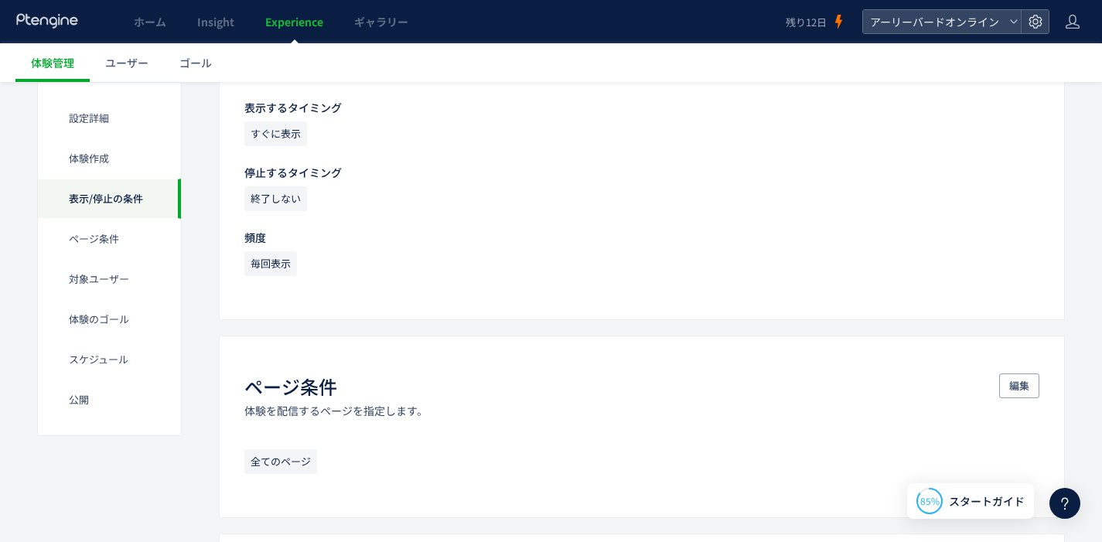
scroll to position [751, 0]
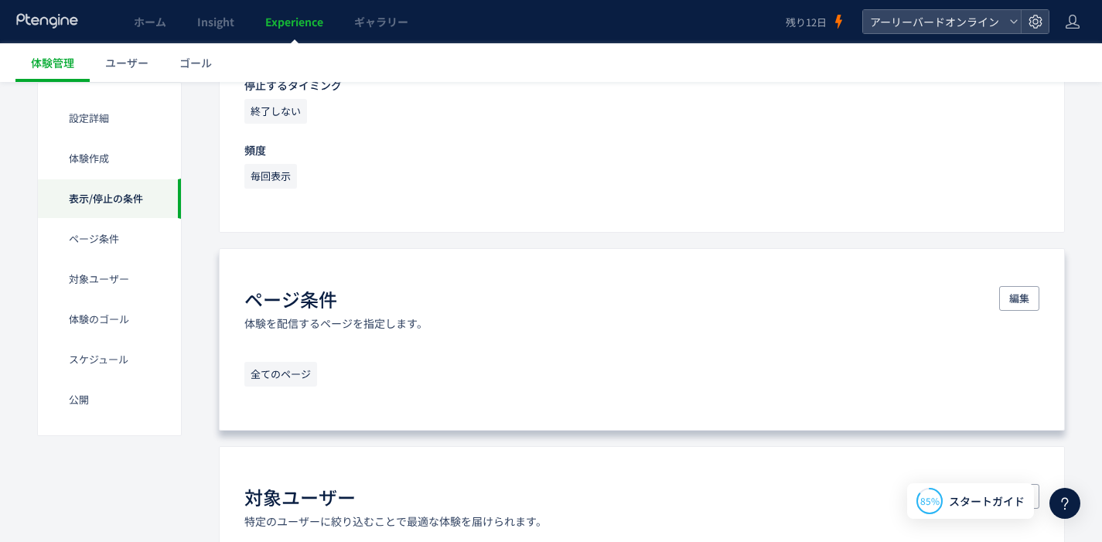
click at [302, 372] on span "全てのページ" at bounding box center [280, 374] width 73 height 25
click at [1021, 298] on span "編集" at bounding box center [1019, 298] width 20 height 25
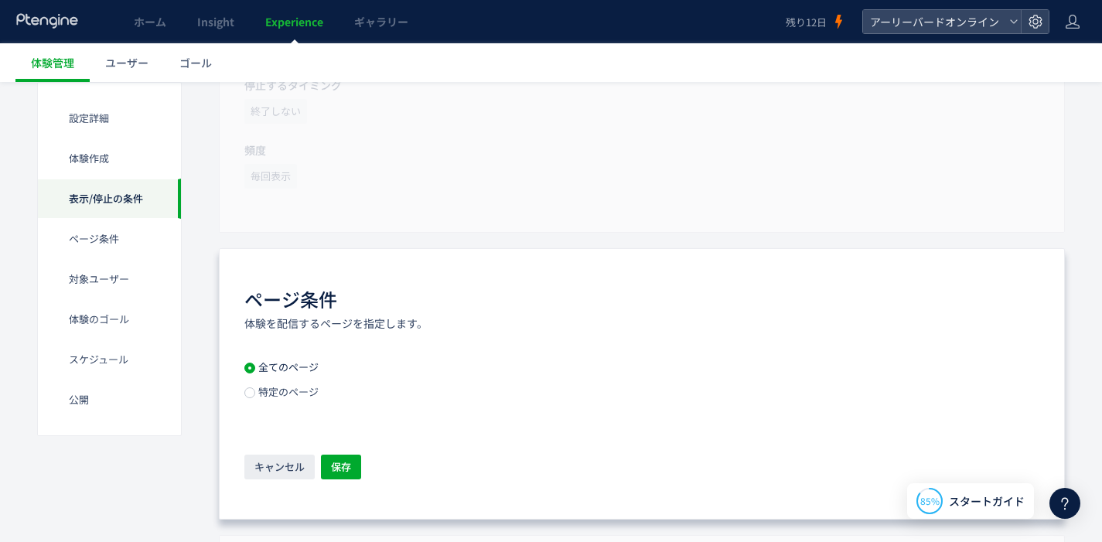
click at [306, 392] on span "特定のページ" at bounding box center [286, 391] width 63 height 15
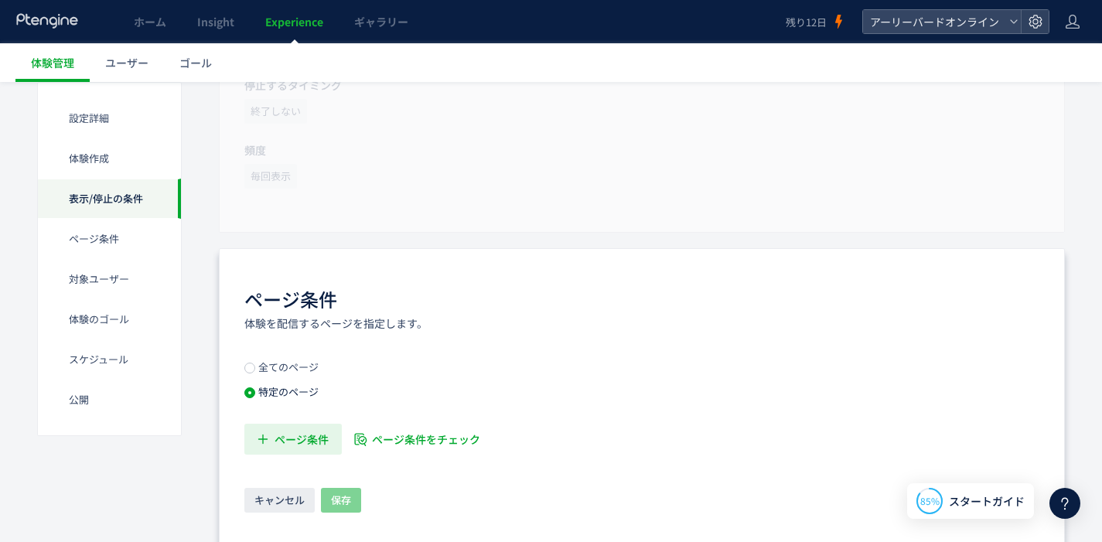
click at [323, 439] on span "ページ条件" at bounding box center [302, 439] width 54 height 31
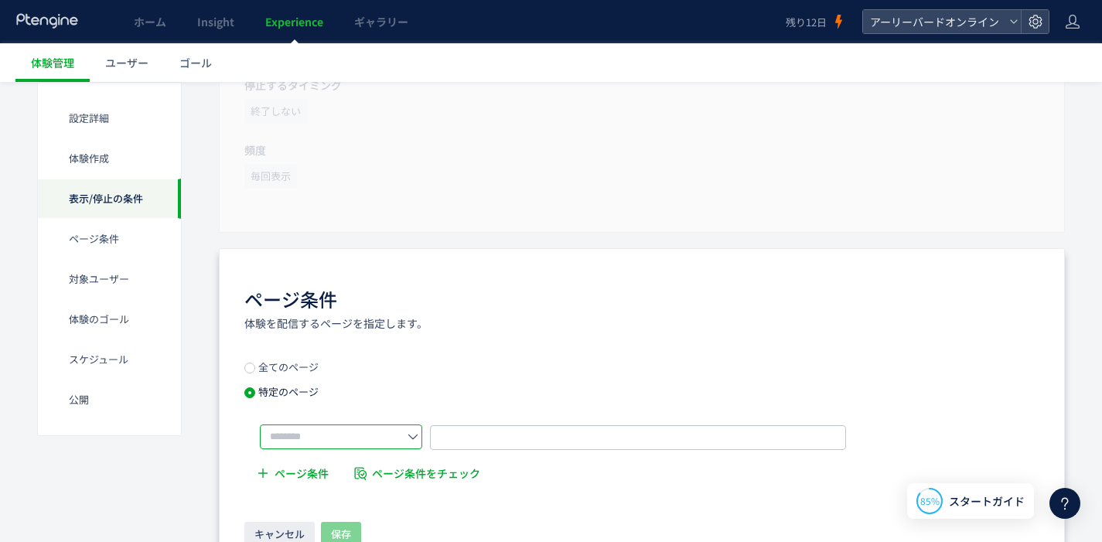
click at [347, 435] on input "text" at bounding box center [341, 437] width 162 height 25
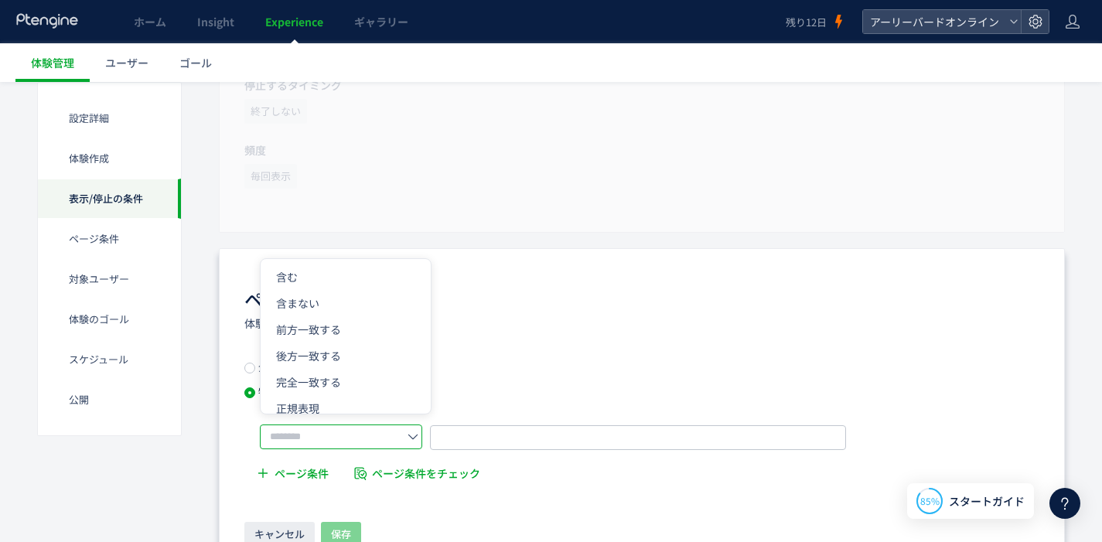
drag, startPoint x: 500, startPoint y: 137, endPoint x: 480, endPoint y: 142, distance: 20.8
click at [500, 137] on div "表示/停止の条件 ユーザーの行動に応じて表示、停止タイミングをコントロールします。 編集 表示するタイミング すぐに表示 停止するタイミング 終了しない 頻度…" at bounding box center [642, 66] width 846 height 334
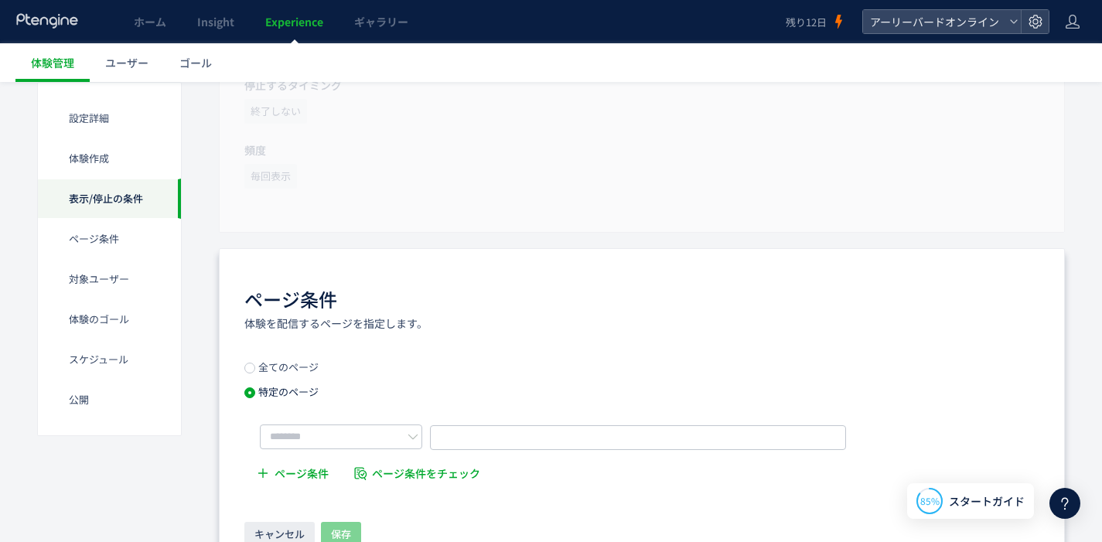
click at [278, 21] on span "Experience" at bounding box center [294, 21] width 58 height 15
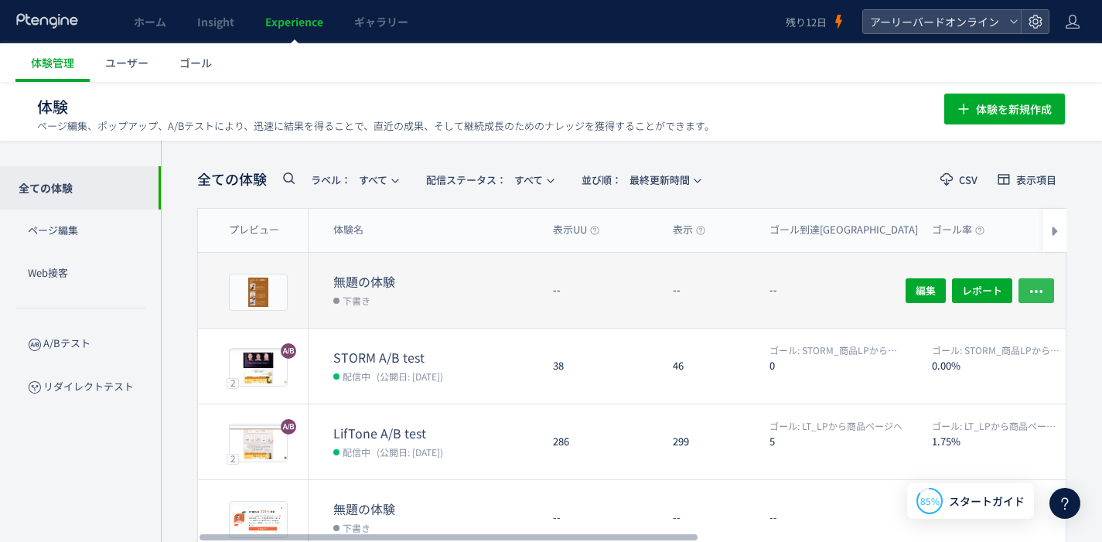
click at [1037, 285] on icon "button" at bounding box center [1036, 290] width 15 height 15
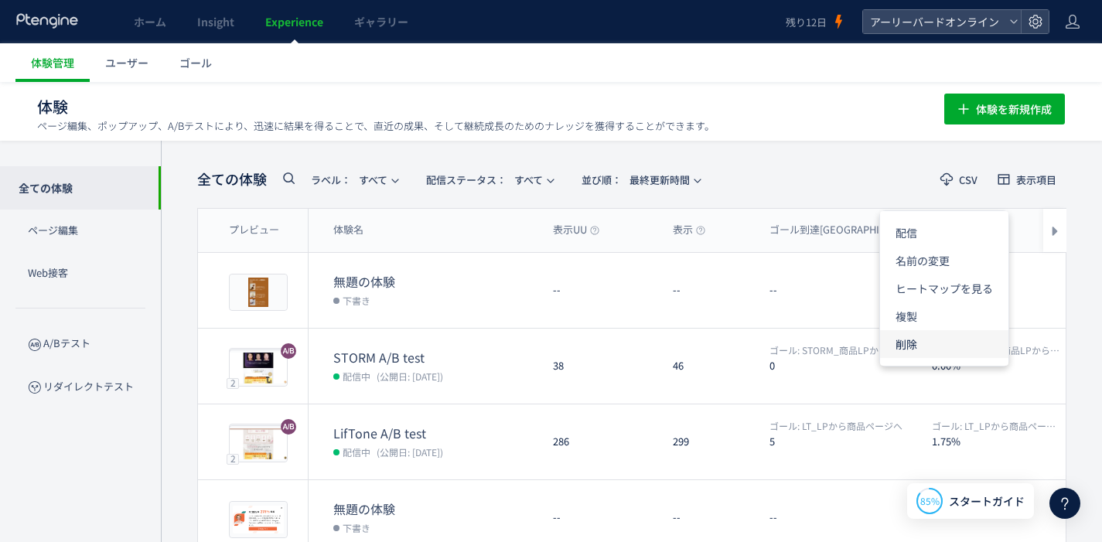
click at [923, 334] on li "削除" at bounding box center [944, 344] width 128 height 28
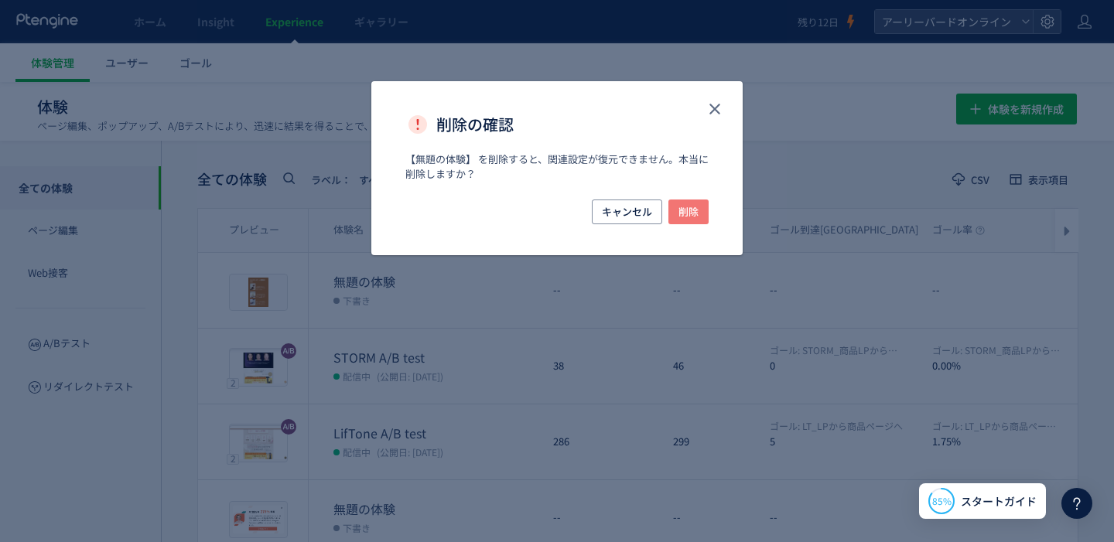
click at [687, 204] on span "削除" at bounding box center [688, 212] width 20 height 25
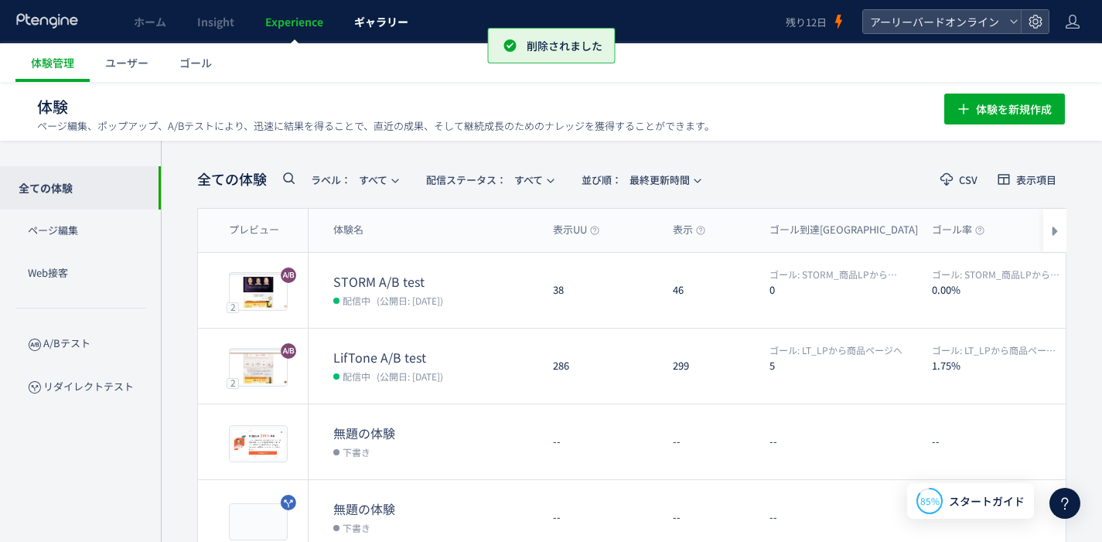
click at [369, 26] on span "ギャラリー" at bounding box center [381, 21] width 54 height 15
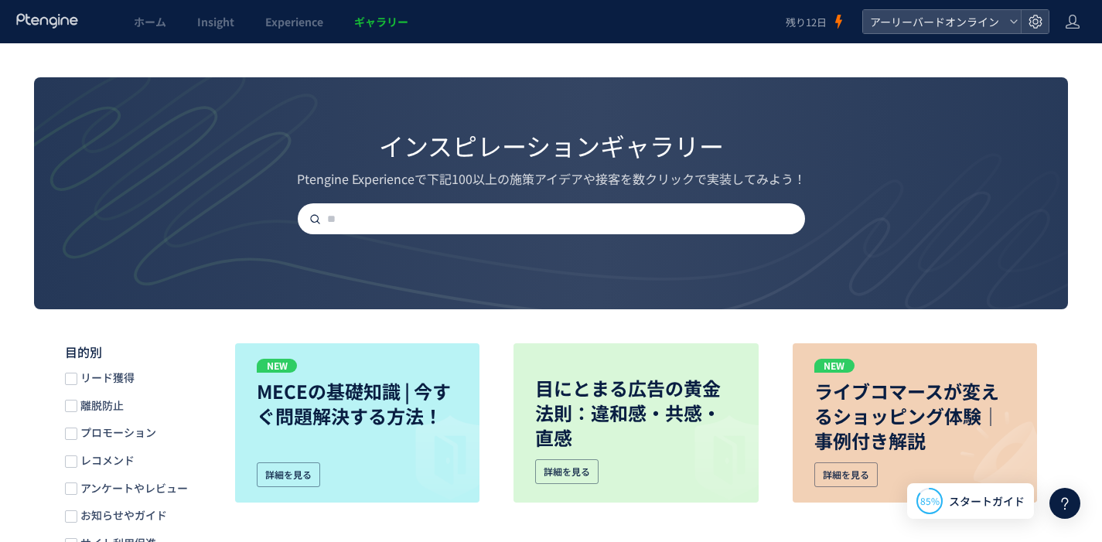
click at [126, 445] on div "リード獲得 離脱防止 プロモーション レコメンド アンケートやレビュー お知らせやガイド サイト利用促進" at bounding box center [134, 460] width 139 height 181
click at [128, 438] on span "プロモーション" at bounding box center [116, 432] width 79 height 15
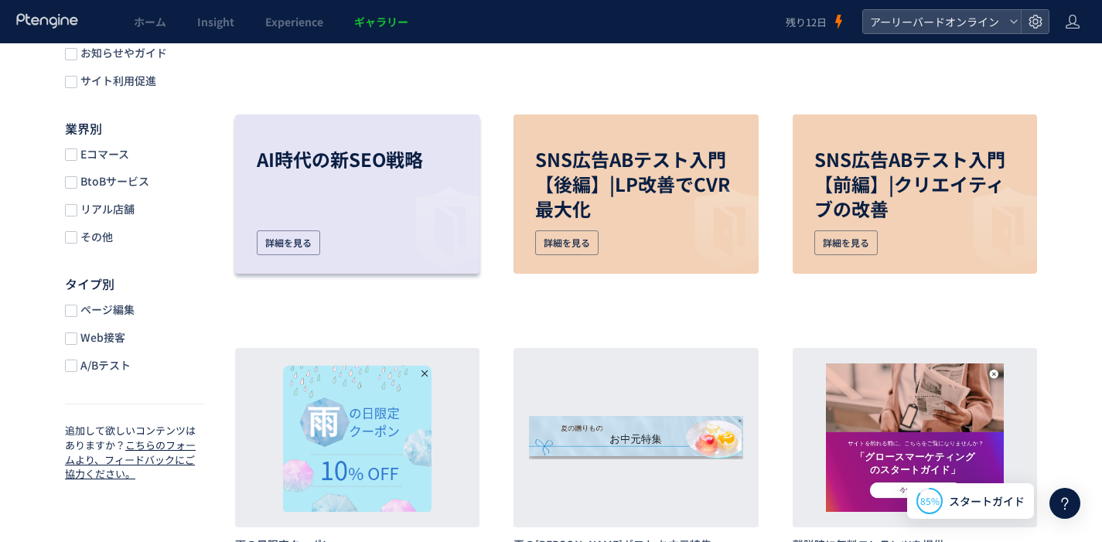
scroll to position [234, 0]
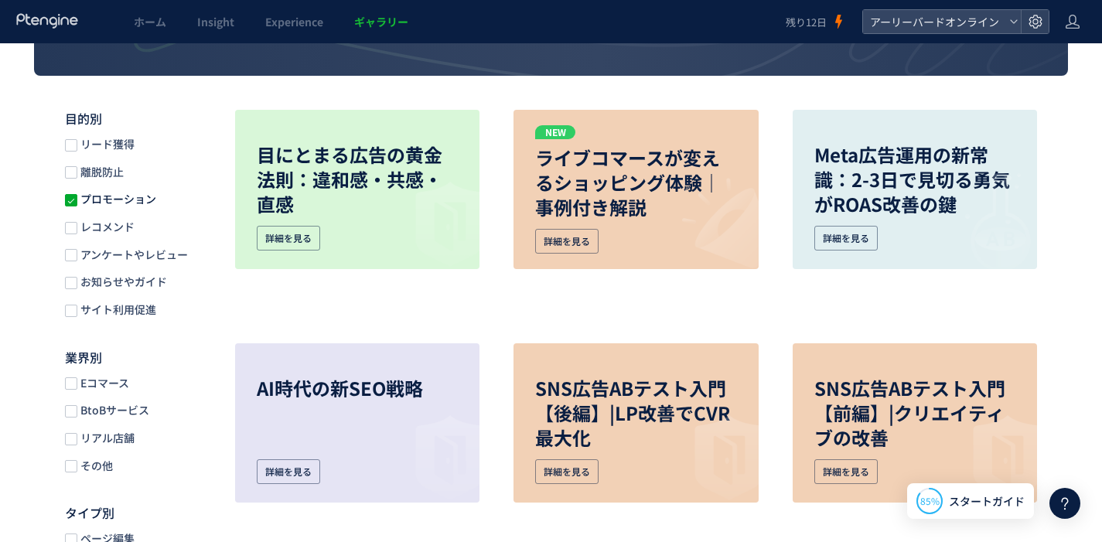
click at [121, 201] on span "プロモーション" at bounding box center [116, 199] width 79 height 15
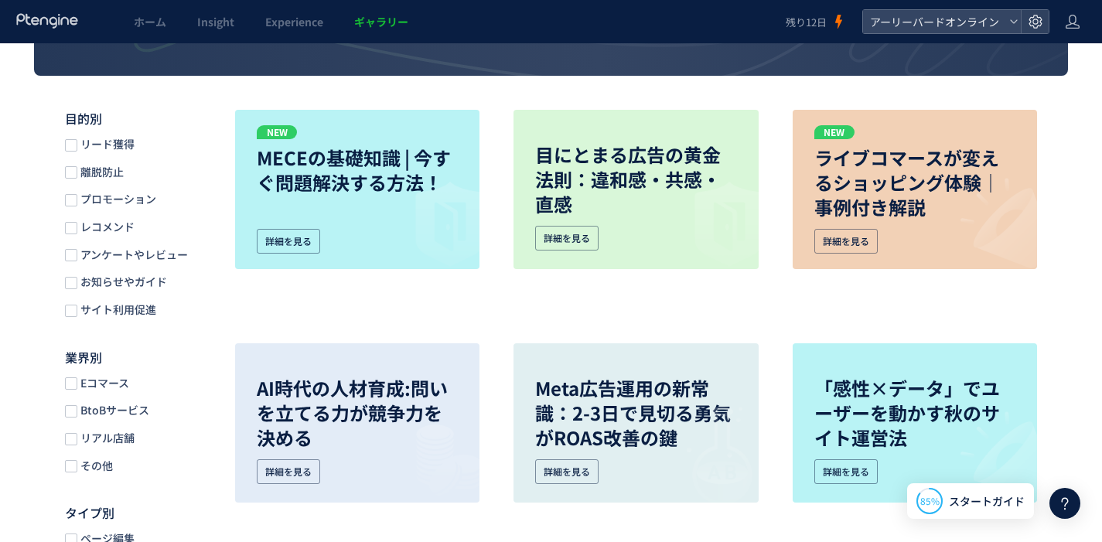
click at [386, 26] on span "ギャラリー" at bounding box center [381, 21] width 54 height 15
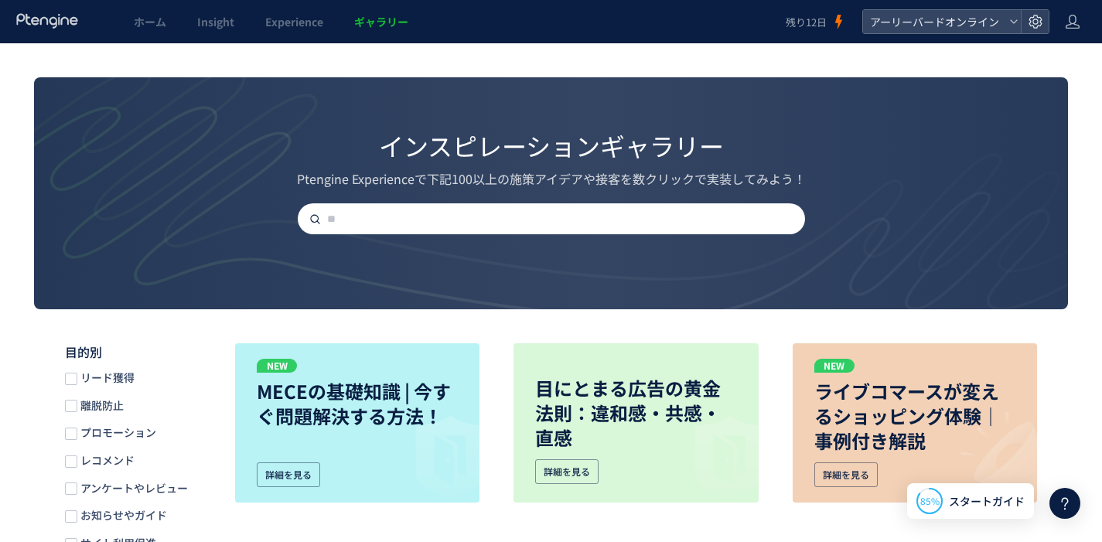
scroll to position [134, 0]
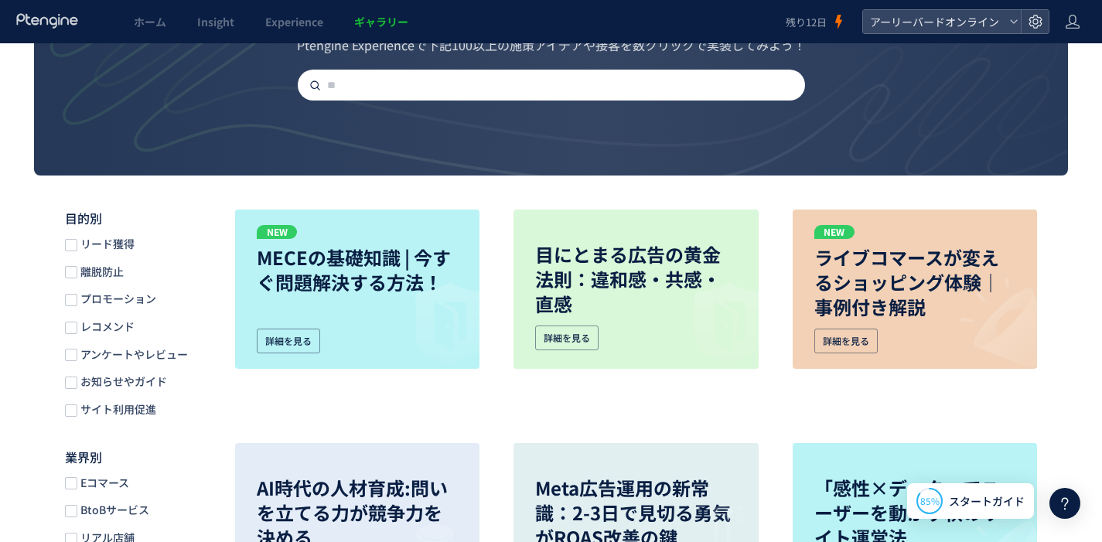
click at [411, 76] on input "text" at bounding box center [557, 85] width 507 height 31
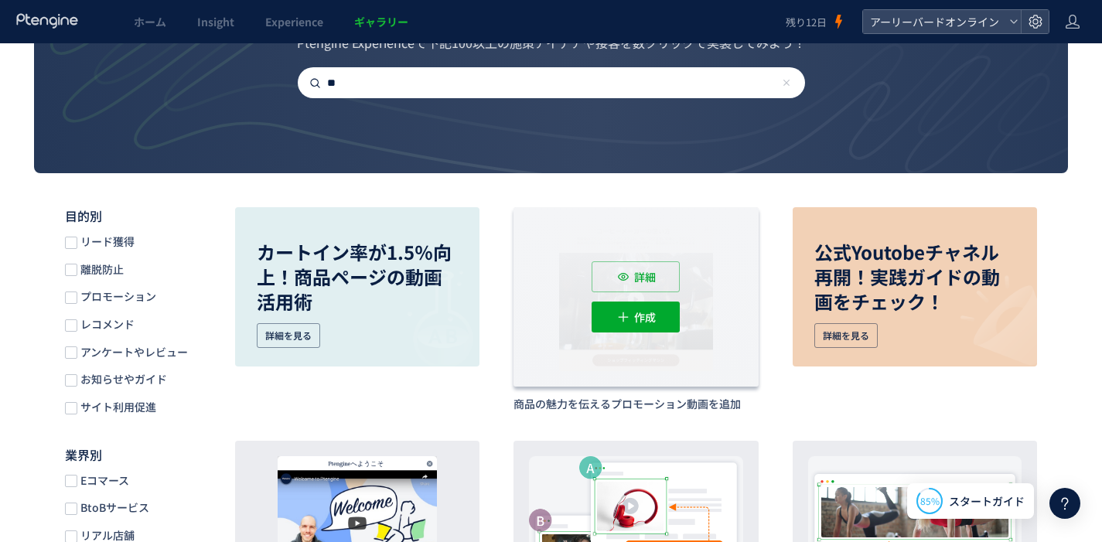
scroll to position [137, 0]
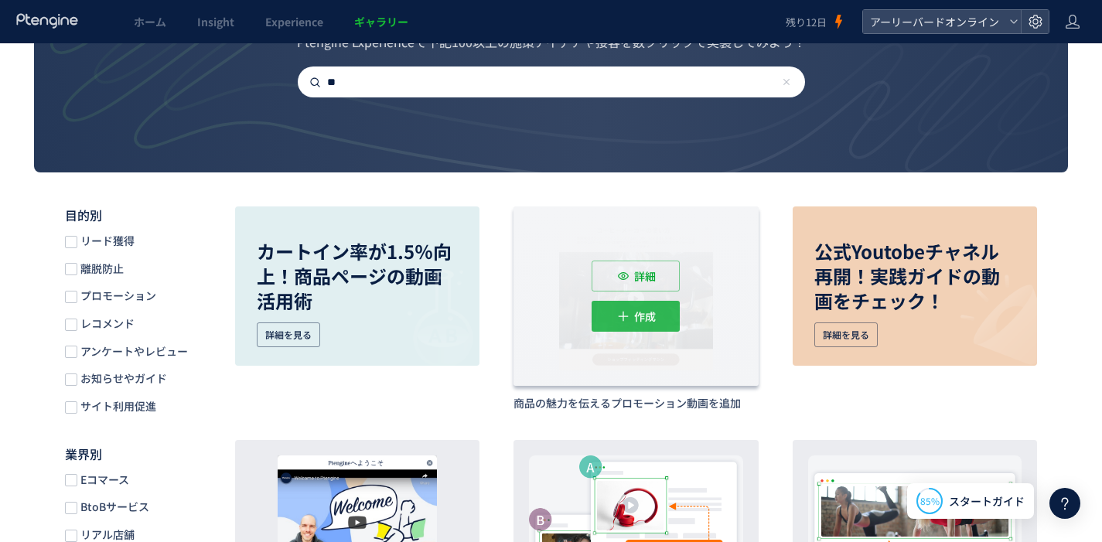
type input "**"
click at [633, 319] on button "作成" at bounding box center [636, 316] width 88 height 31
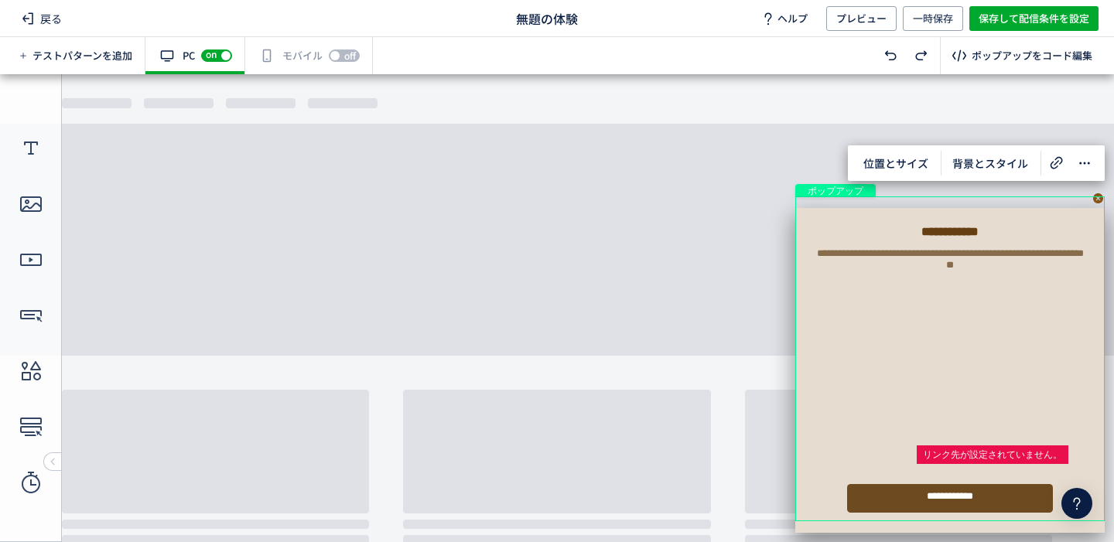
click at [336, 55] on div "off on" at bounding box center [344, 55] width 31 height 15
click at [32, 213] on icon at bounding box center [31, 204] width 25 height 25
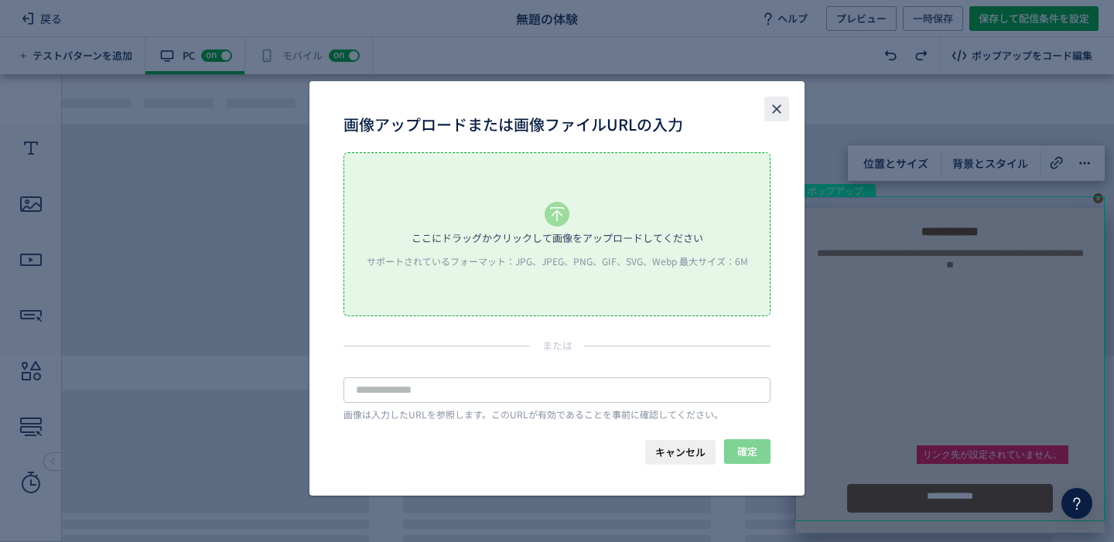
click at [777, 101] on button "close" at bounding box center [776, 109] width 25 height 25
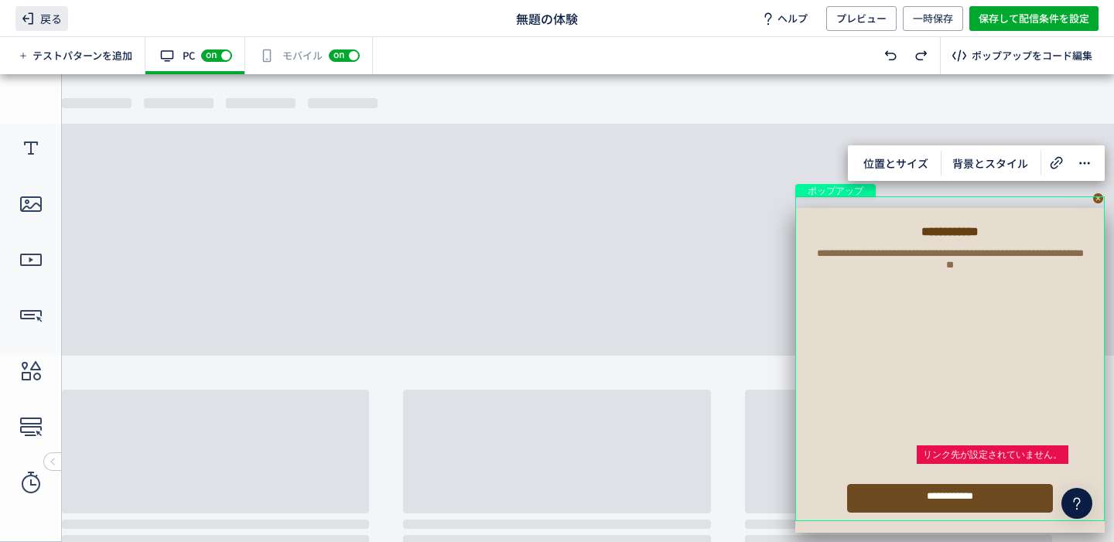
click at [43, 12] on span "戻る" at bounding box center [41, 18] width 53 height 25
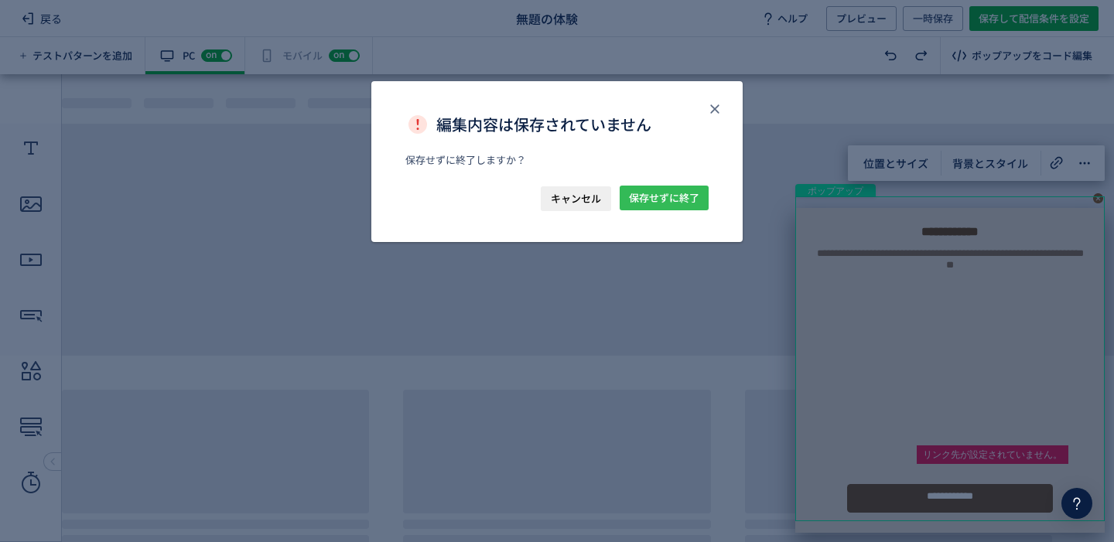
click at [648, 197] on span "保存せずに終了" at bounding box center [664, 198] width 70 height 25
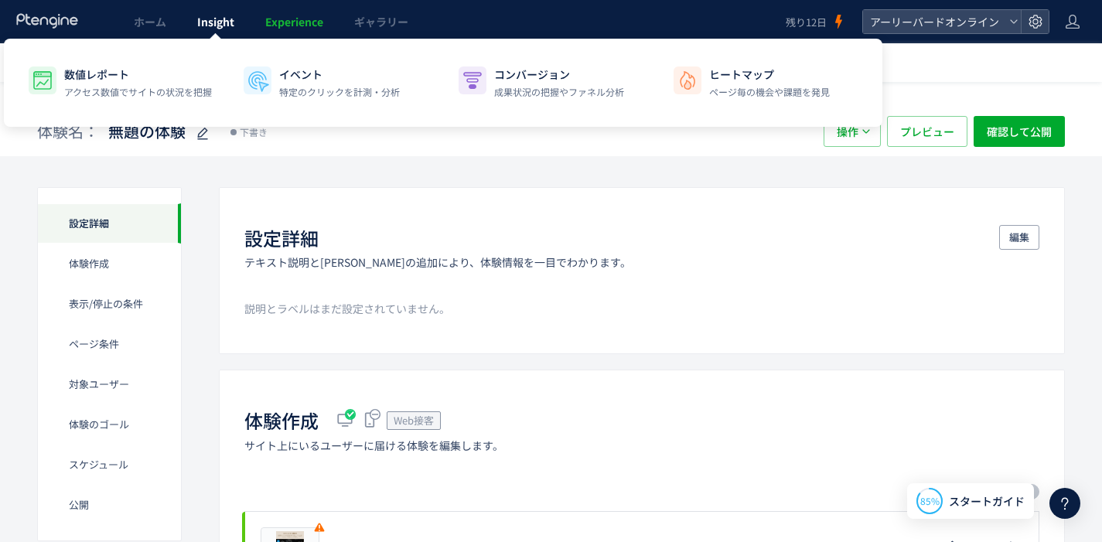
click at [200, 29] on link "Insight" at bounding box center [216, 21] width 68 height 43
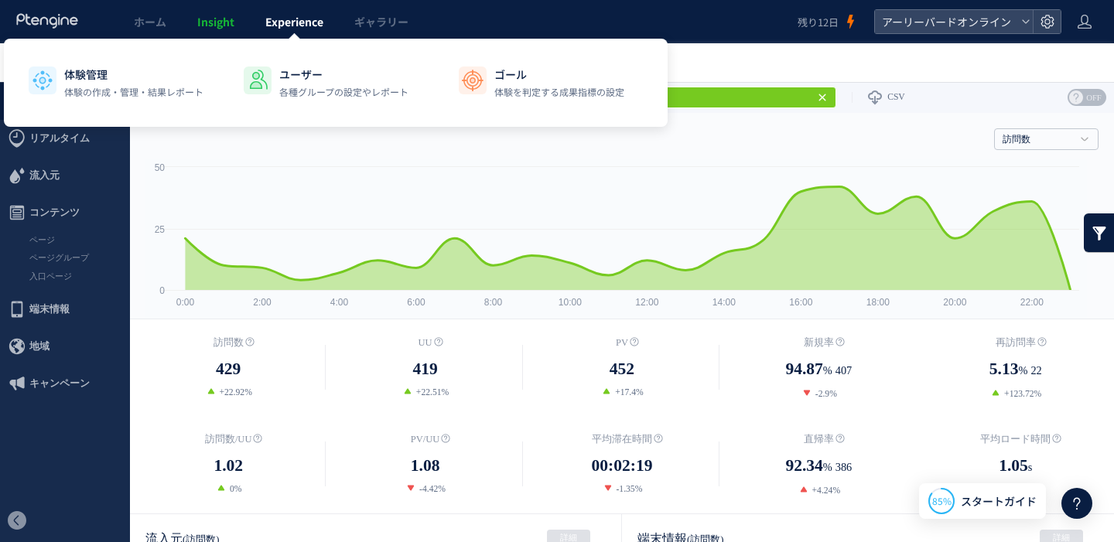
click at [285, 29] on link "Experience" at bounding box center [294, 21] width 89 height 43
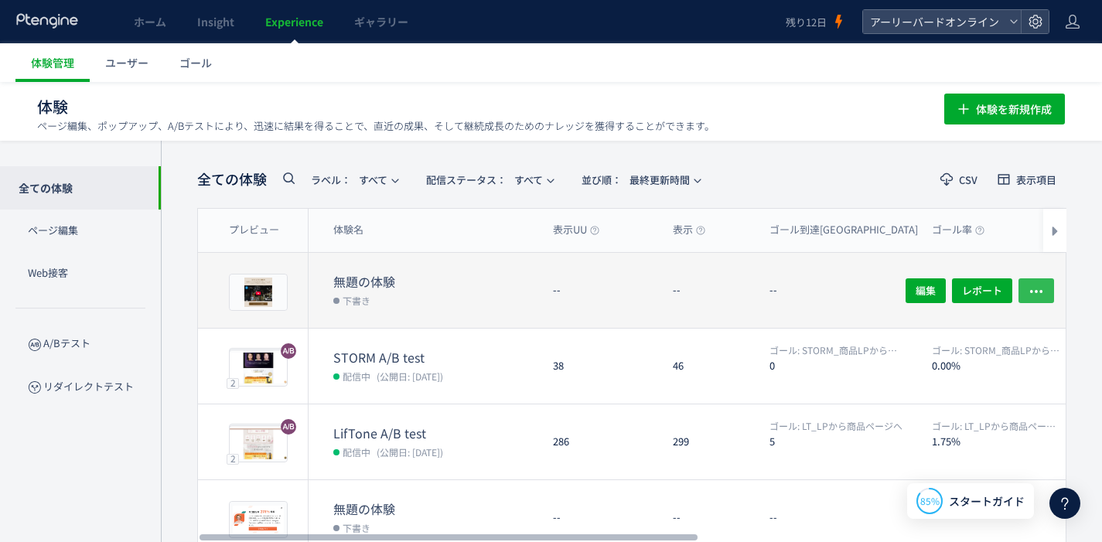
click at [1038, 288] on icon "button" at bounding box center [1036, 290] width 15 height 15
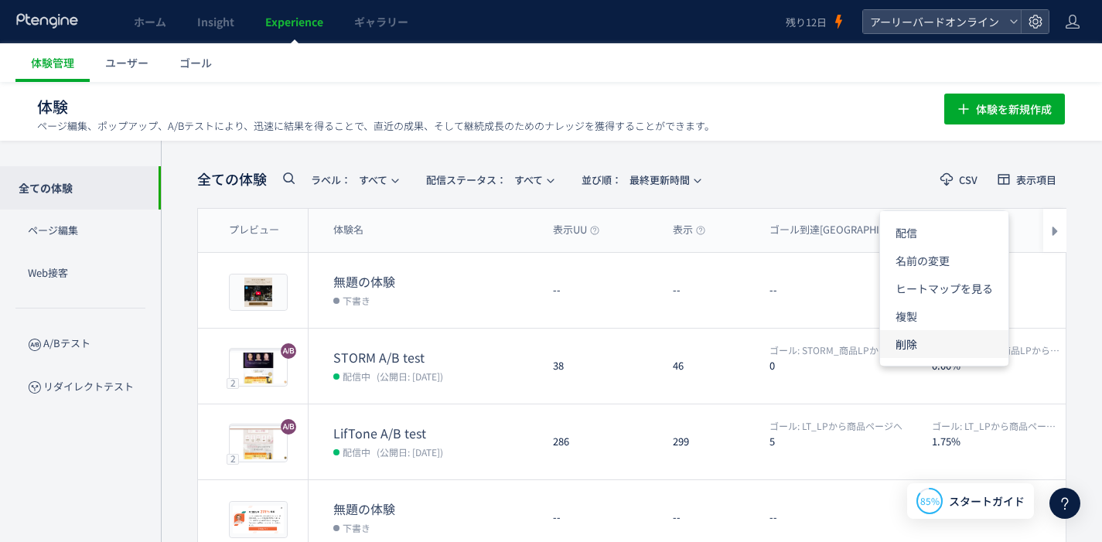
click at [923, 339] on li "削除" at bounding box center [944, 344] width 128 height 28
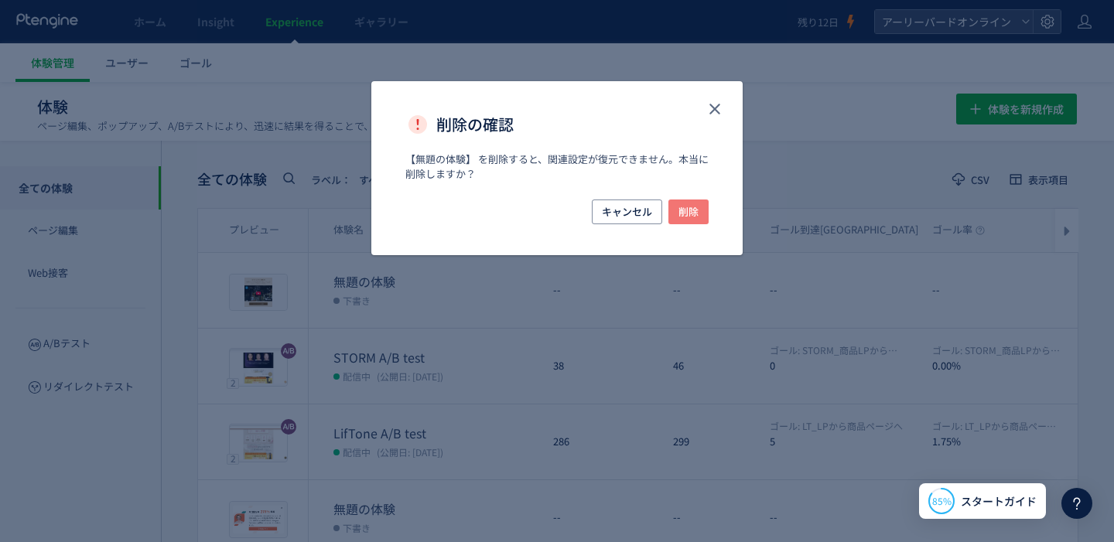
click at [697, 206] on span "削除" at bounding box center [688, 212] width 20 height 25
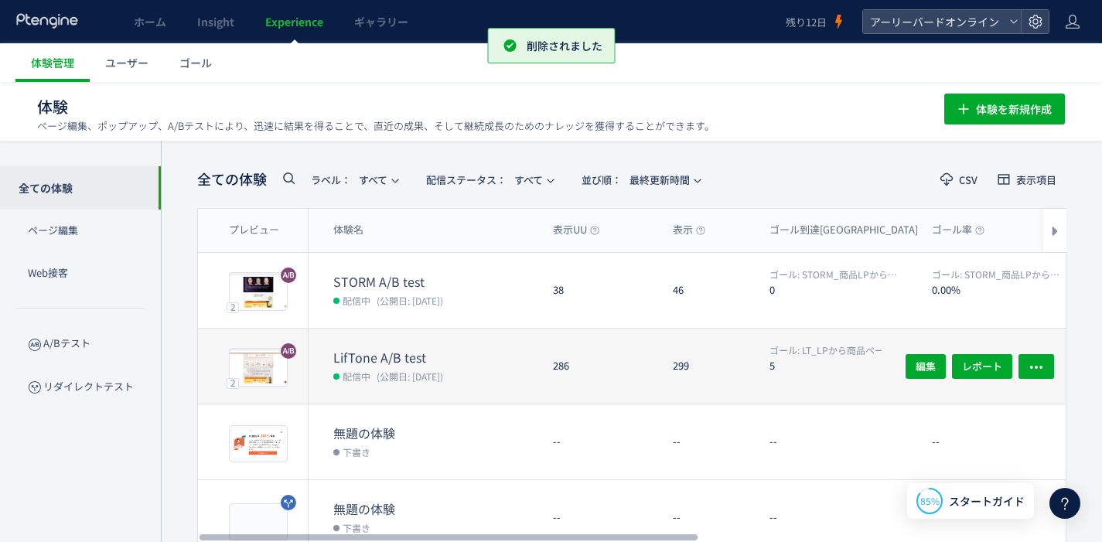
click at [412, 358] on dt "LifTone A/B test" at bounding box center [436, 358] width 207 height 18
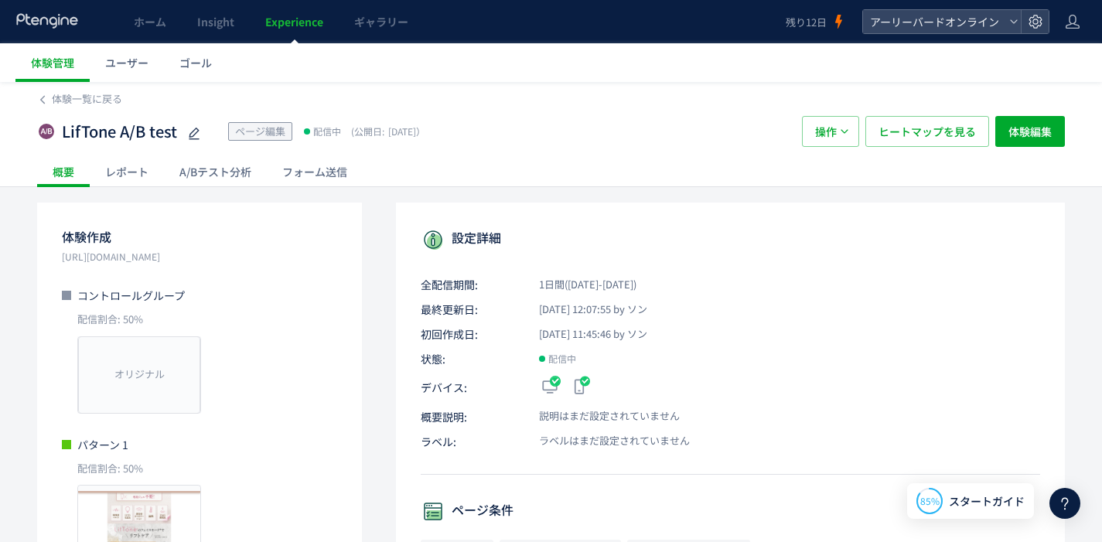
click at [243, 177] on div "A/Bテスト分析" at bounding box center [215, 171] width 103 height 31
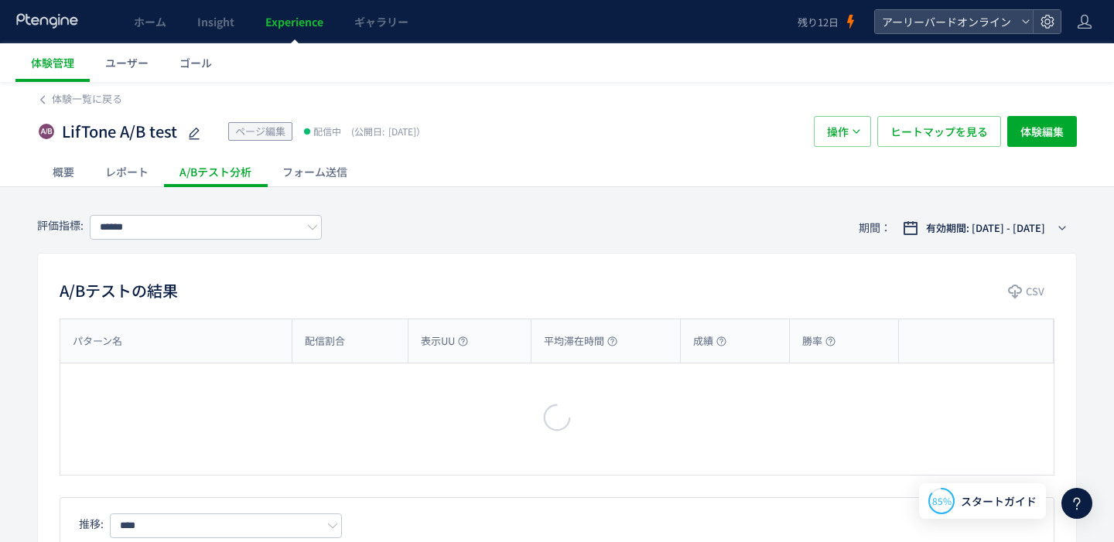
type input "**********"
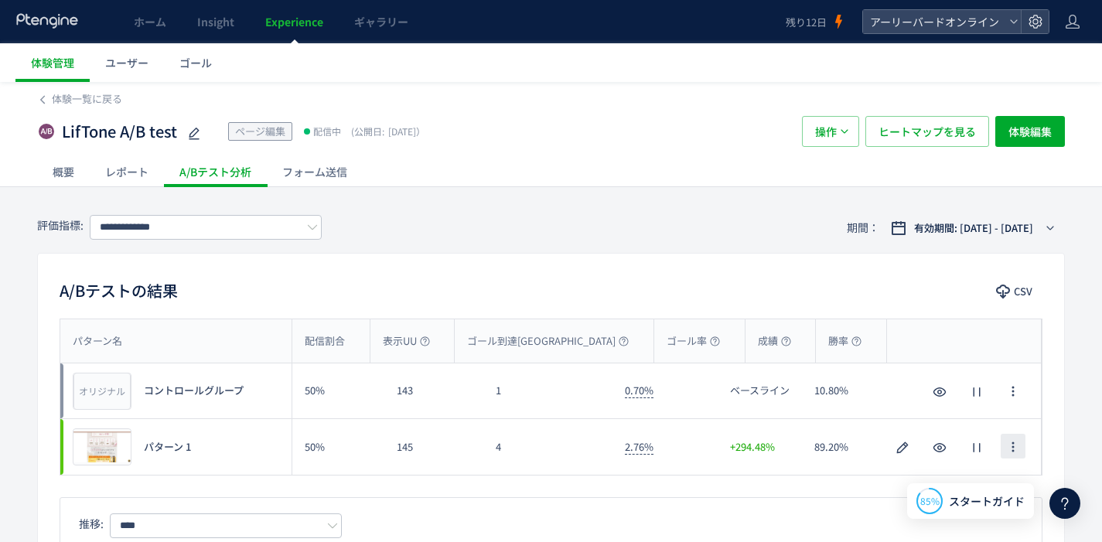
click at [1009, 447] on icon "button" at bounding box center [1013, 447] width 12 height 12
